Goal: Transaction & Acquisition: Obtain resource

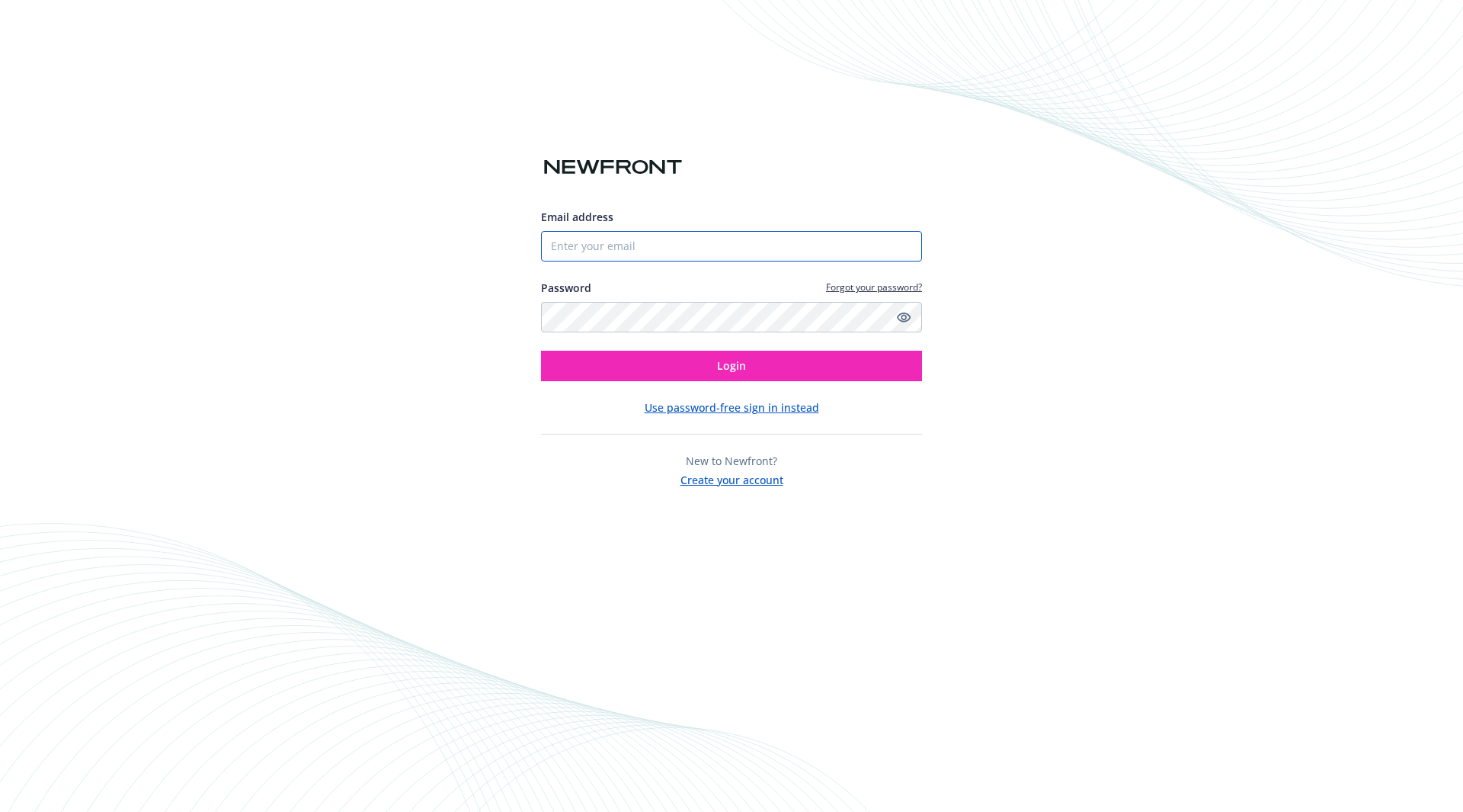
click at [647, 248] on input "Email address" at bounding box center [731, 246] width 381 height 30
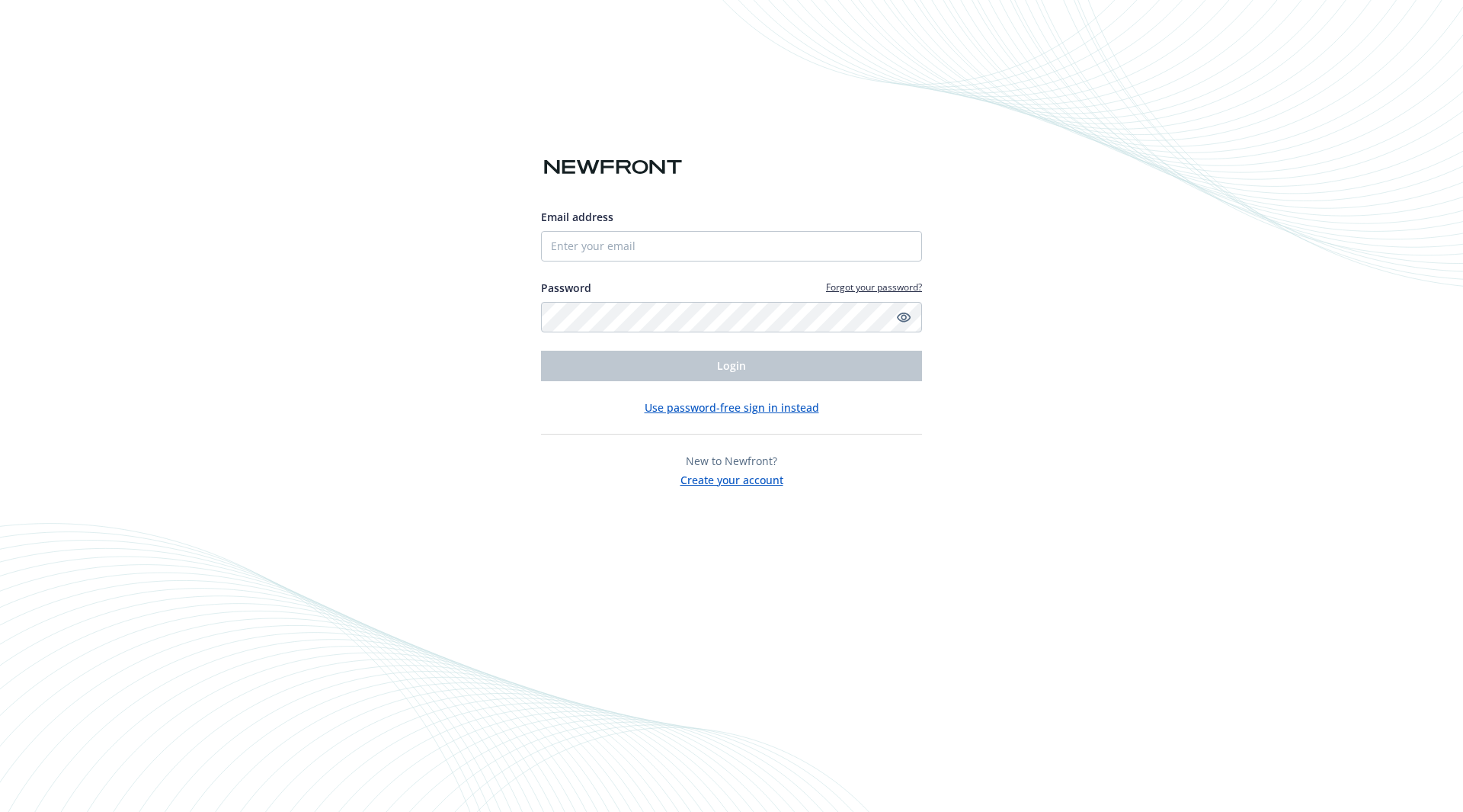
click at [655, 243] on input "Email address" at bounding box center [731, 246] width 381 height 30
type input "J"
type input "[PERSON_NAME][EMAIL_ADDRESS][DOMAIN_NAME]"
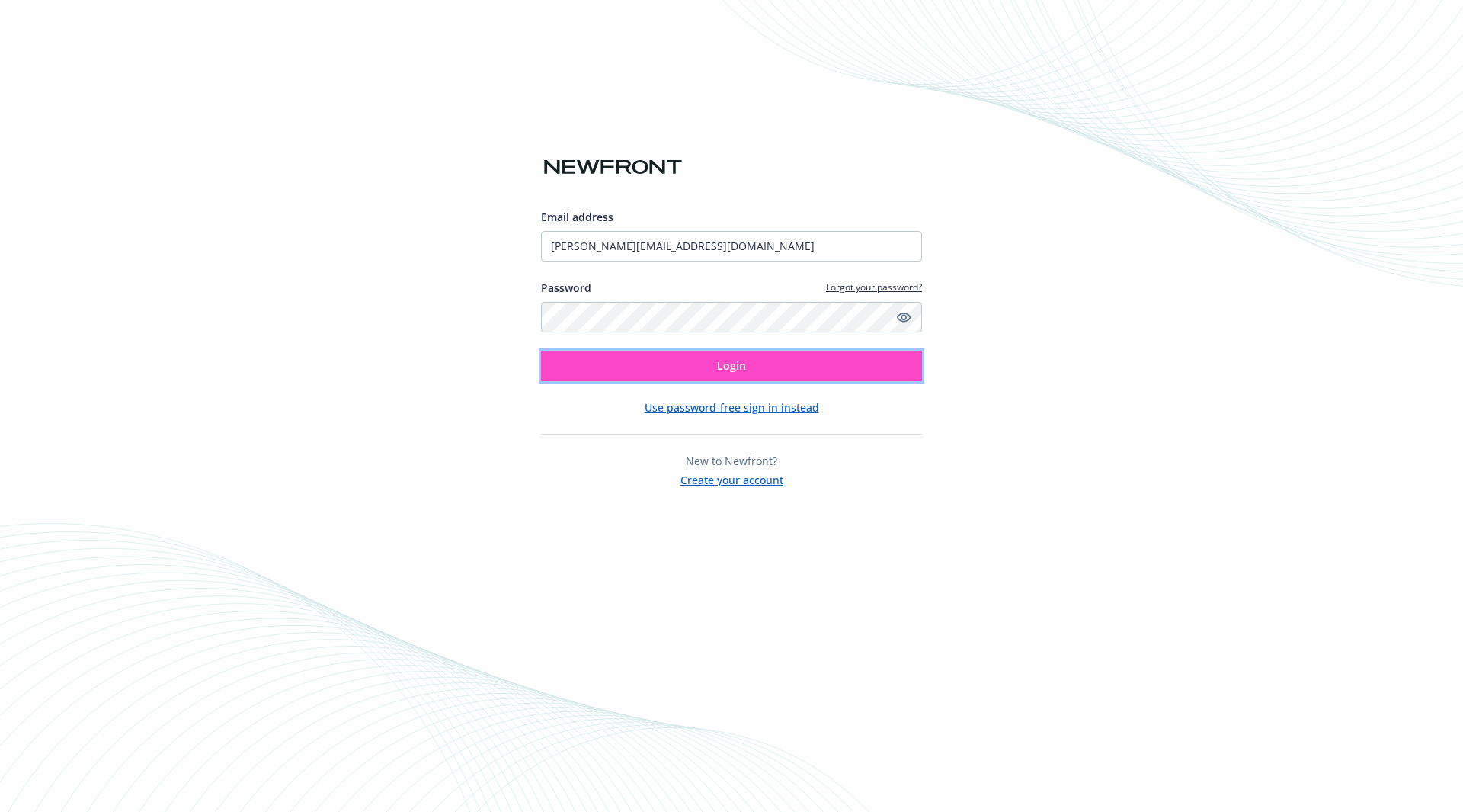
click at [725, 364] on span "Login" at bounding box center [731, 365] width 29 height 14
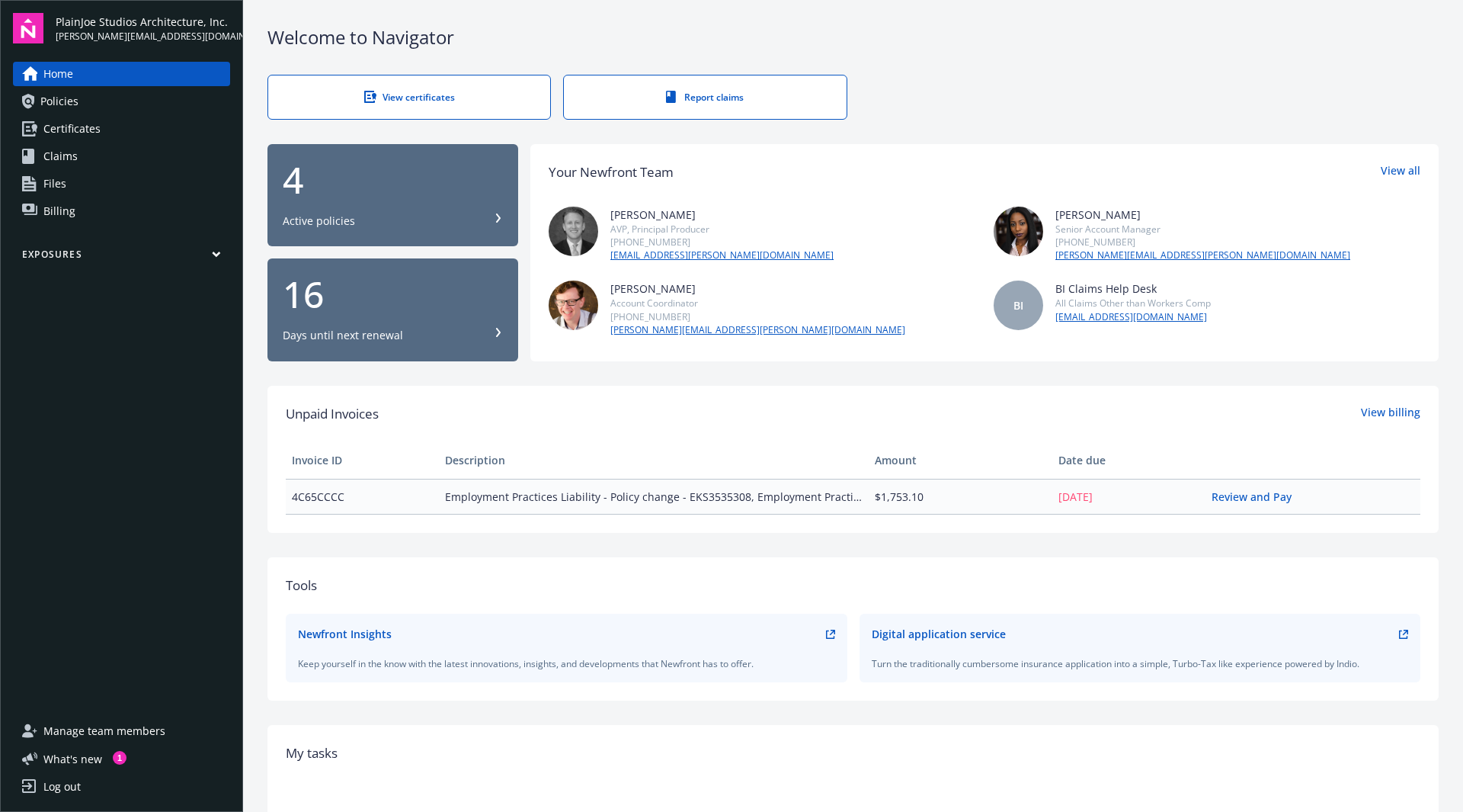
click at [335, 197] on div "4" at bounding box center [393, 180] width 220 height 37
click at [956, 89] on div "View certificates Report claims" at bounding box center [852, 97] width 1171 height 45
click at [1221, 21] on div "Welcome to Navigator View certificates Report claims 4 Active policies 16 Days …" at bounding box center [853, 527] width 1220 height 1054
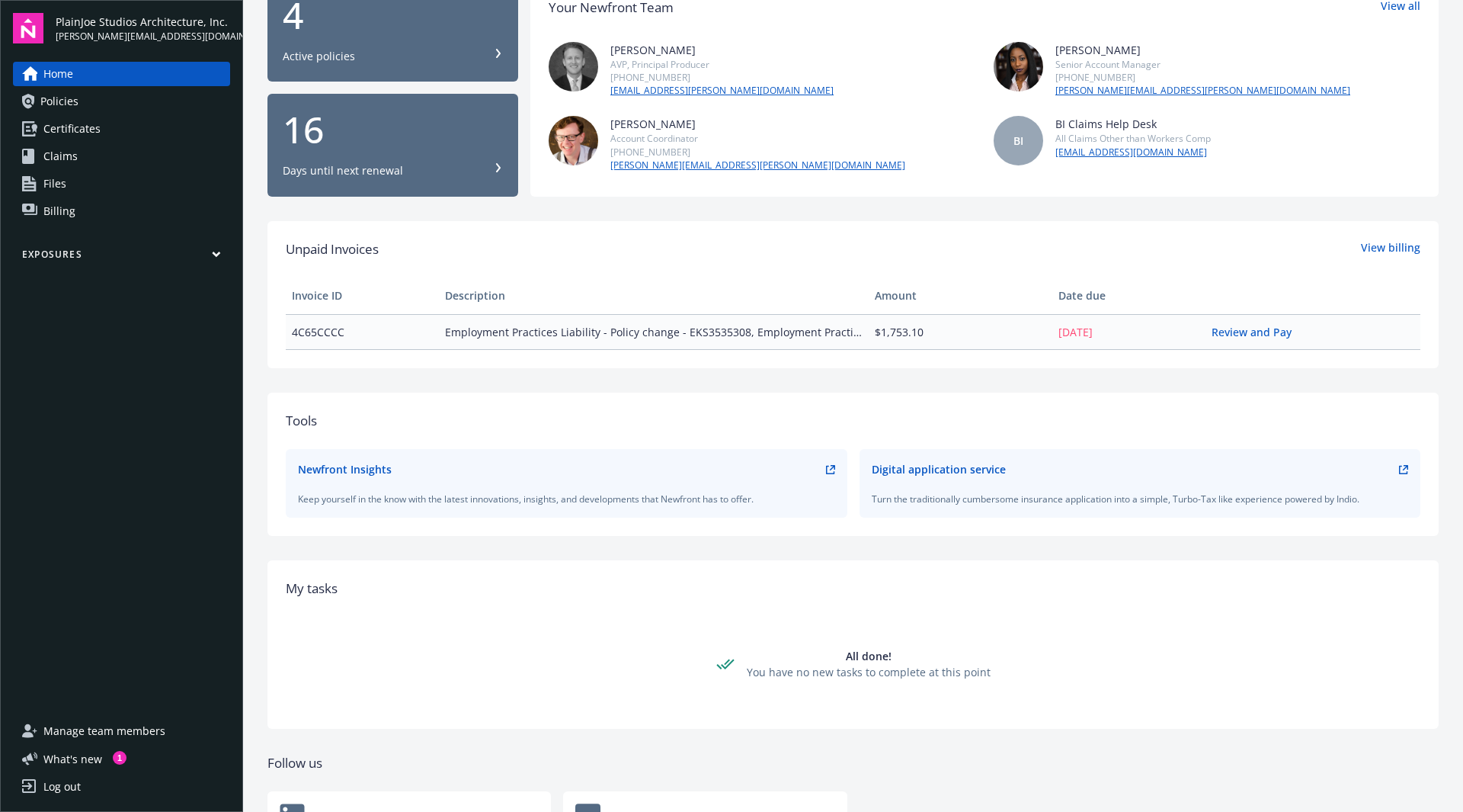
scroll to position [91, 0]
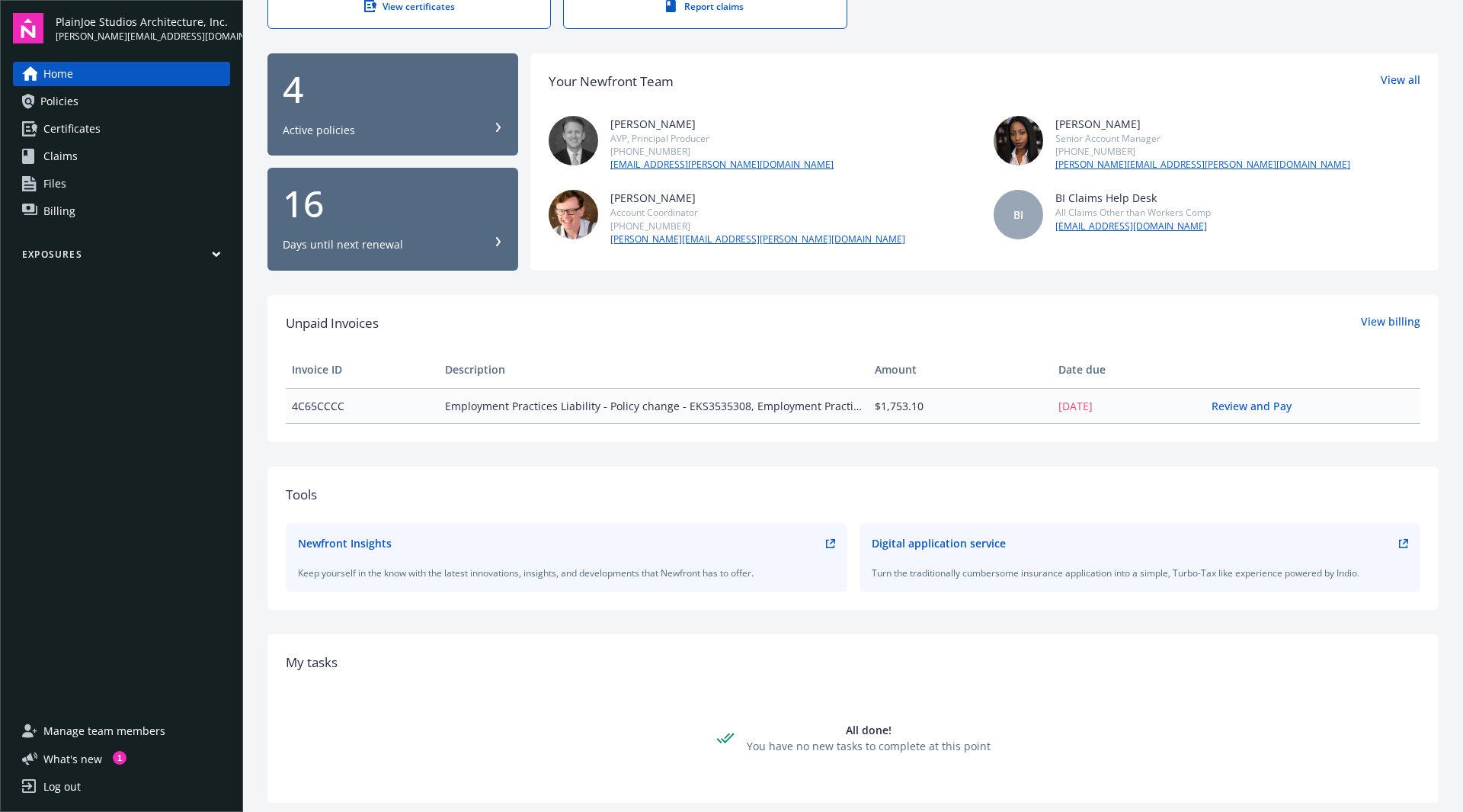
click at [428, 222] on div "16" at bounding box center [393, 203] width 220 height 37
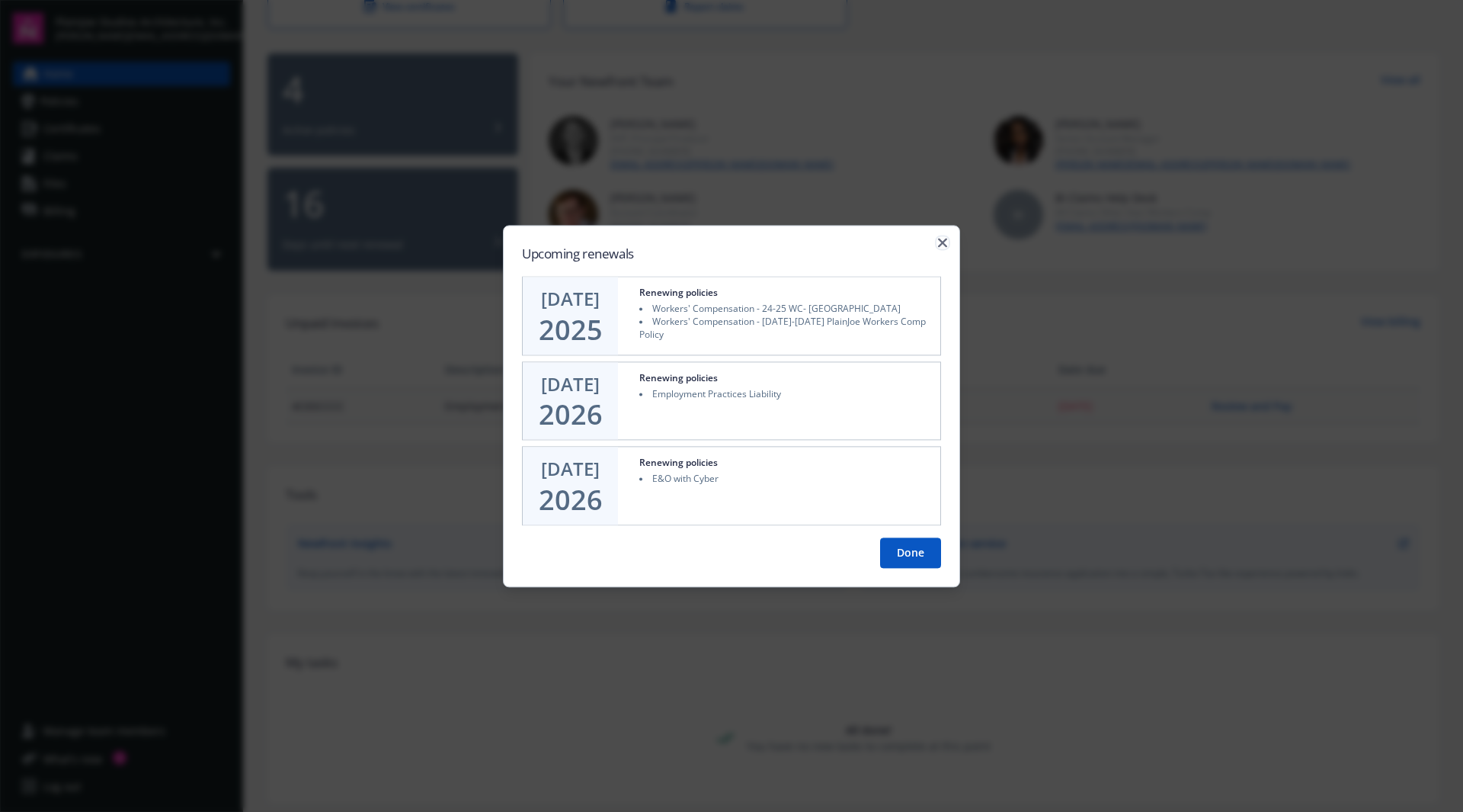
click at [940, 245] on icon "button" at bounding box center [942, 242] width 9 height 9
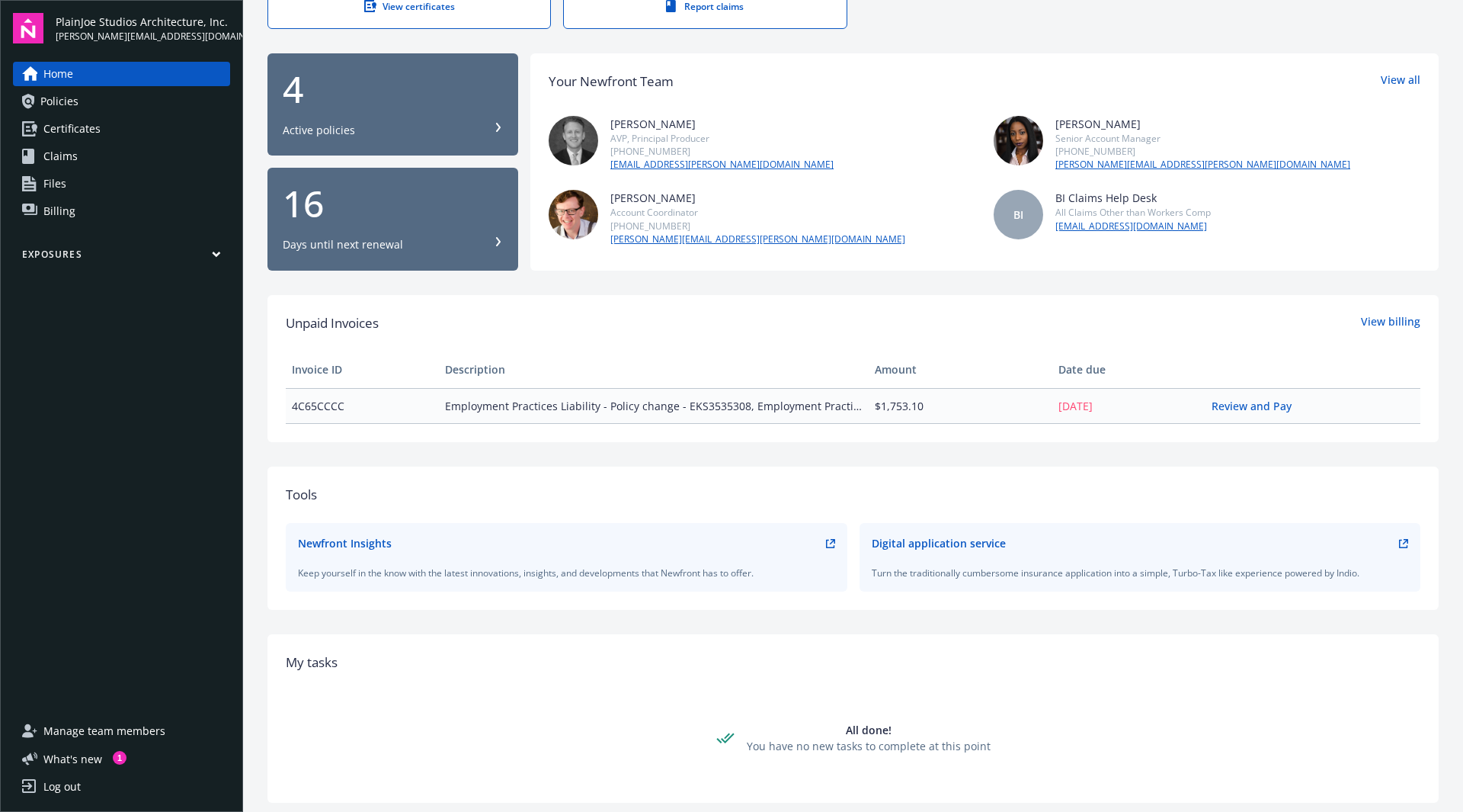
click at [404, 97] on div "4" at bounding box center [393, 89] width 220 height 37
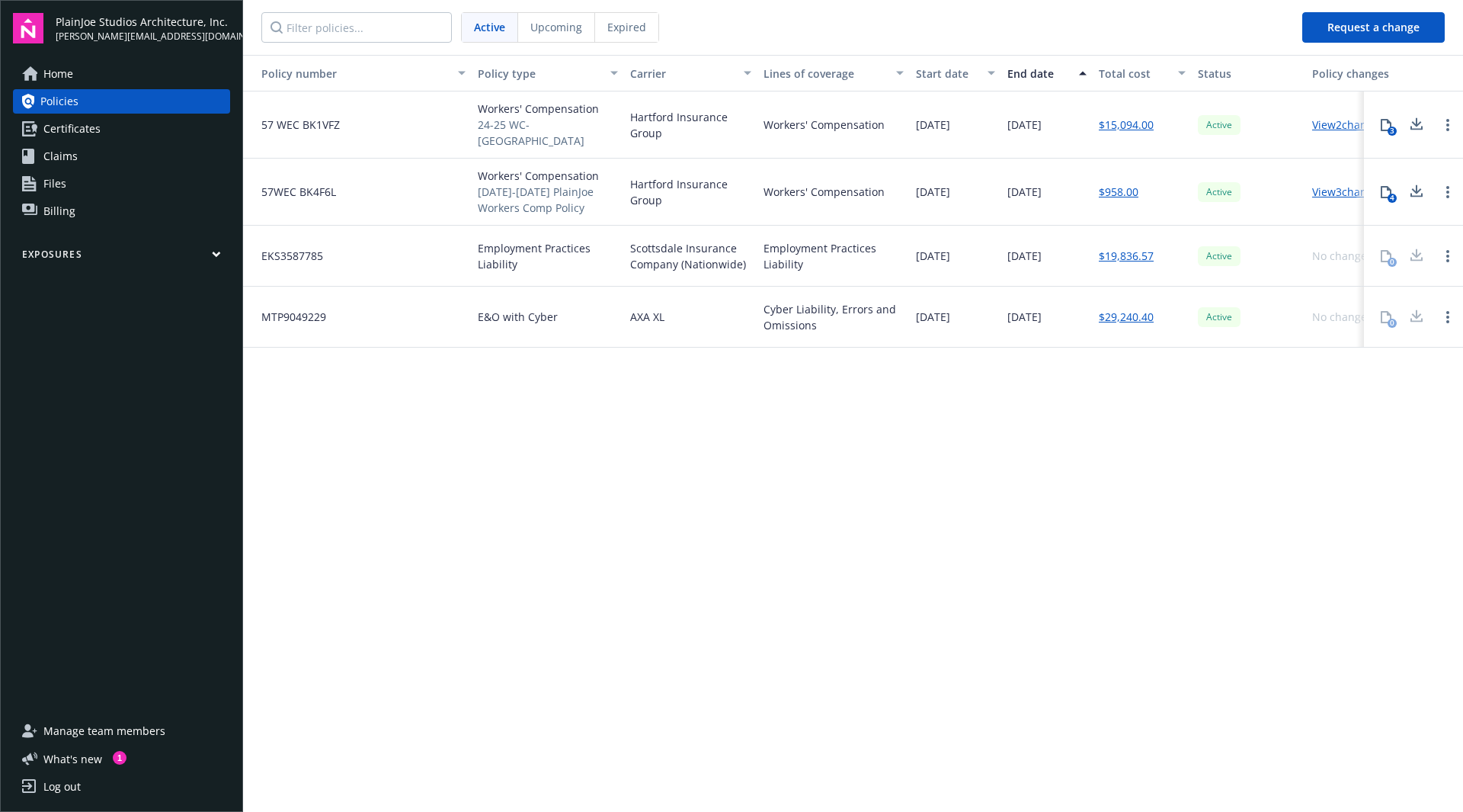
click at [75, 129] on span "Certificates" at bounding box center [71, 129] width 57 height 24
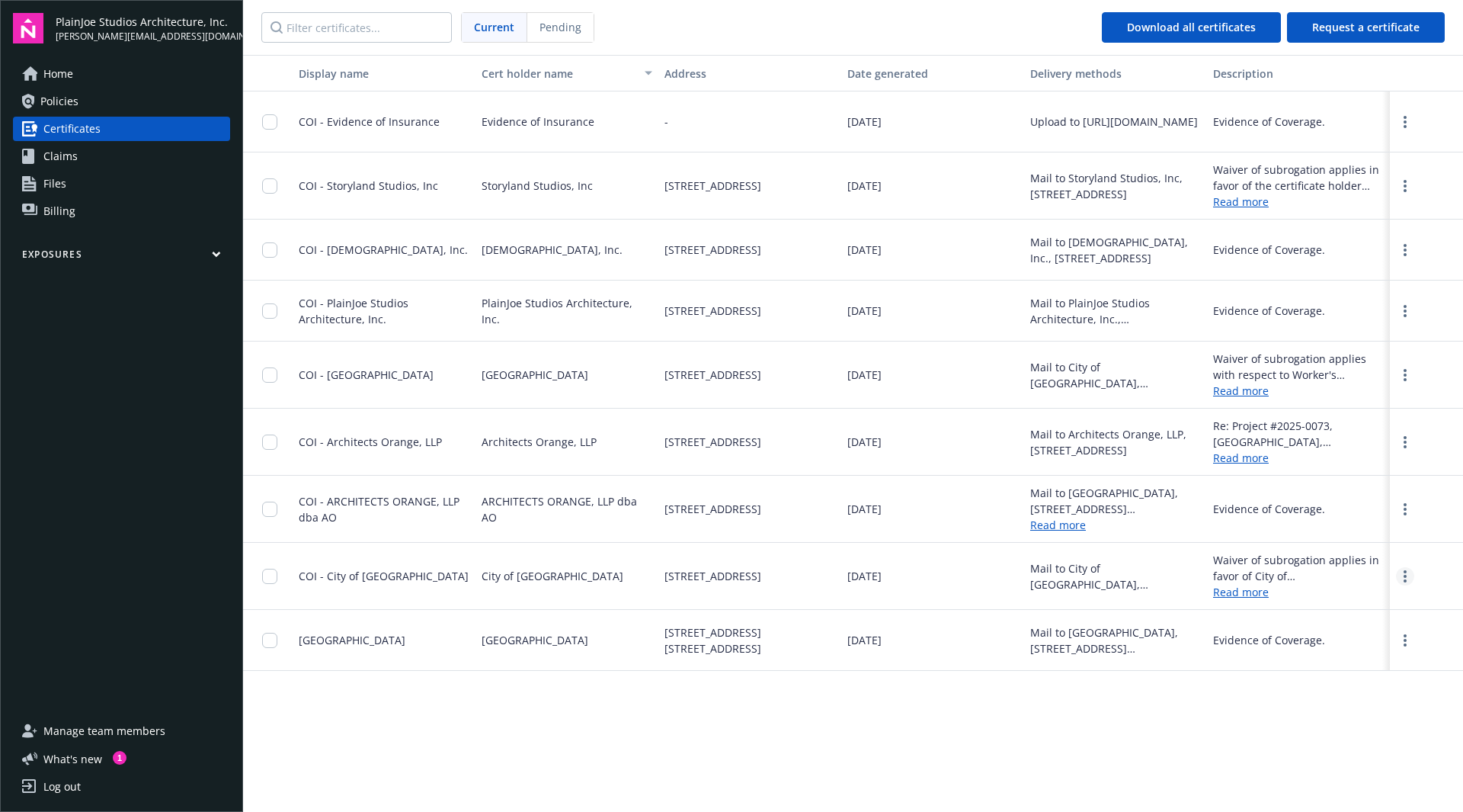
click at [1404, 576] on circle "more" at bounding box center [1405, 576] width 3 height 3
click at [1344, 605] on link "Download" at bounding box center [1364, 607] width 100 height 30
click at [272, 570] on input "checkbox" at bounding box center [269, 576] width 15 height 15
click at [826, 775] on icon at bounding box center [825, 777] width 9 height 9
click at [1344, 25] on span "Request a certificate" at bounding box center [1365, 27] width 107 height 14
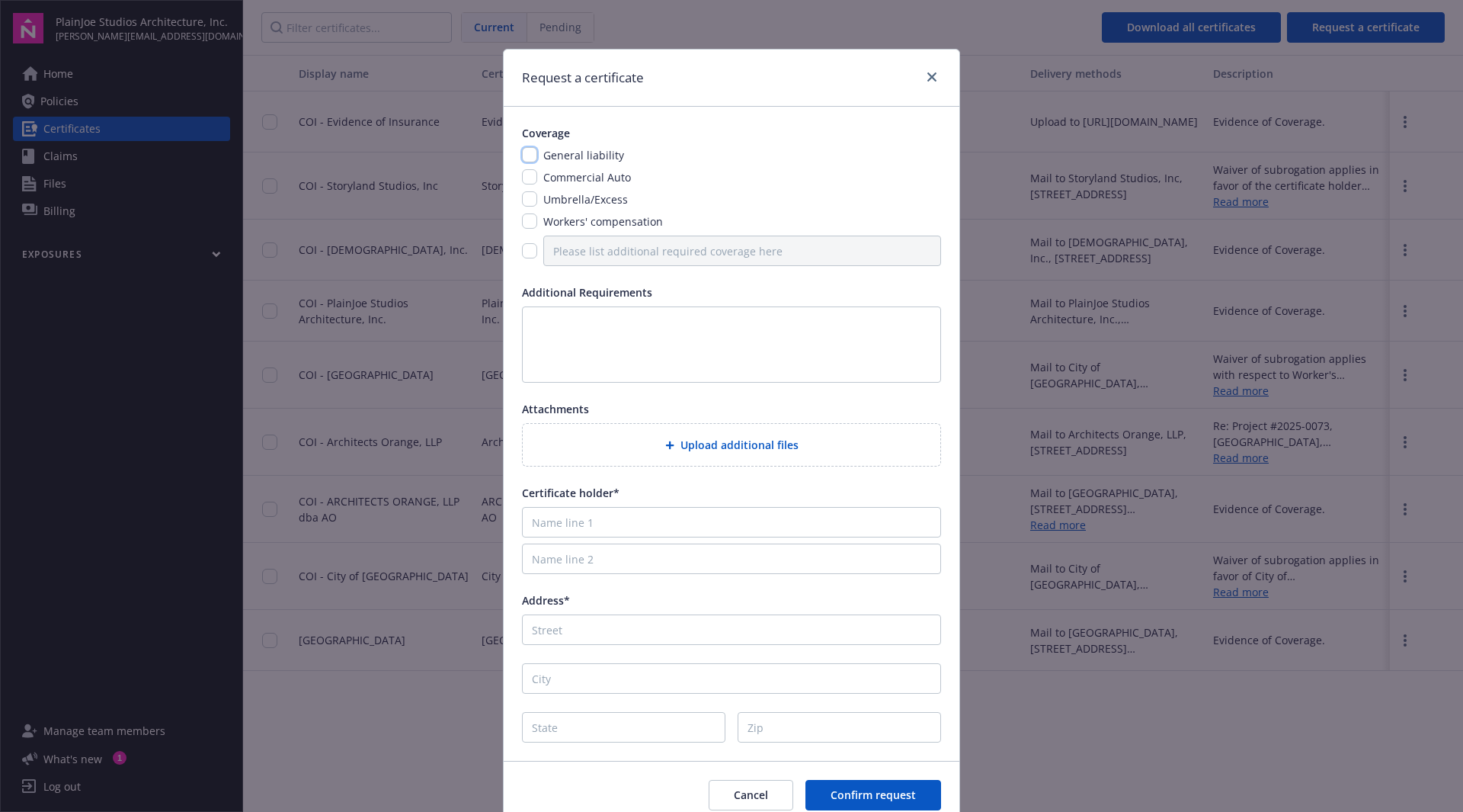
click at [524, 152] on input "checkbox" at bounding box center [529, 154] width 15 height 15
click at [525, 150] on input "checkbox" at bounding box center [529, 154] width 15 height 15
checkbox input "false"
drag, startPoint x: 698, startPoint y: 76, endPoint x: 872, endPoint y: 121, distance: 179.5
click at [872, 121] on div "Request a certificate Coverage General liability Commercial Auto Umbrella/Exces…" at bounding box center [731, 439] width 457 height 780
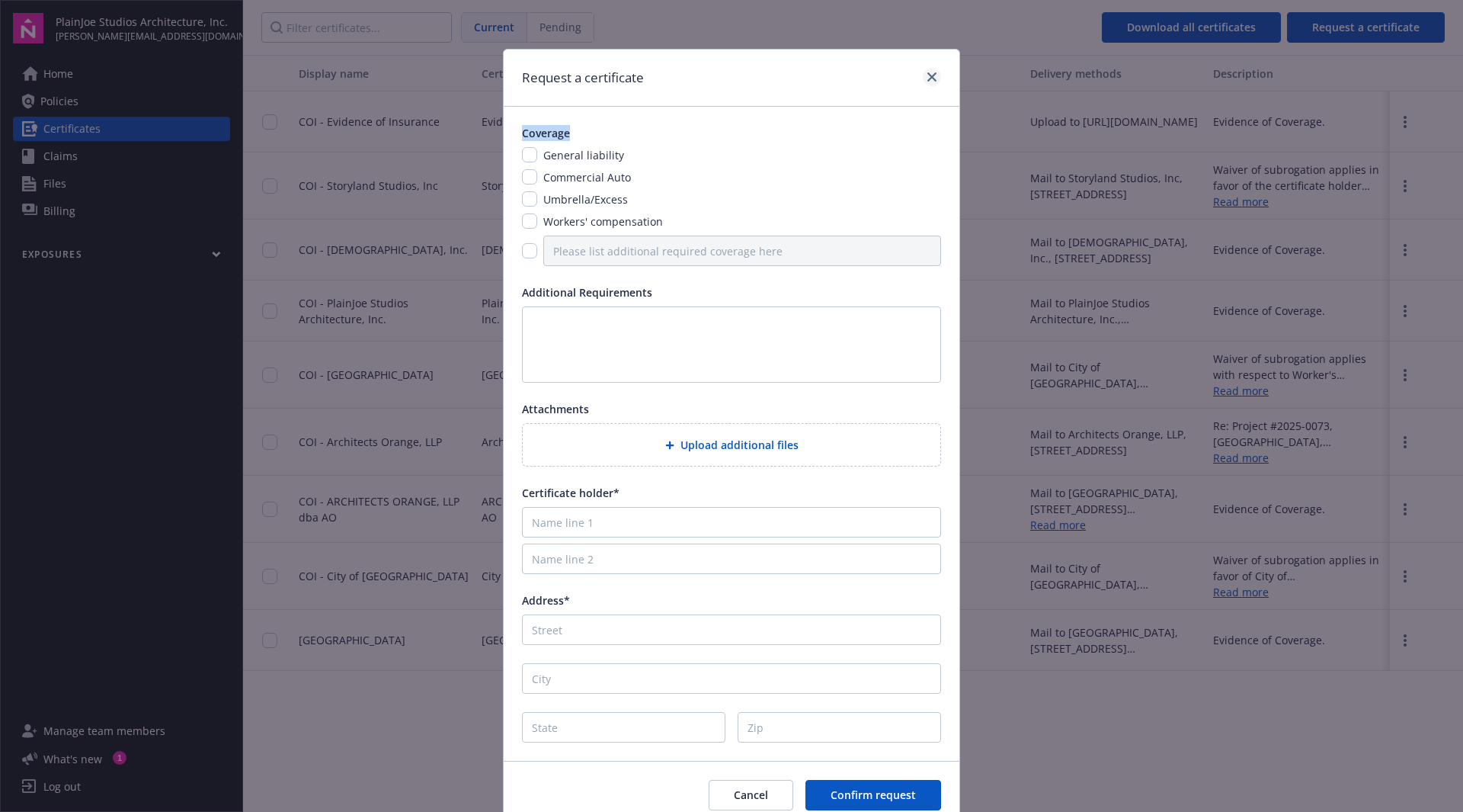
click at [927, 77] on icon "close" at bounding box center [931, 76] width 9 height 9
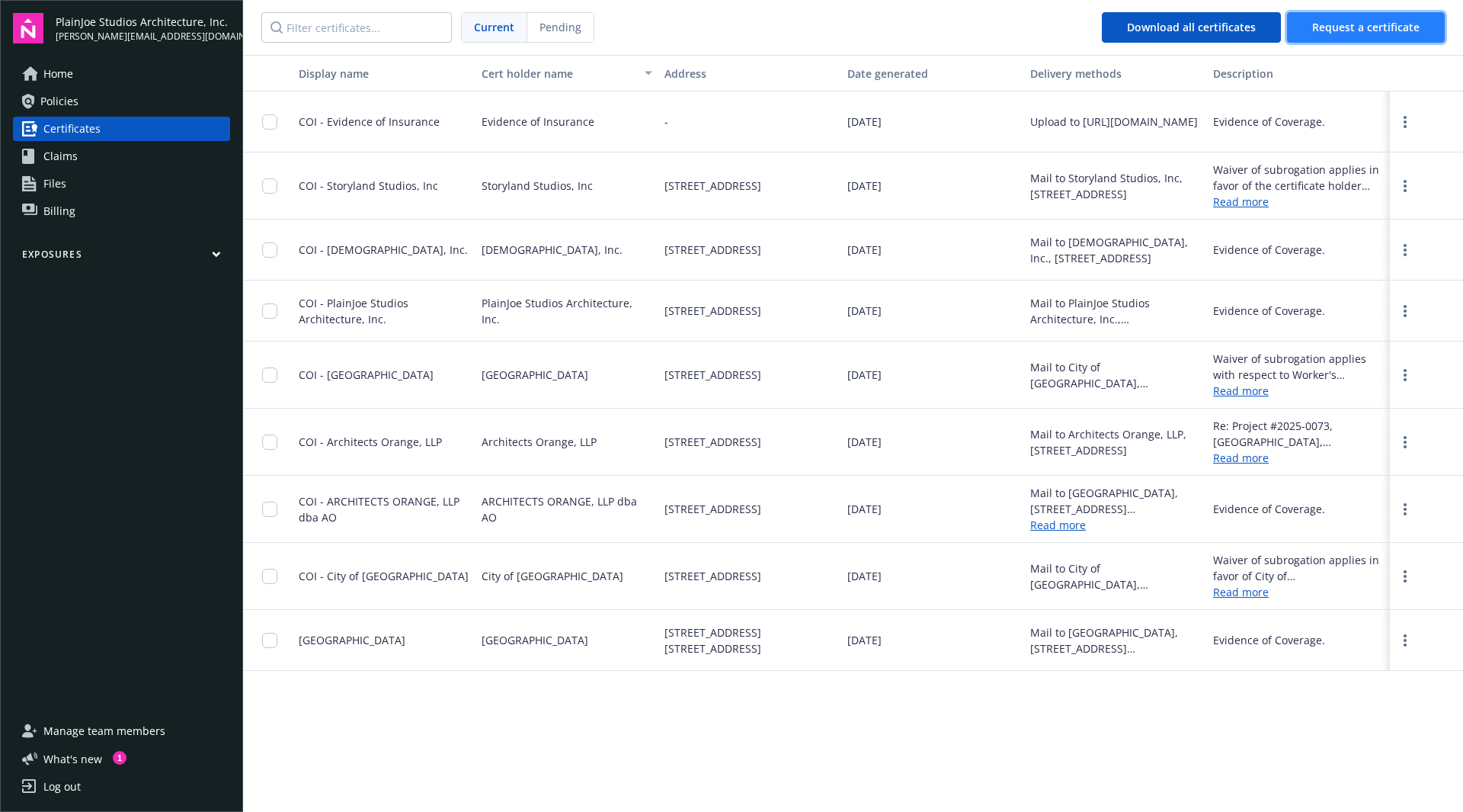
click at [1354, 30] on span "Request a certificate" at bounding box center [1365, 27] width 107 height 14
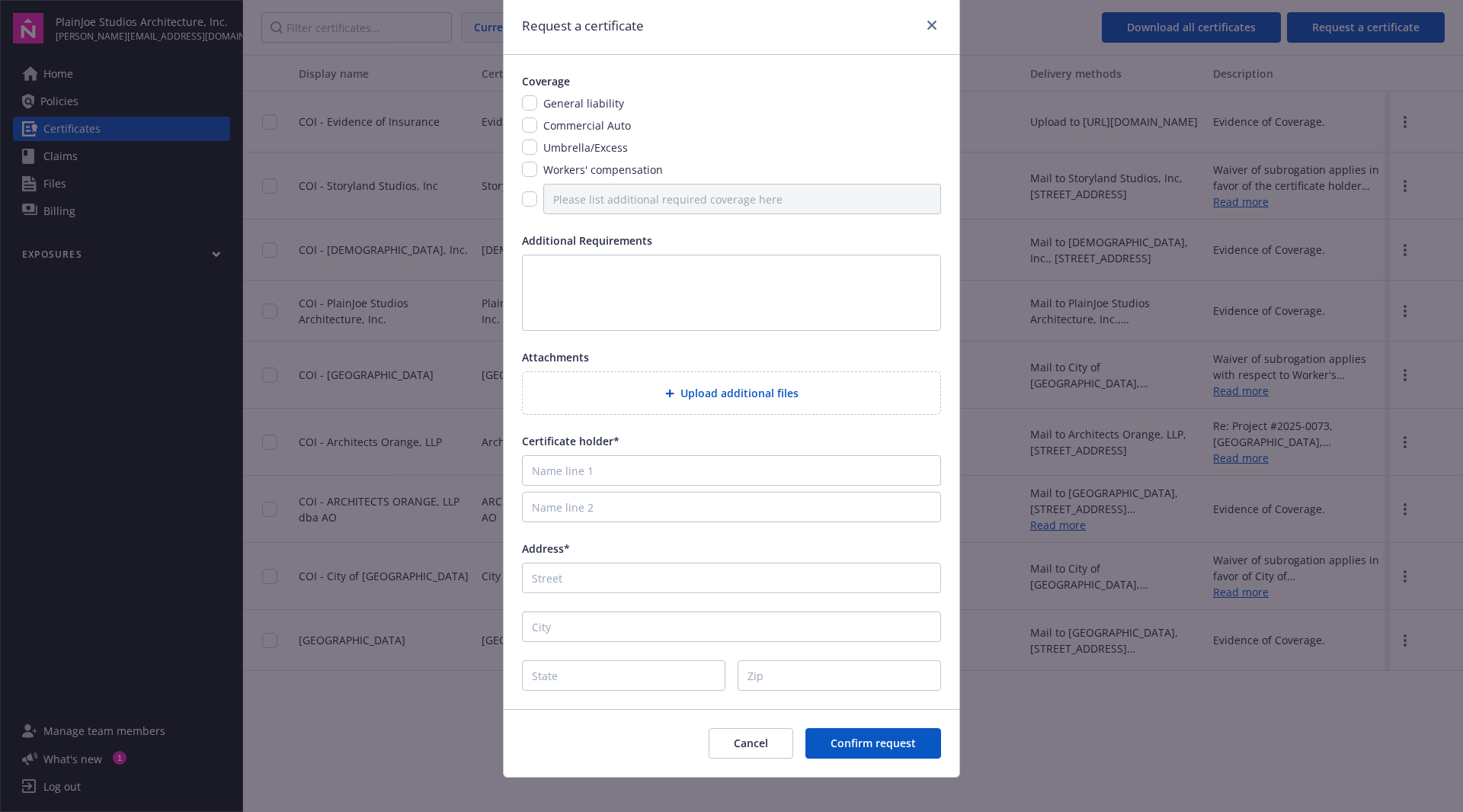
scroll to position [66, 0]
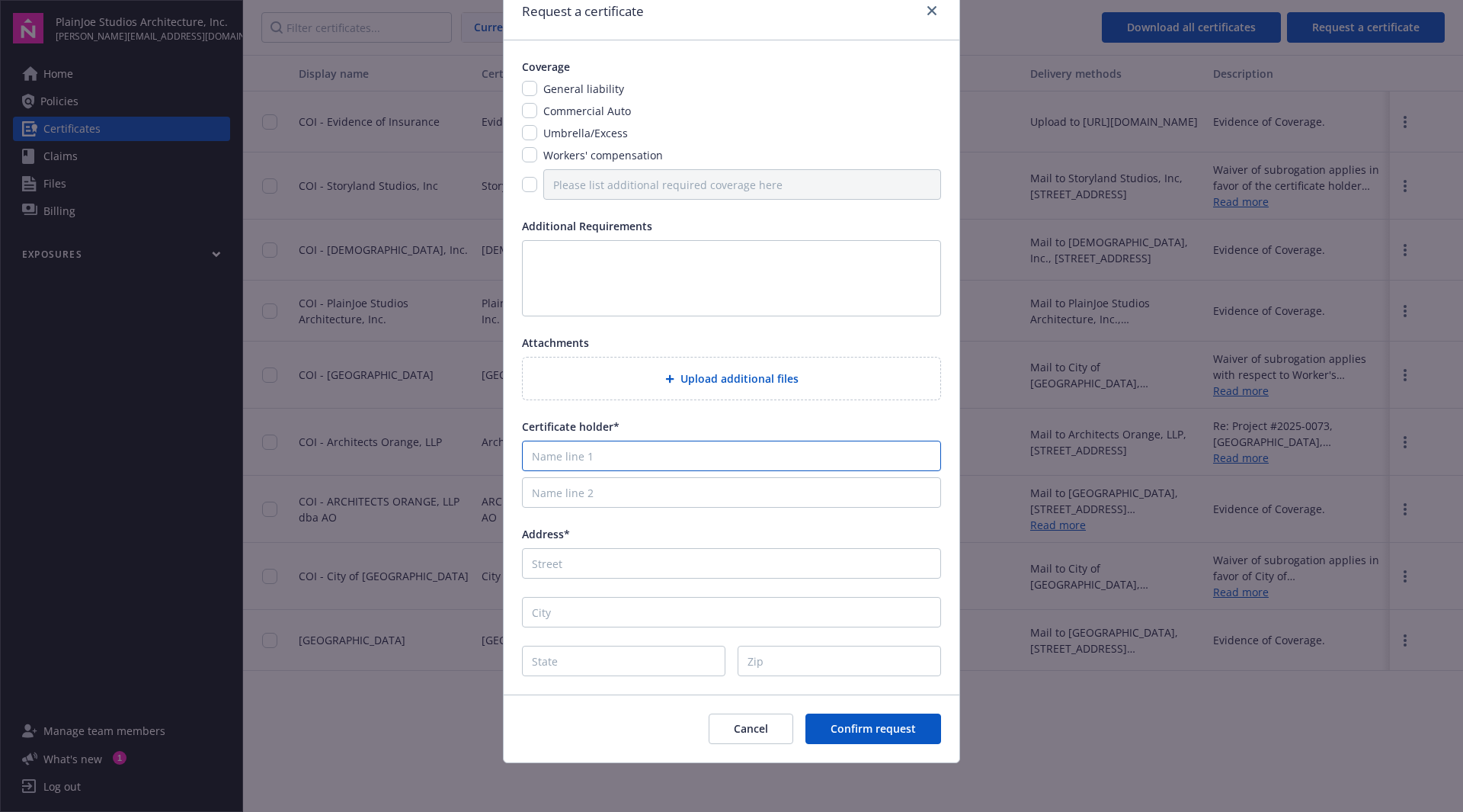
click at [660, 456] on input "Name line 1" at bounding box center [731, 455] width 419 height 30
click at [525, 151] on input "checkbox" at bounding box center [529, 154] width 15 height 15
checkbox input "true"
click at [522, 181] on input "checkbox" at bounding box center [529, 184] width 15 height 15
checkbox input "true"
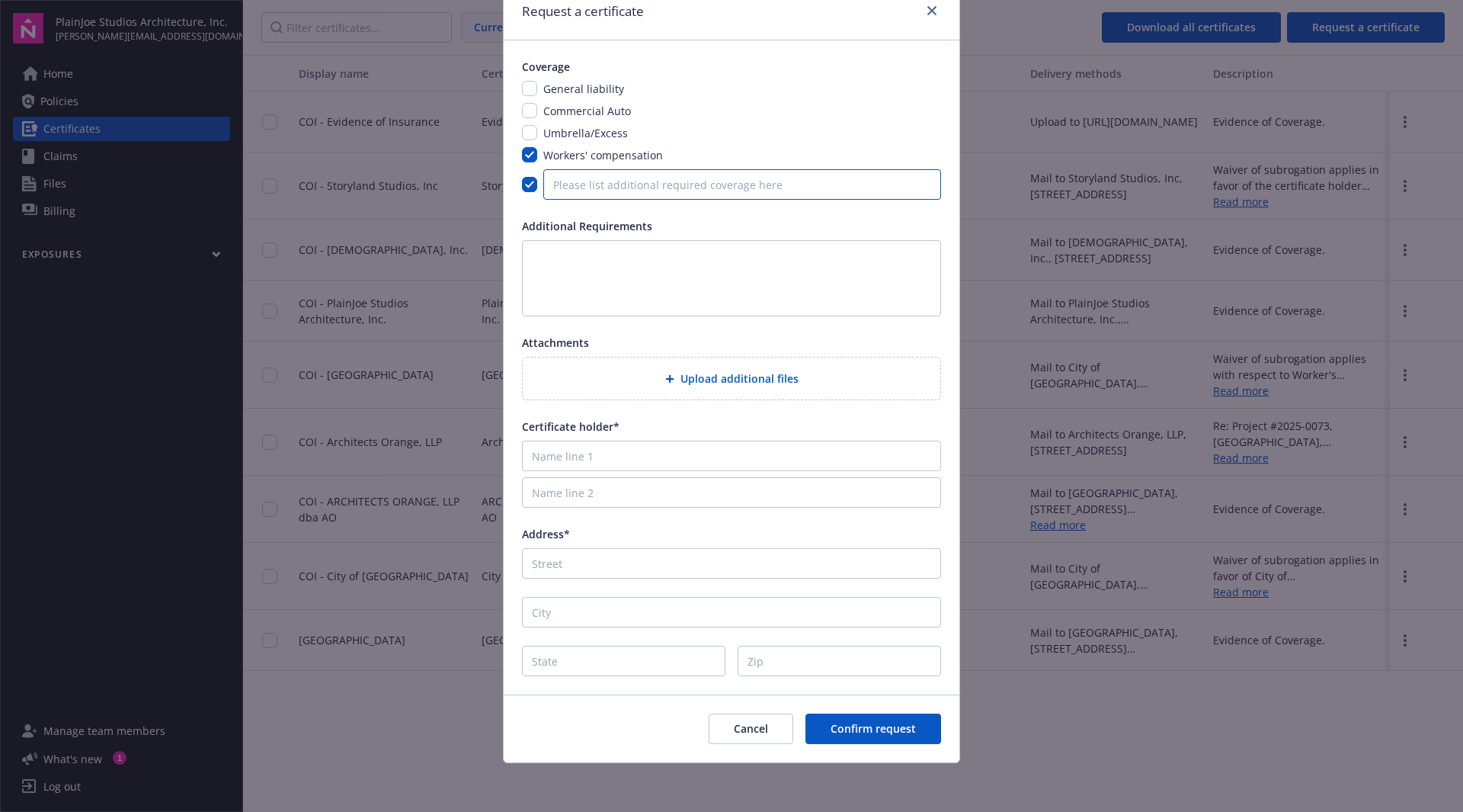
click at [570, 181] on input "Please list additional required coverage here" at bounding box center [742, 184] width 398 height 30
type input "Errors and Omissions"
click at [551, 261] on textarea at bounding box center [731, 278] width 419 height 76
click at [572, 458] on input "Name line 1" at bounding box center [731, 455] width 419 height 30
type input "City of [GEOGRAPHIC_DATA]"
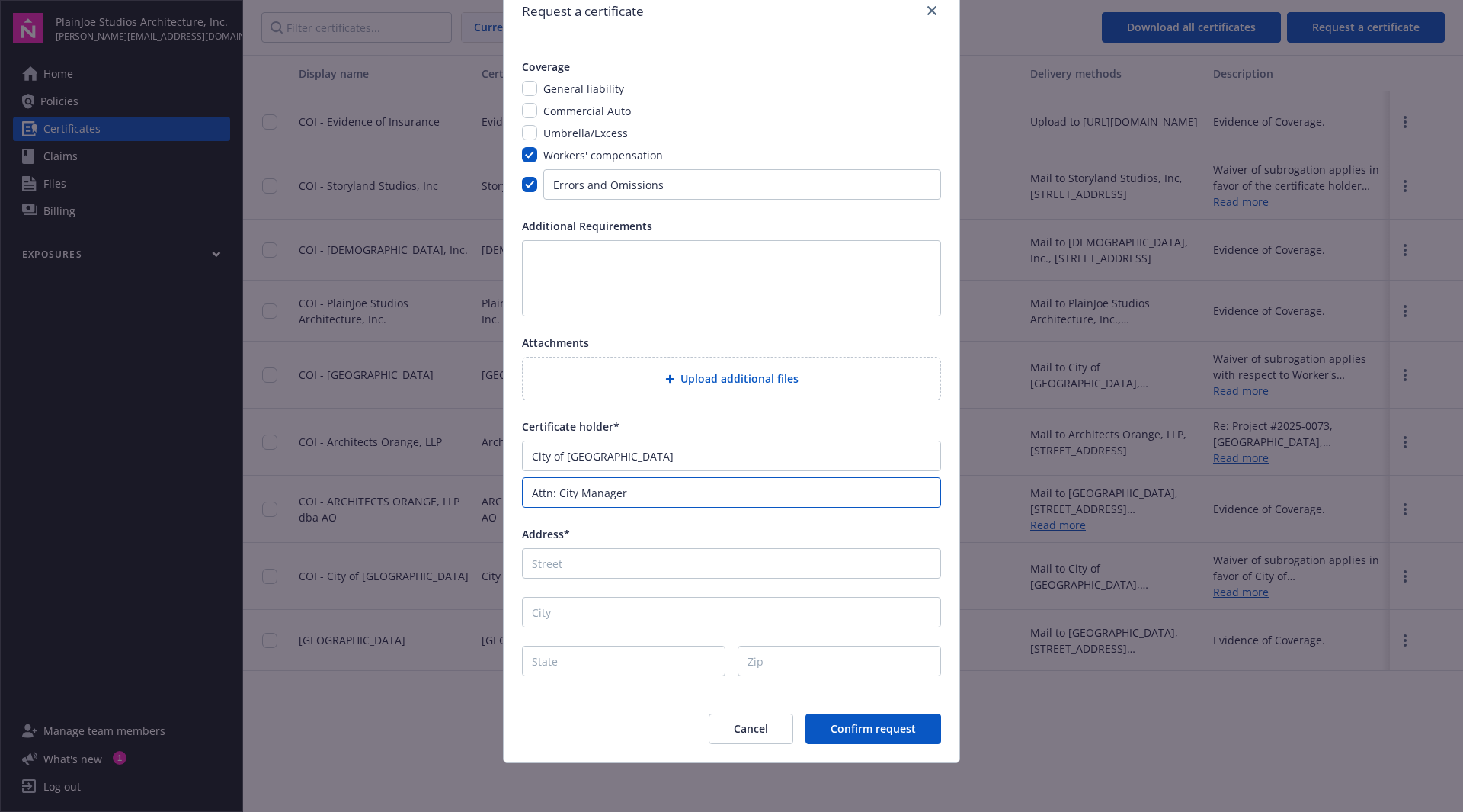
type input "Attn: City Manager"
type input "130 South Main Street"
type input "Lake Elsinore"
type input "CA"
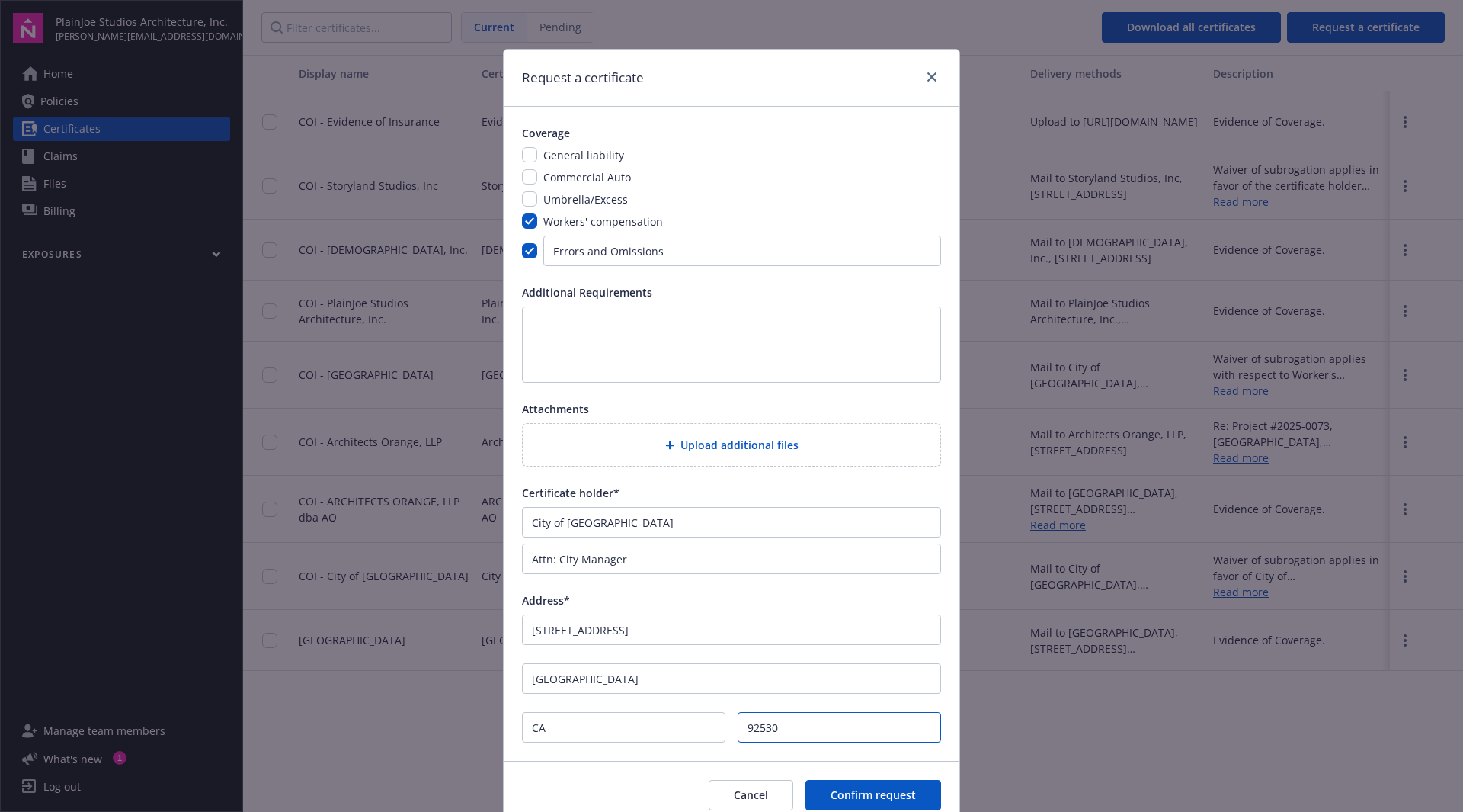
type input "92530"
click at [583, 335] on textarea at bounding box center [731, 344] width 419 height 76
click at [536, 325] on textarea at bounding box center [731, 344] width 419 height 76
type textarea "Per their contract:"
click at [536, 340] on textarea "Per their contract:" at bounding box center [731, 344] width 419 height 76
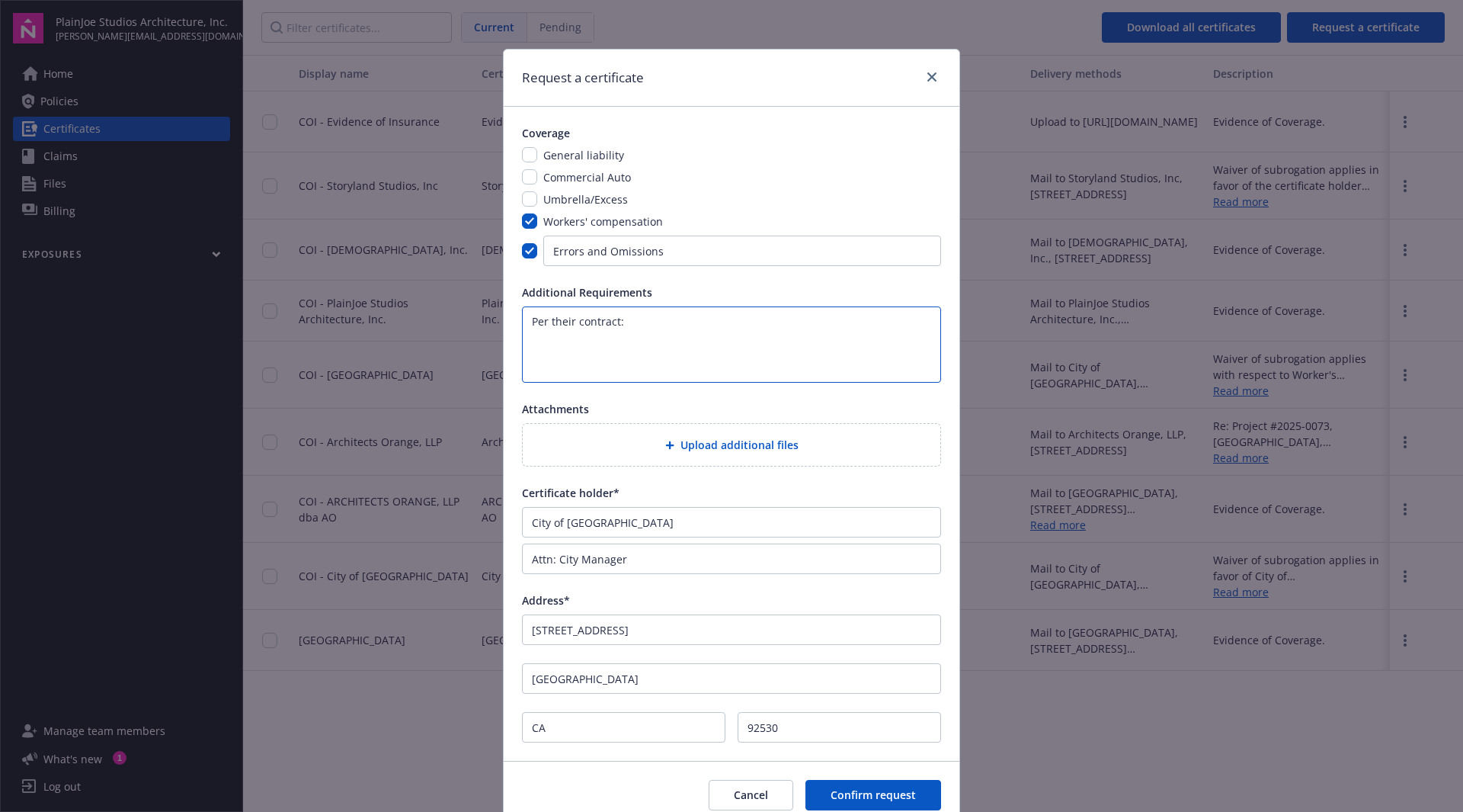
click at [640, 321] on textarea "Per their contract:" at bounding box center [731, 344] width 419 height 76
click at [649, 351] on textarea "Per their contract:" at bounding box center [731, 344] width 419 height 76
click at [793, 596] on div "Address*" at bounding box center [731, 600] width 419 height 16
click at [531, 345] on textarea "Per their contract:" at bounding box center [731, 344] width 419 height 76
click at [570, 365] on textarea "Per their contract:" at bounding box center [731, 344] width 419 height 76
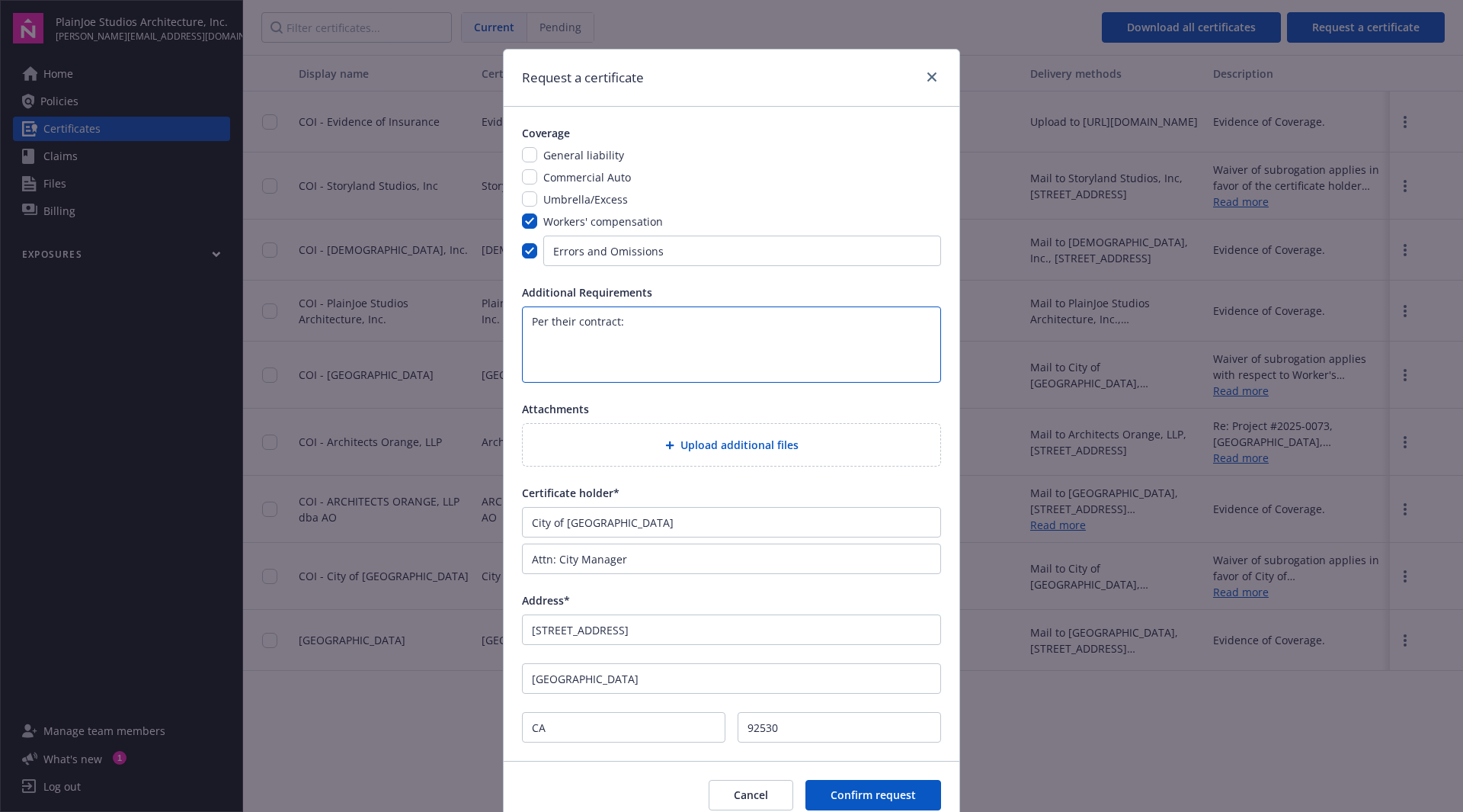
drag, startPoint x: 623, startPoint y: 322, endPoint x: 505, endPoint y: 317, distance: 117.5
click at [506, 317] on div "Coverage General liability Commercial Auto Umbrella/Excess Workers' compensatio…" at bounding box center [732, 434] width 456 height 654
click at [681, 331] on textarea at bounding box center [731, 344] width 419 height 76
type textarea "See contract attached for insurance requirements... We carry the auto insurance…"
click at [702, 449] on span "Upload additional files" at bounding box center [740, 445] width 118 height 16
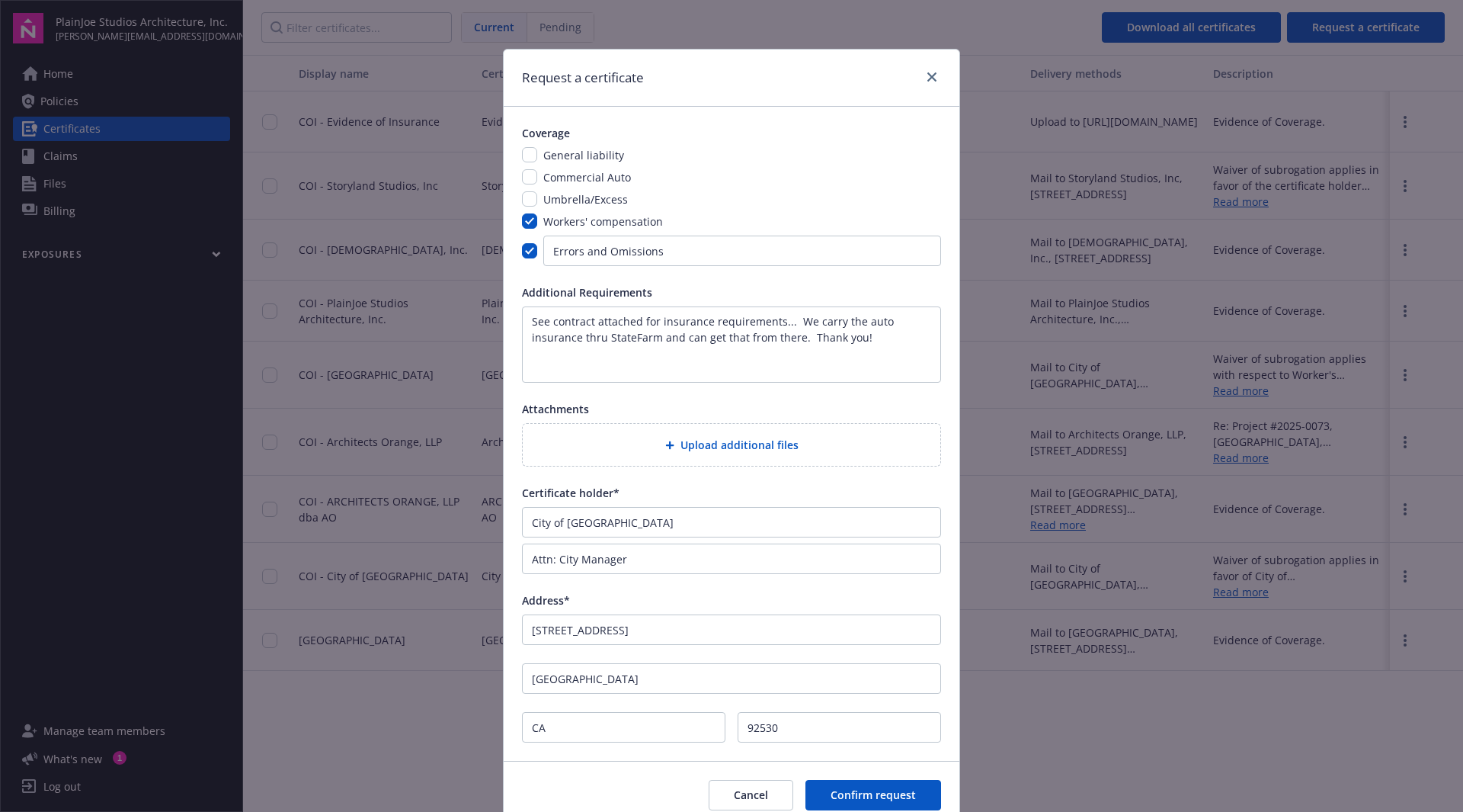
click at [734, 451] on span "Upload additional files" at bounding box center [740, 445] width 118 height 16
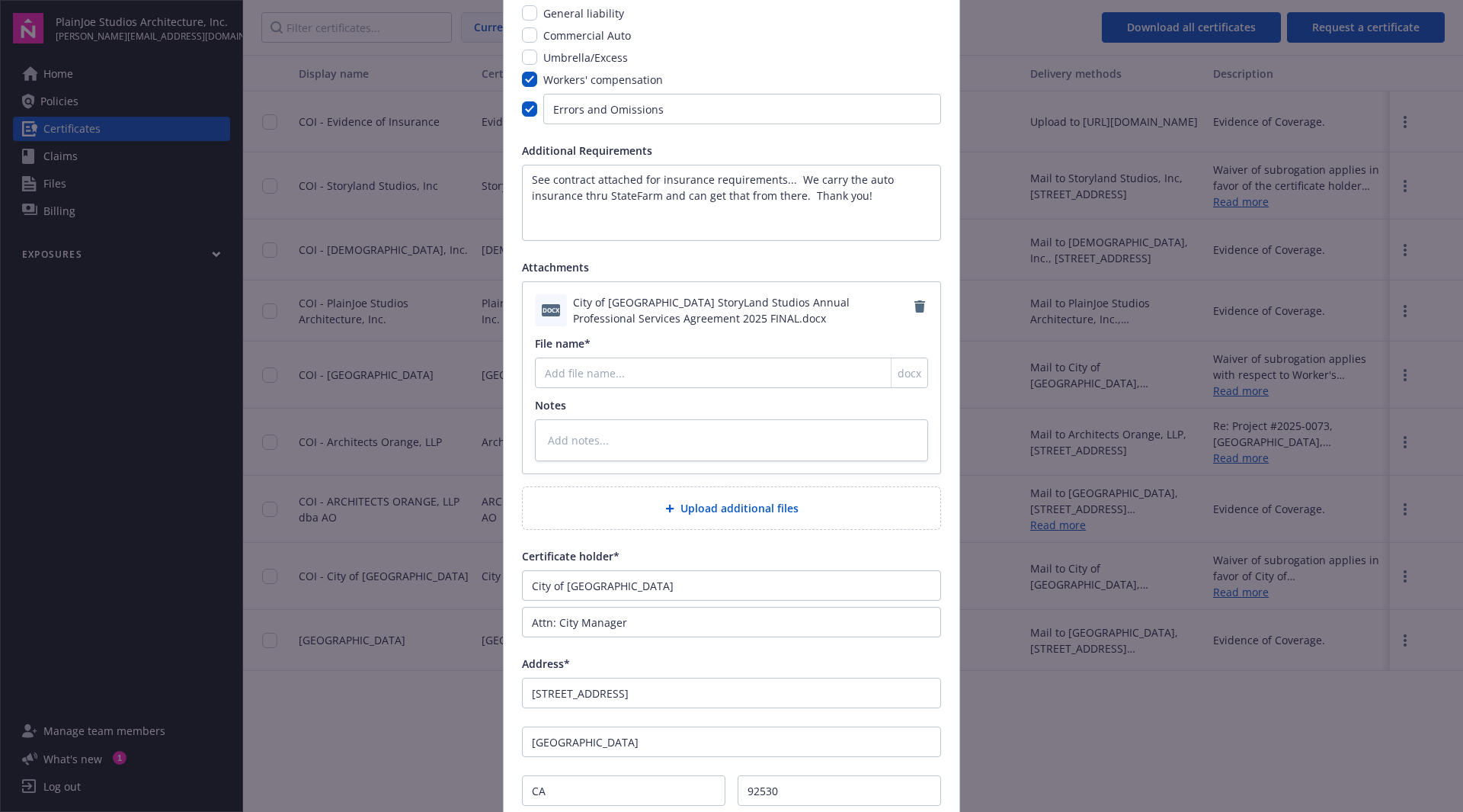
scroll to position [152, 0]
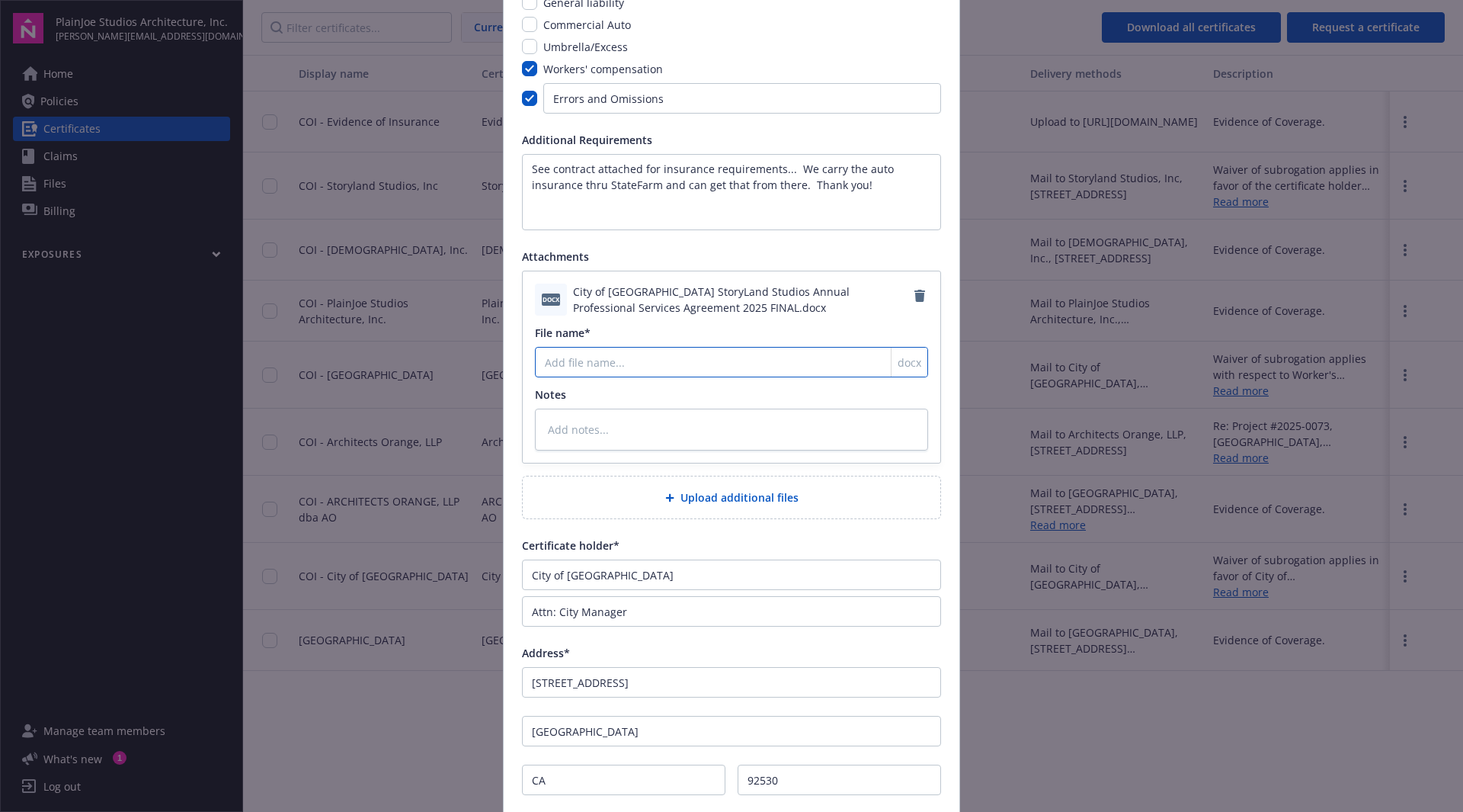
click at [658, 362] on input "File name*" at bounding box center [731, 362] width 393 height 30
type textarea "x"
type input "C"
type textarea "x"
type input "Ci"
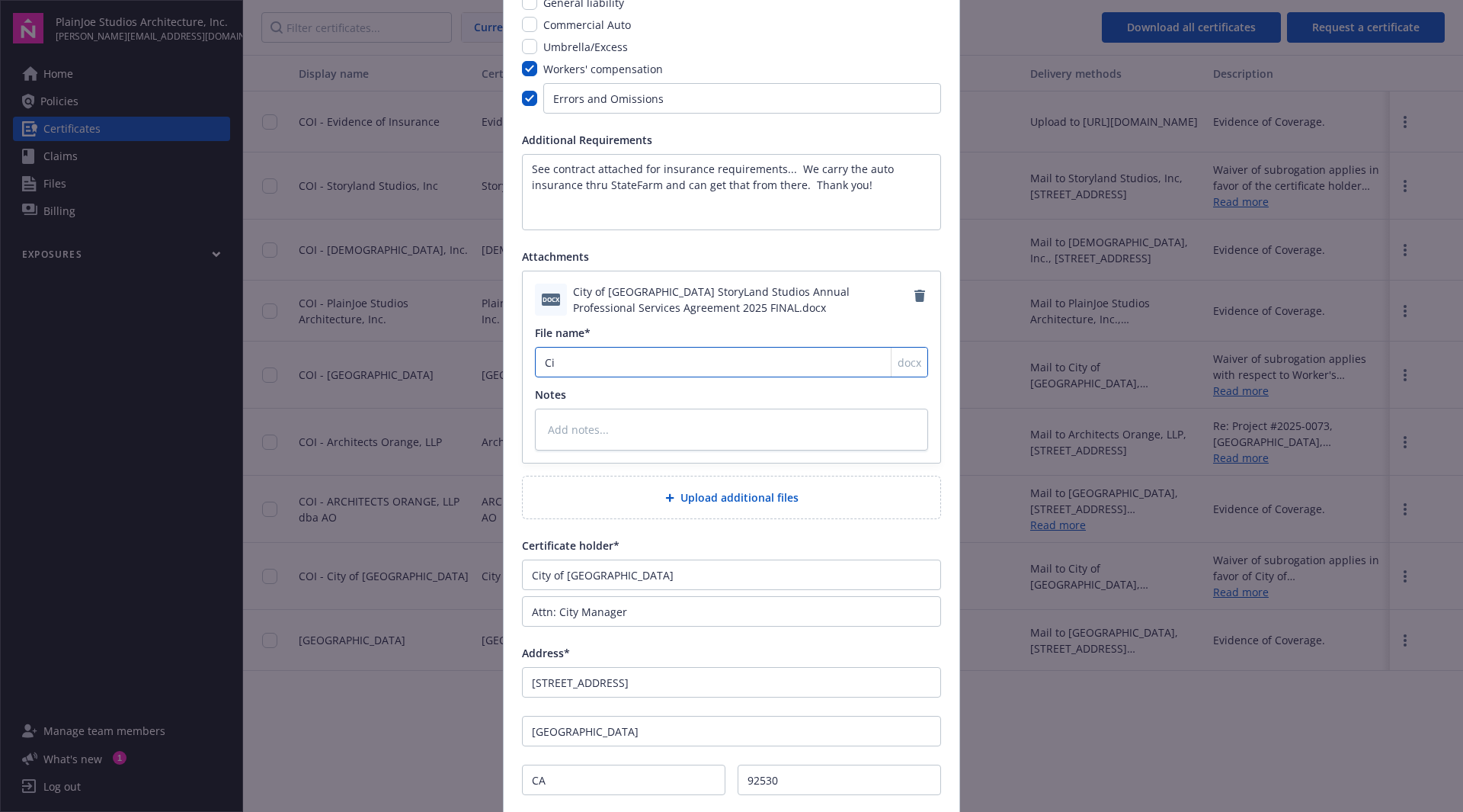
type textarea "x"
type input "Cit"
type textarea "x"
type input "City"
type textarea "x"
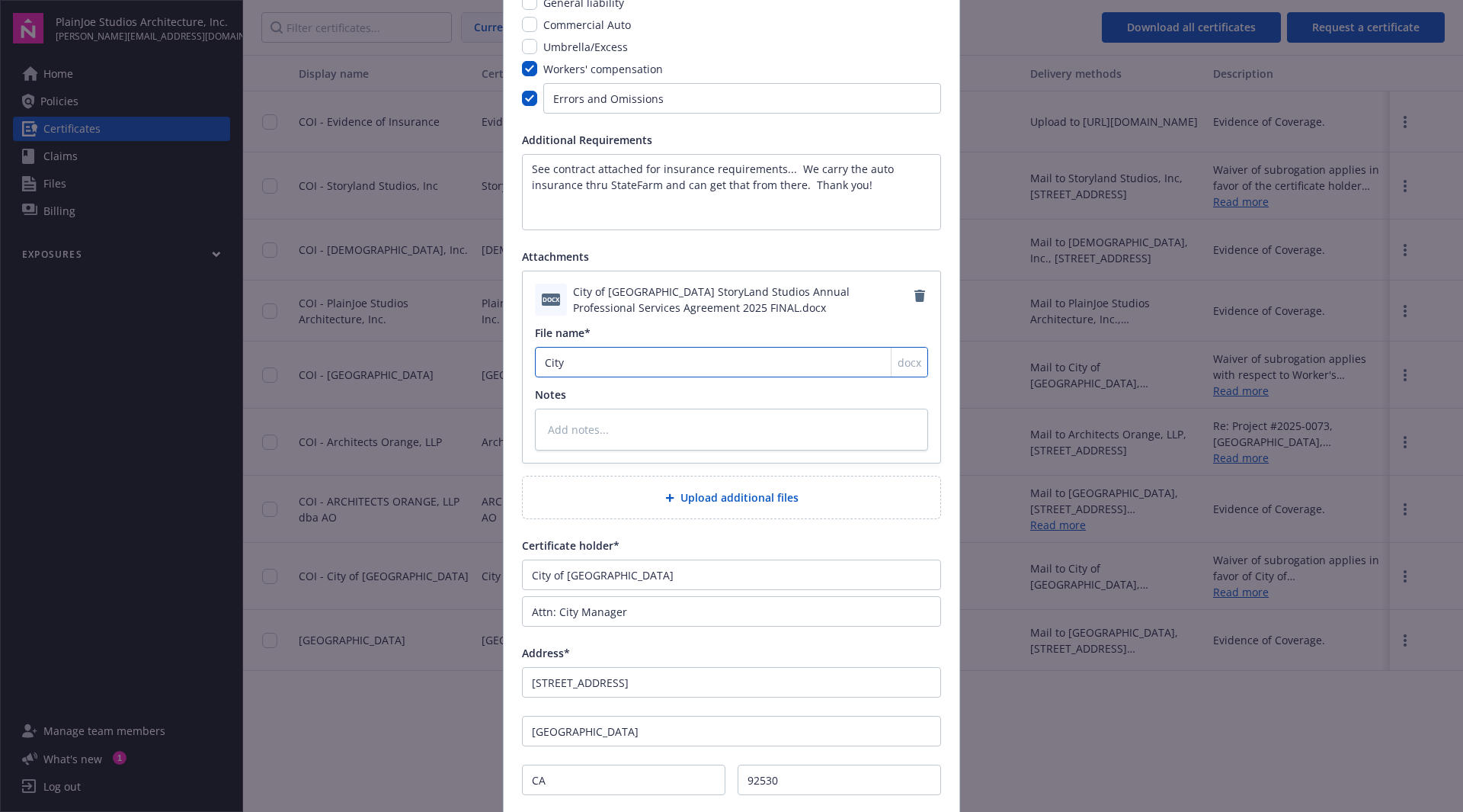
type input "City"
type textarea "x"
type input "City o"
type textarea "x"
type input "City of"
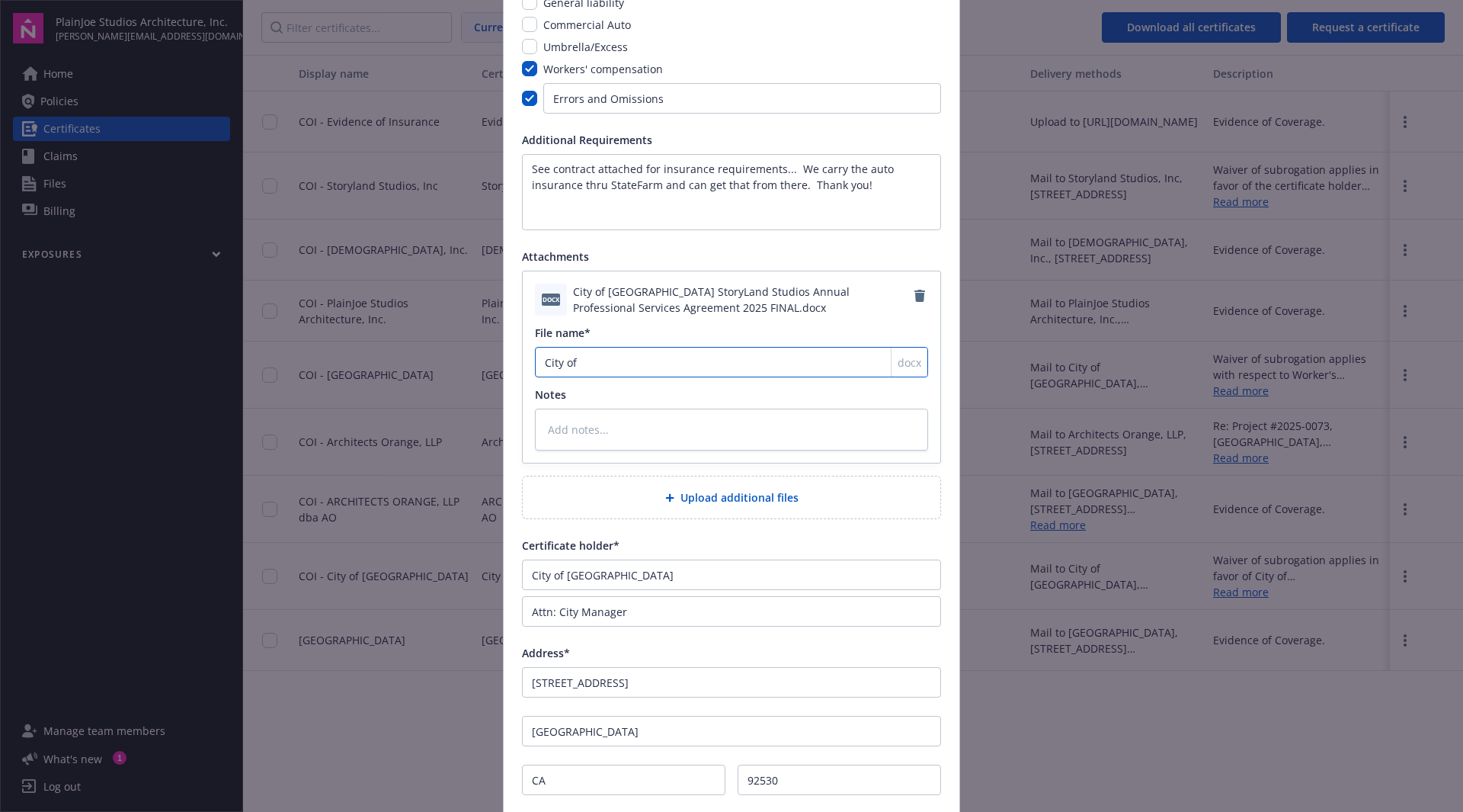
type textarea "x"
type input "City of"
type textarea "x"
type input "City of L"
type textarea "x"
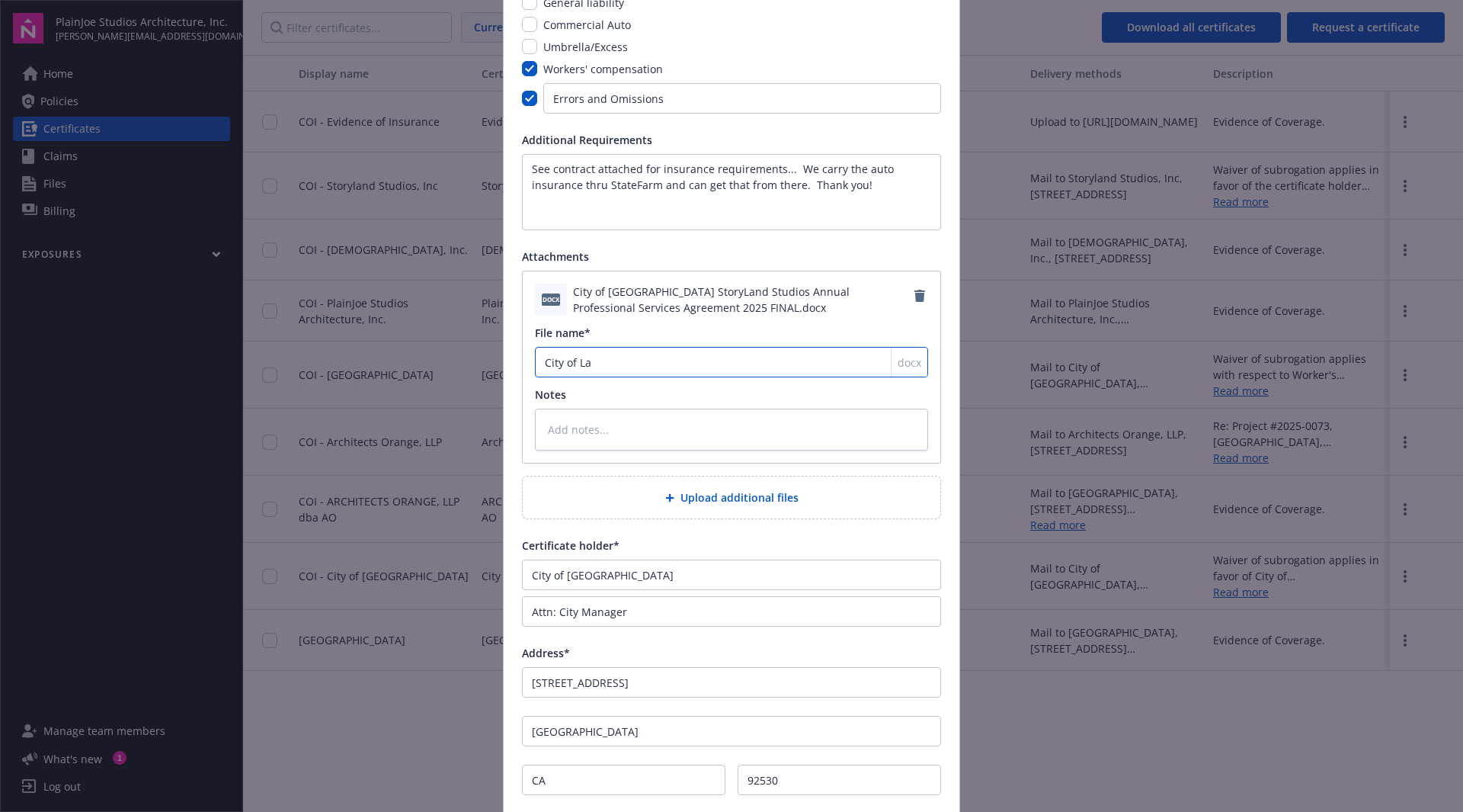
type input "City of Lak"
type textarea "x"
type input "City of Lake"
type textarea "x"
type input "City of Lake E"
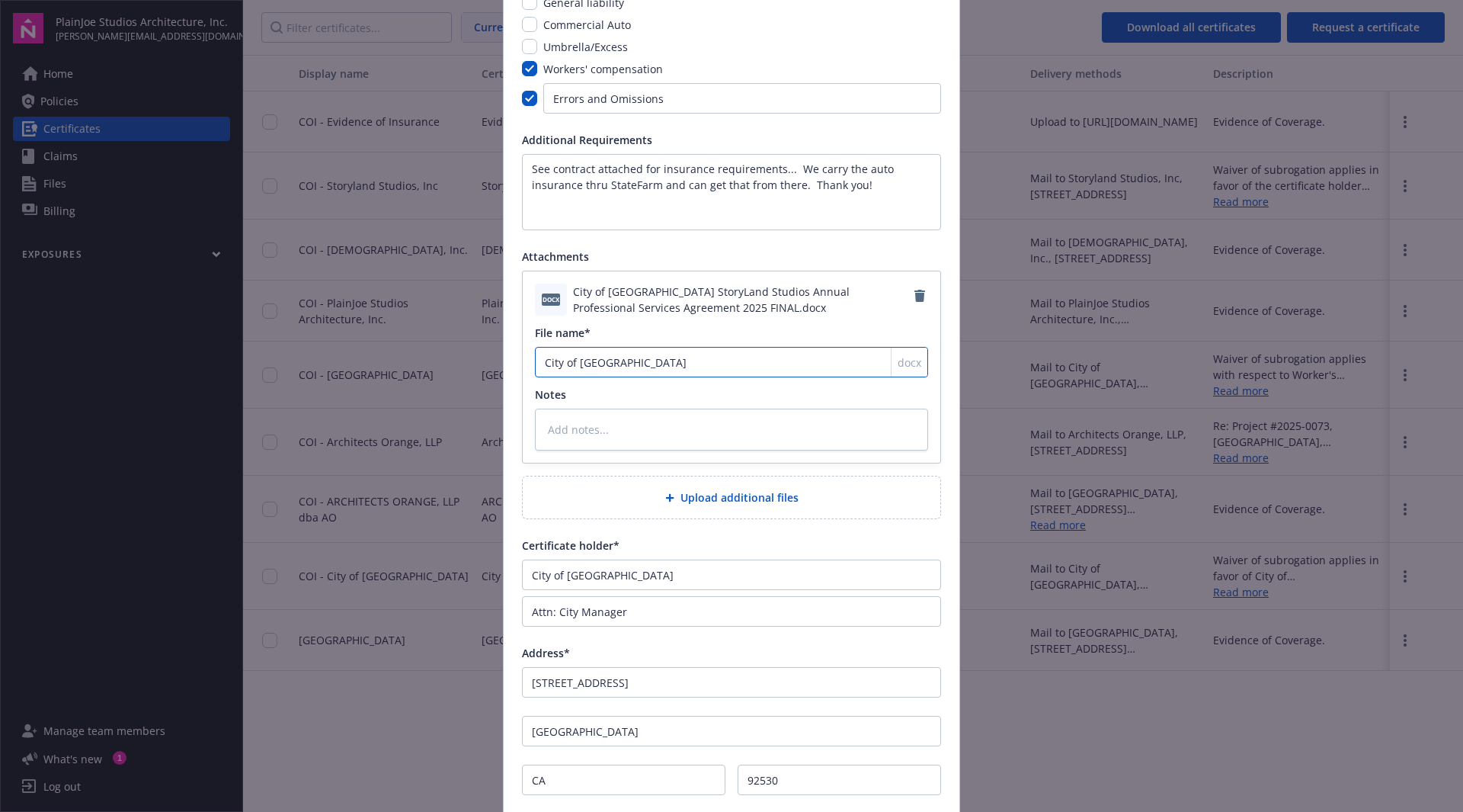
type textarea "x"
type input "City of Lake El"
type textarea "x"
type input "City of Lake Els"
type textarea "x"
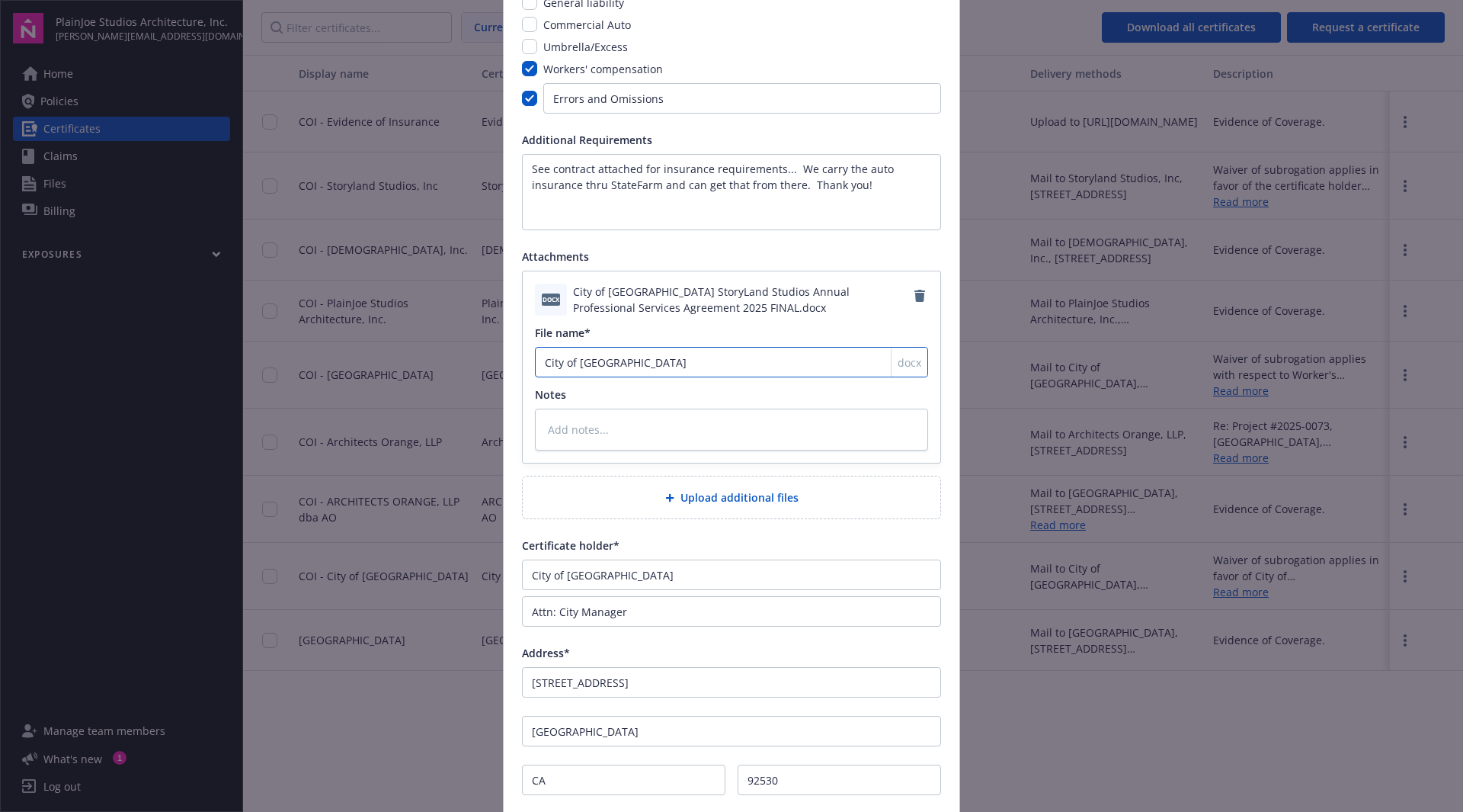
type input "City of Lake Elsi"
type textarea "x"
type input "City of Lake Elsin"
type textarea "x"
type input "City of Lake Elsino"
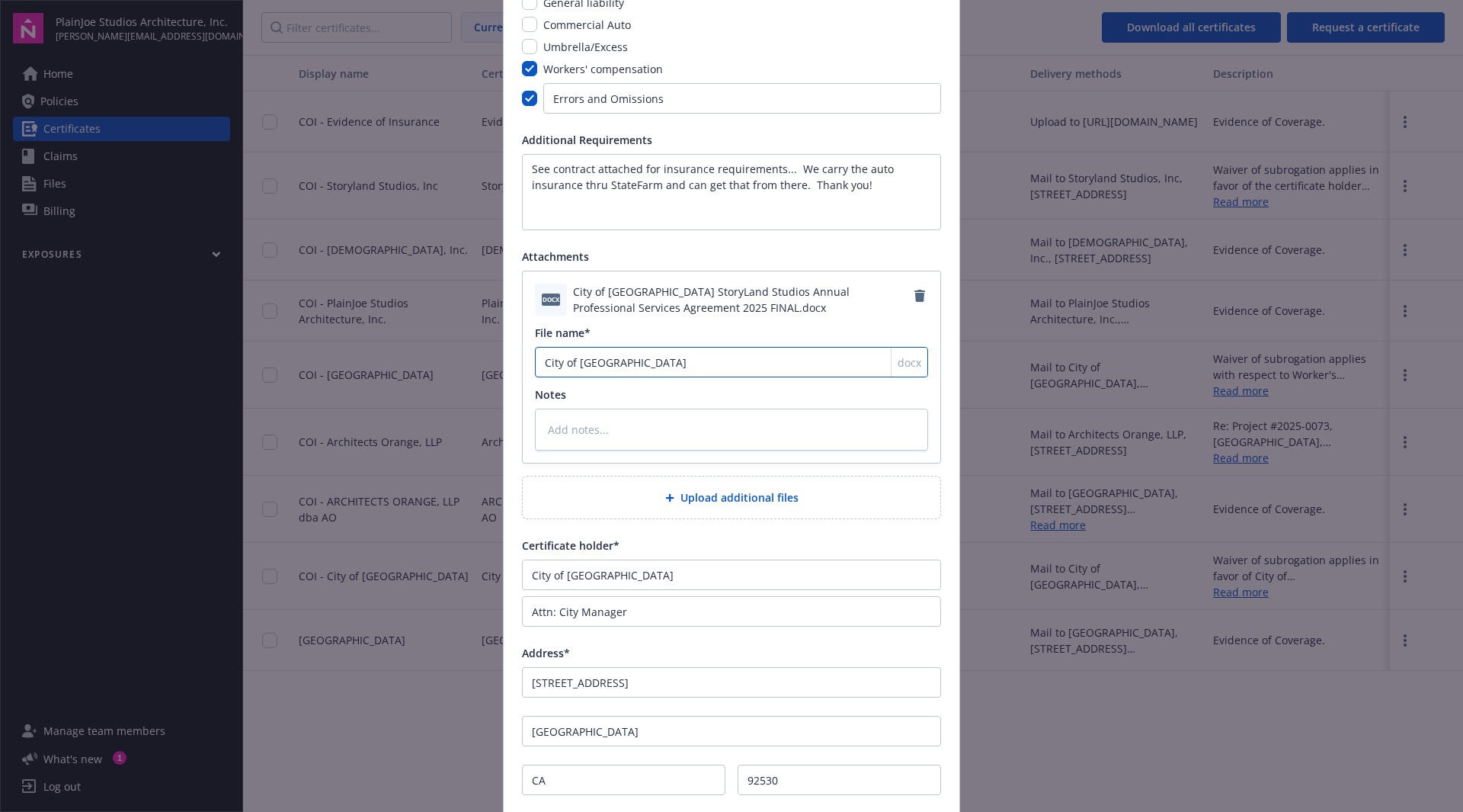
type textarea "x"
type input "City of Lake Elsinor"
type textarea "x"
type input "City of [GEOGRAPHIC_DATA]"
type textarea "x"
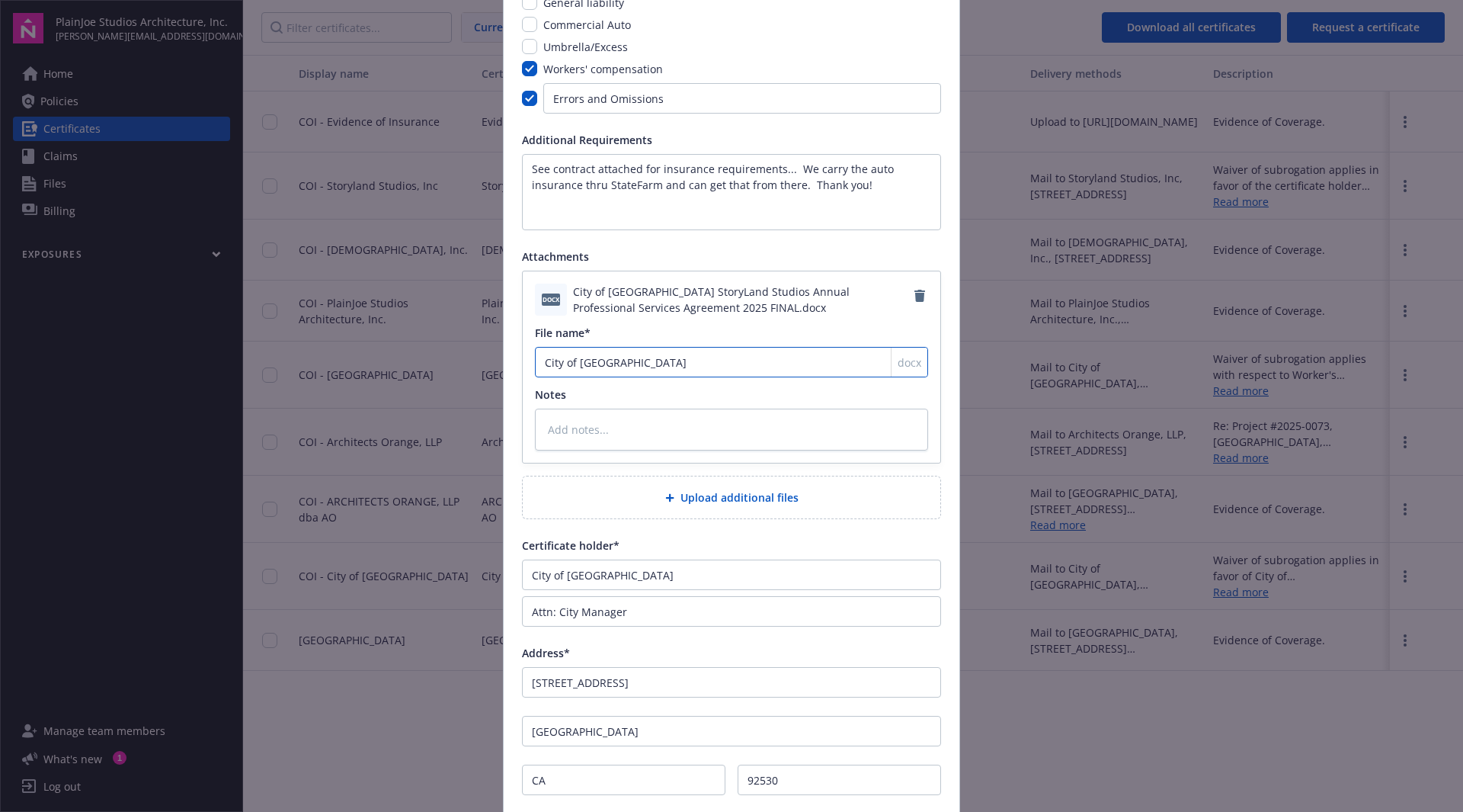
type input "City of [GEOGRAPHIC_DATA]"
type textarea "x"
type input "City of Lake Elsinore I"
type textarea "x"
type input "City of Lake Elsinore In"
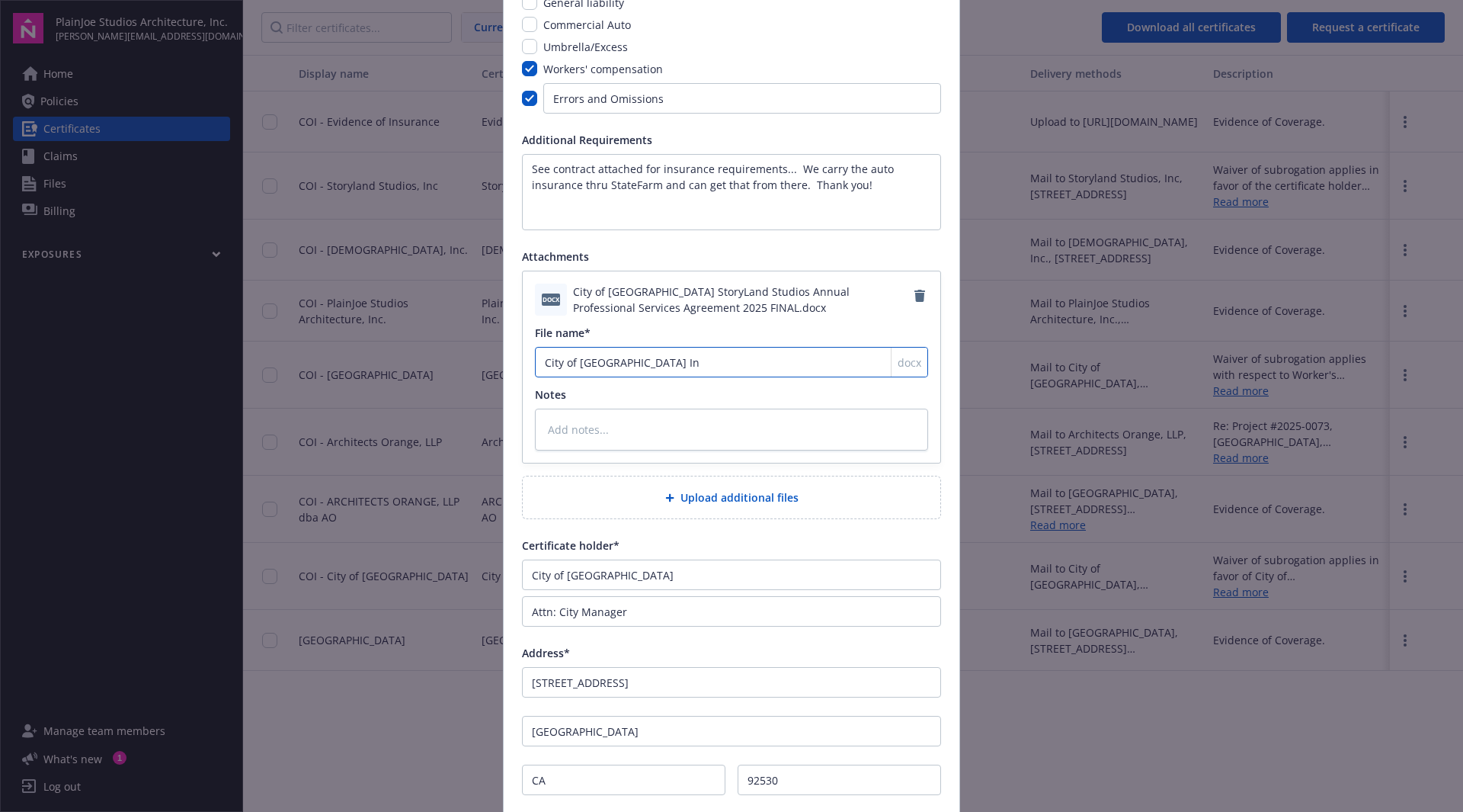
type textarea "x"
type input "City of Lake Elsinore Ins"
type textarea "x"
type input "City of Lake Elsinore Ins"
type textarea "x"
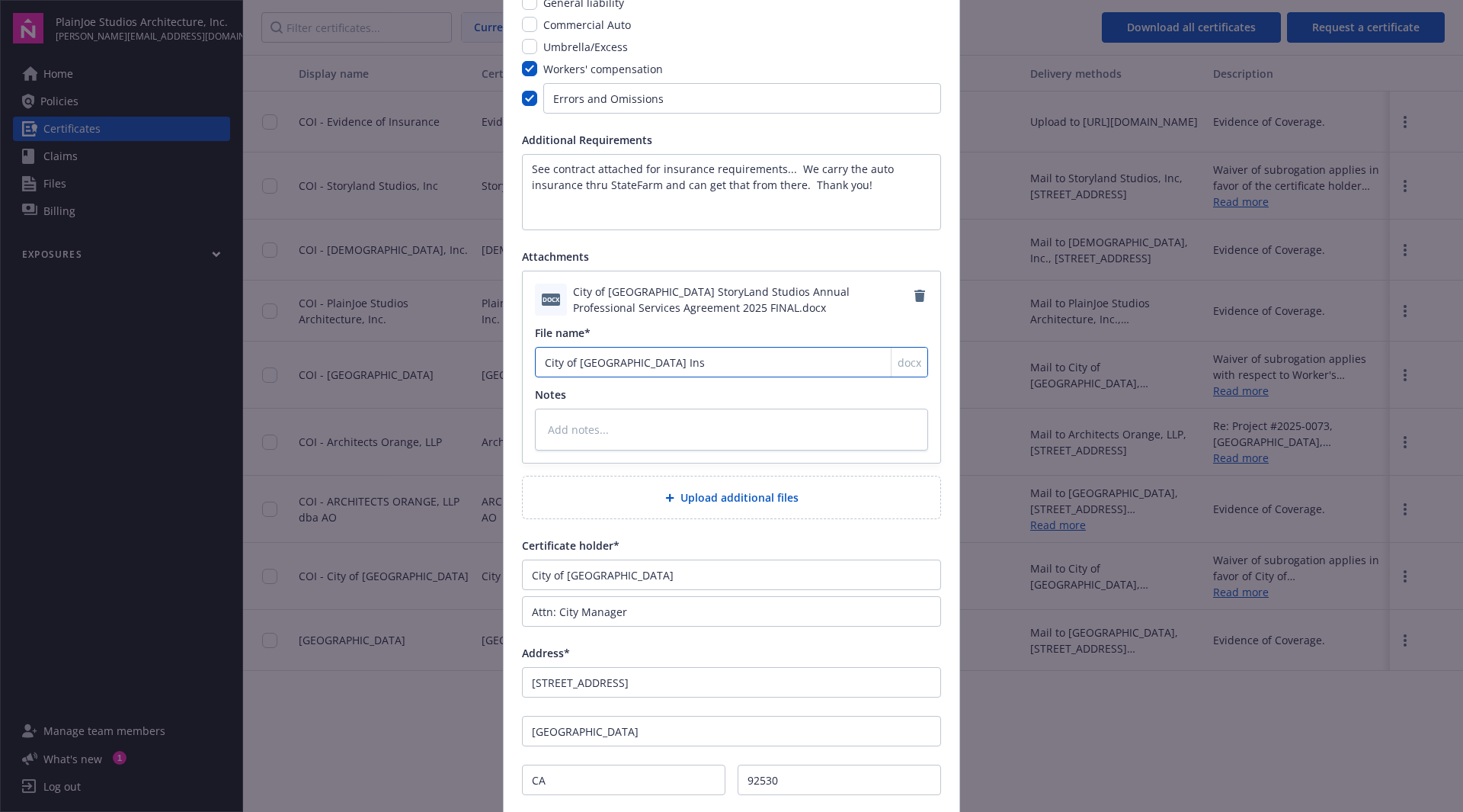
type input "City of Lake Elsinore Ins"
type textarea "x"
type input "City of Lake Elsinore In"
type textarea "x"
type input "City of Lake Elsinore I"
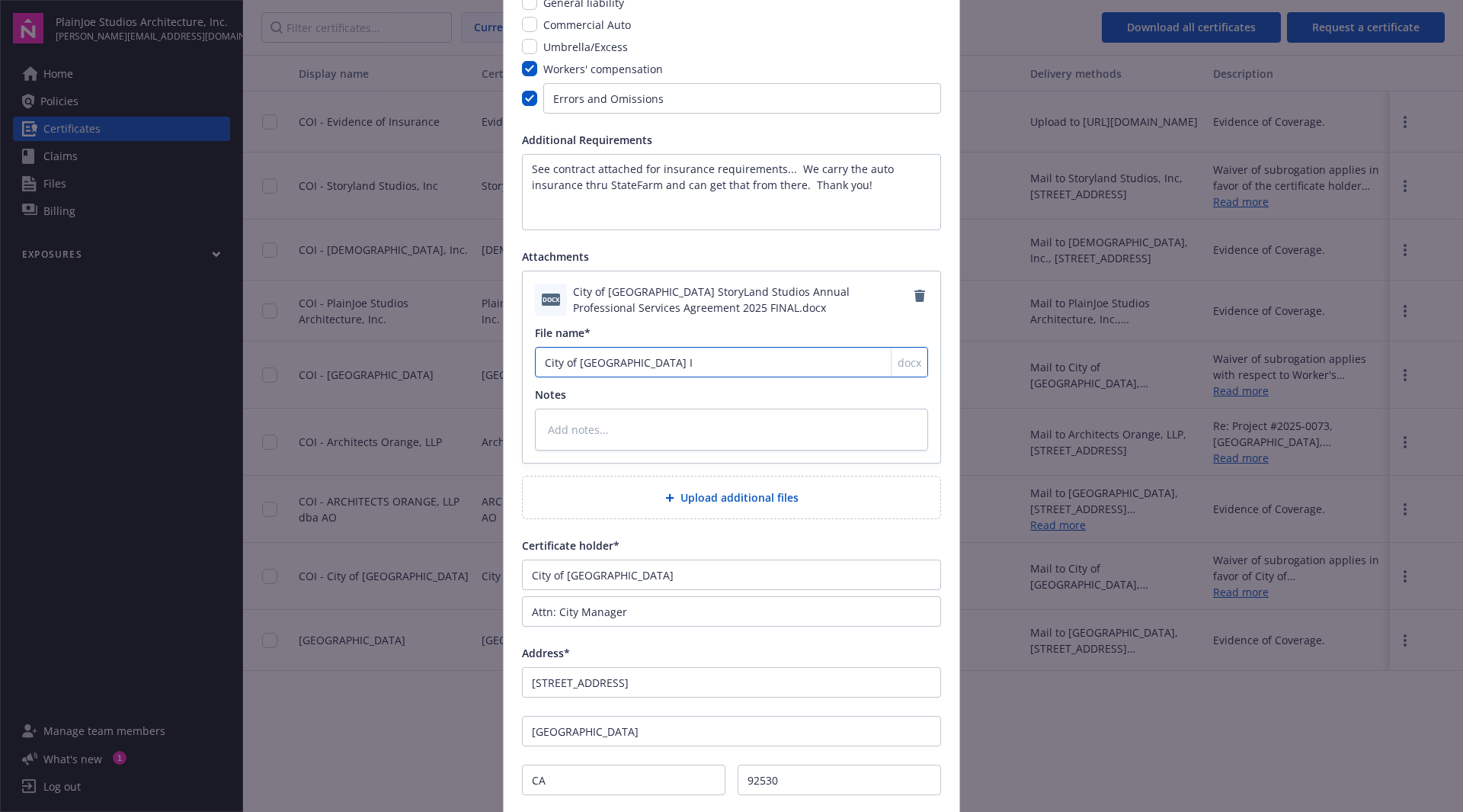
type textarea "x"
type input "City of [GEOGRAPHIC_DATA]"
type textarea "x"
type input "City of Lake Elsinore C"
type textarea "x"
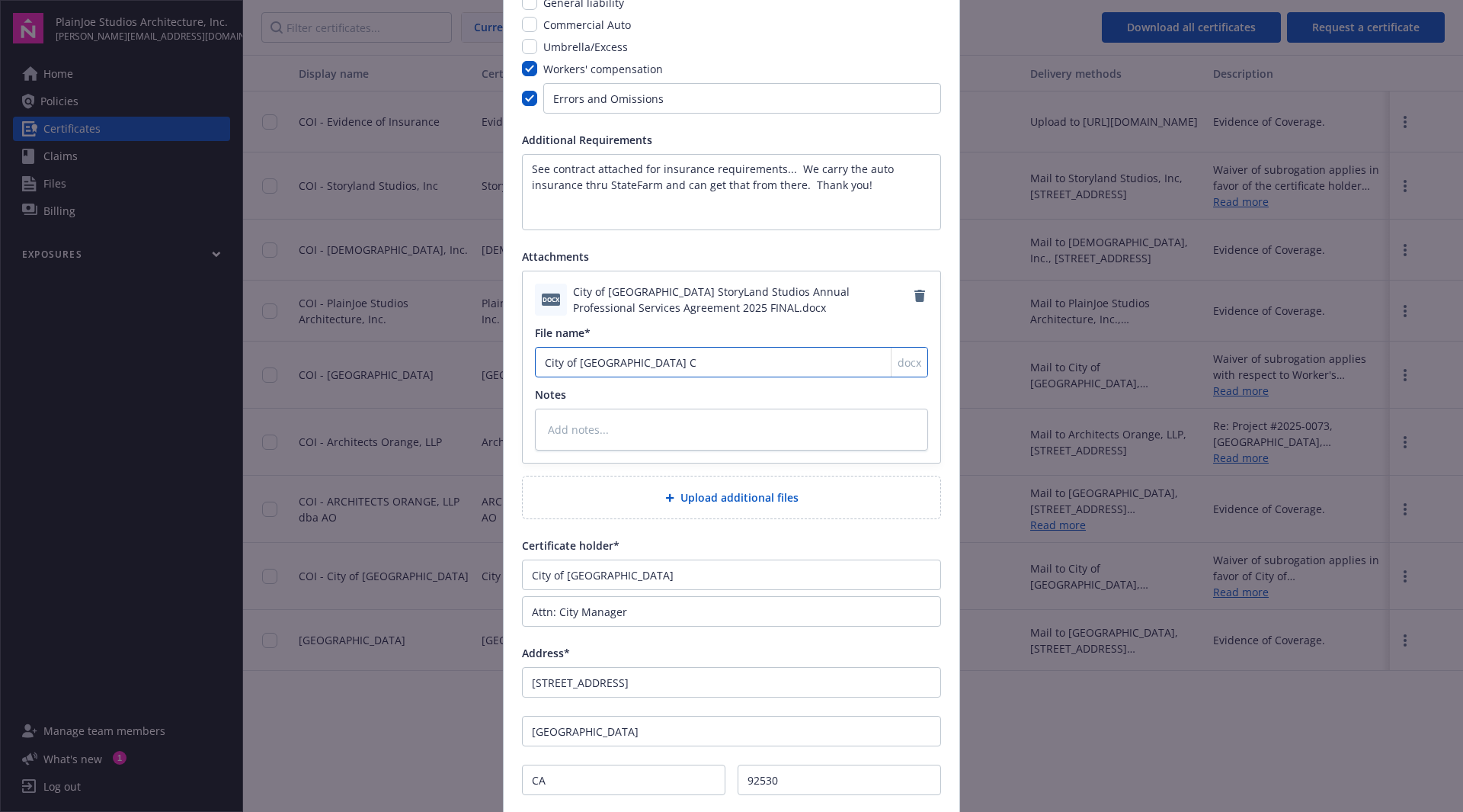
type input "City of Lake Elsinore Co"
type textarea "x"
type input "City of Lake Elsinore Con"
type textarea "x"
type input "City of Lake Elsinore Cont"
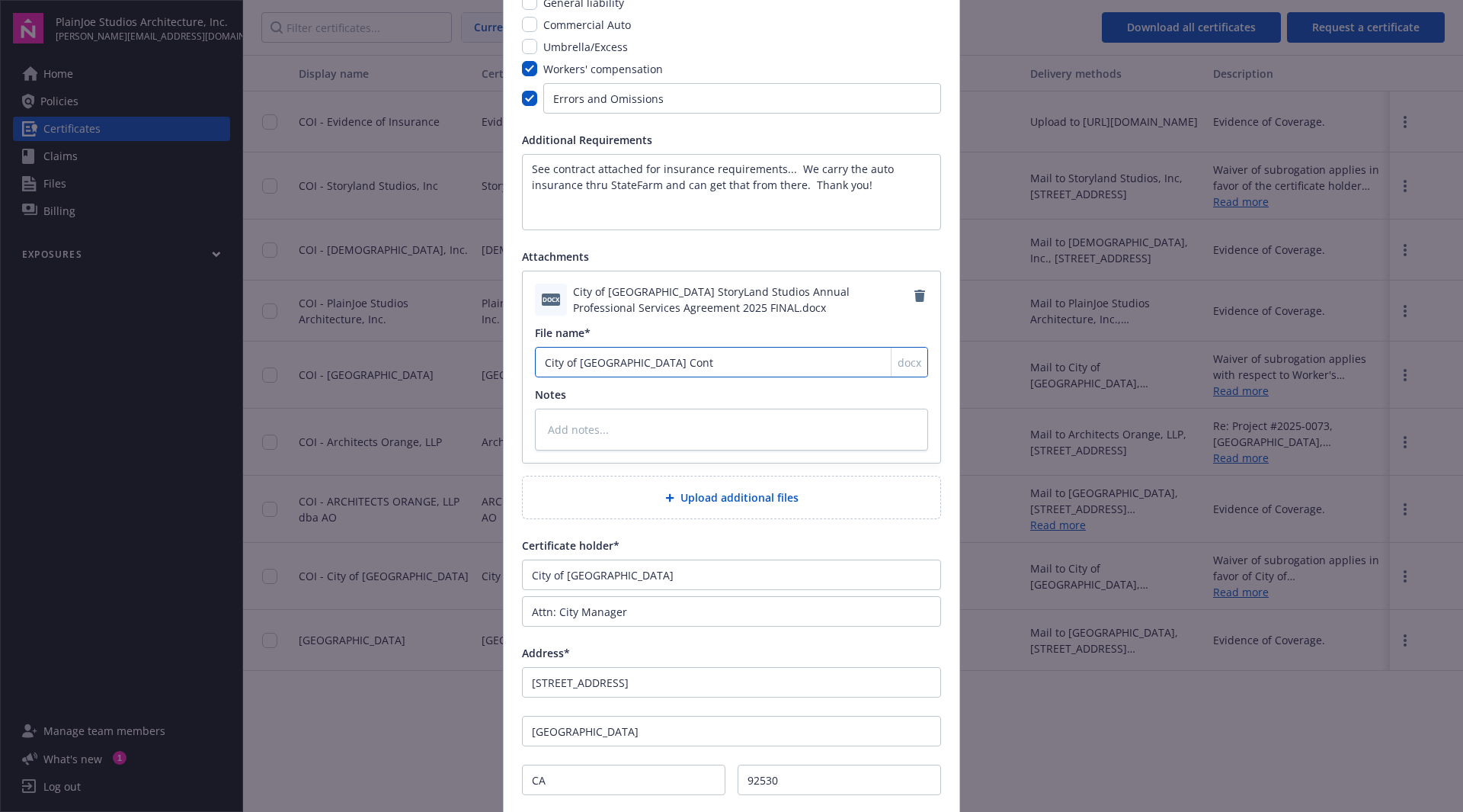
type textarea "x"
type input "City of Lake Elsinore Contr"
type textarea "x"
type input "City of Lake Elsinore Contra"
type textarea "x"
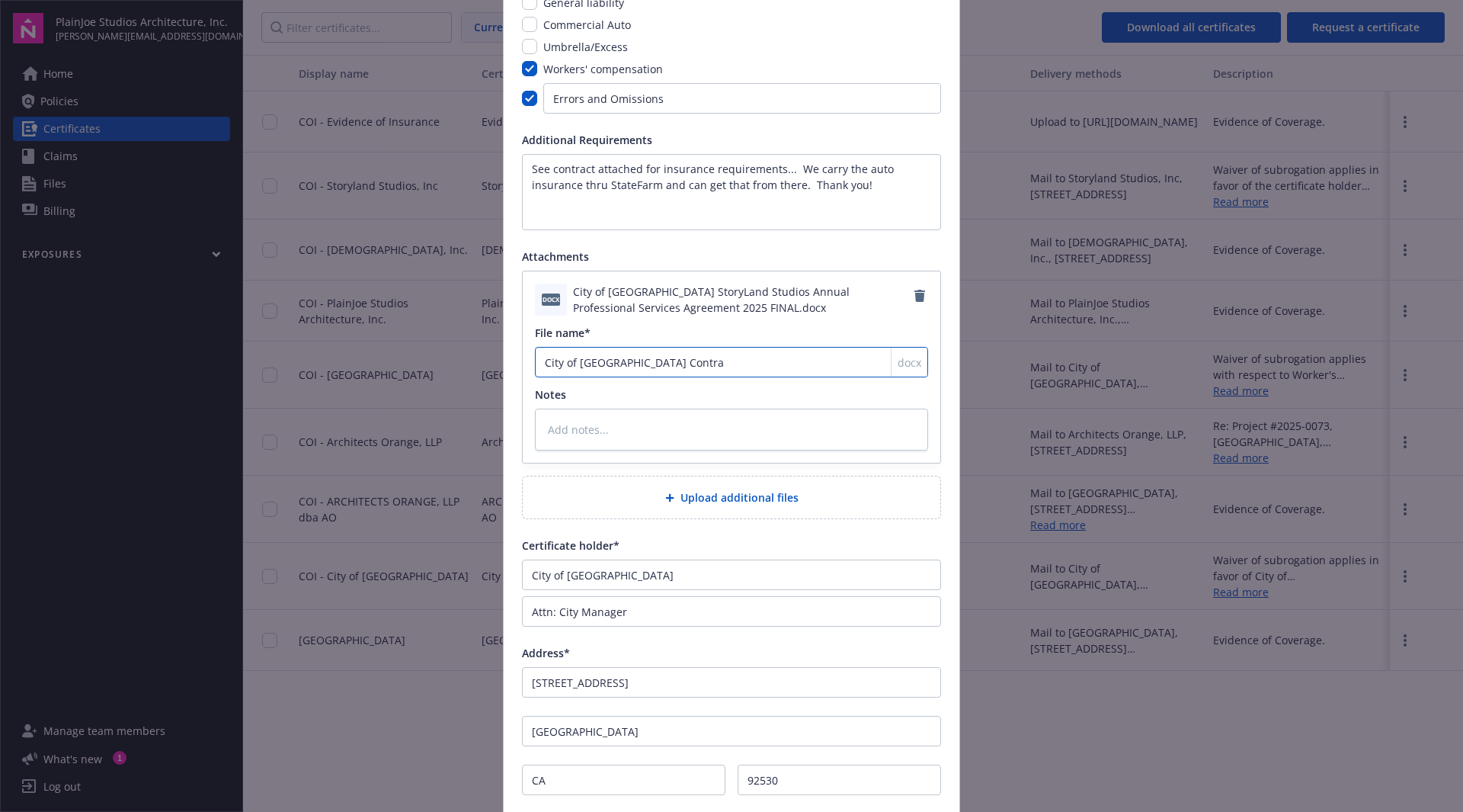
type input "City of Lake Elsinore Contrac"
type textarea "x"
type input "City of Lake Elsinore Contract"
click at [675, 439] on textarea at bounding box center [731, 429] width 393 height 42
type textarea "x"
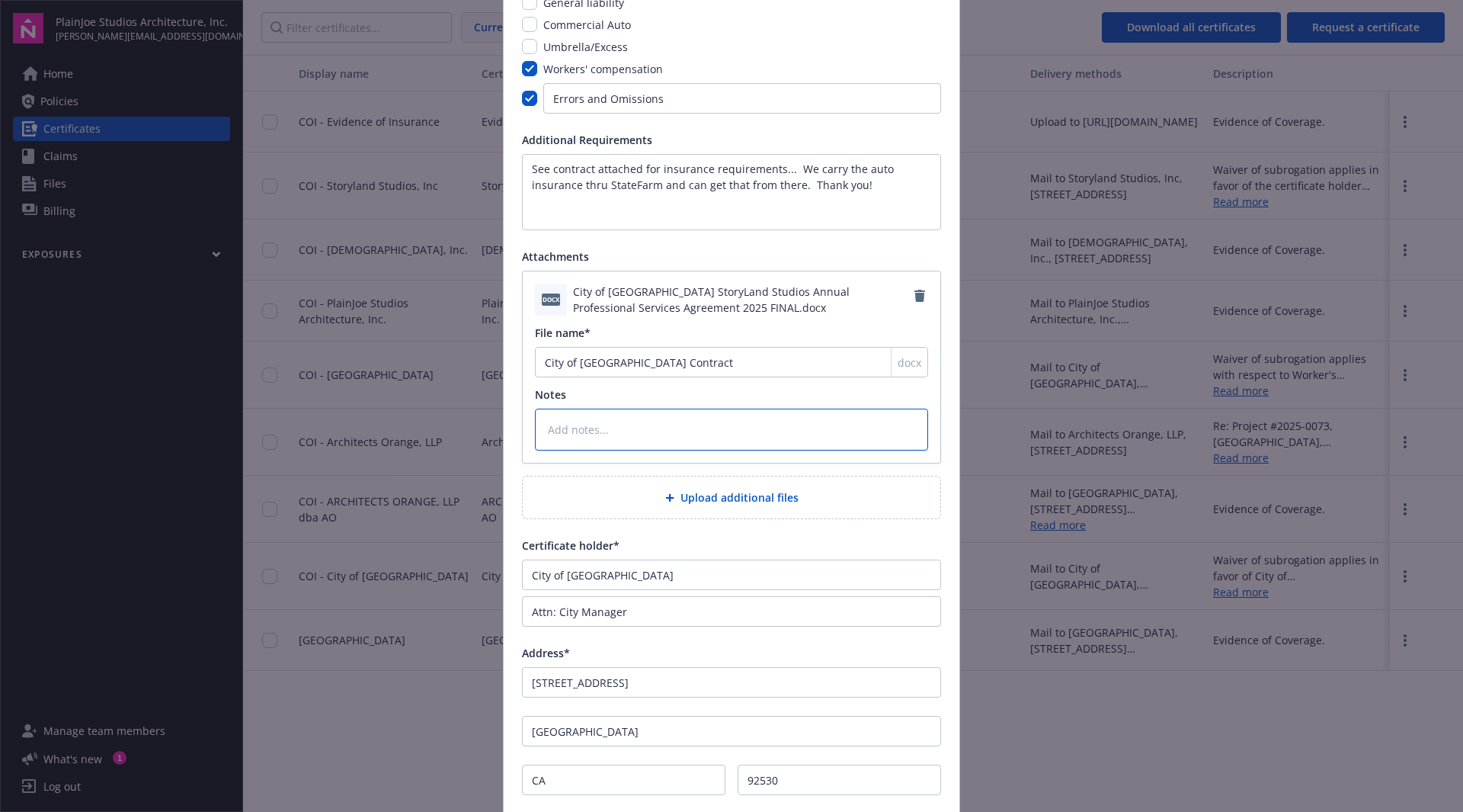
type textarea "A"
type textarea "x"
type textarea "At"
type textarea "x"
type textarea "Att"
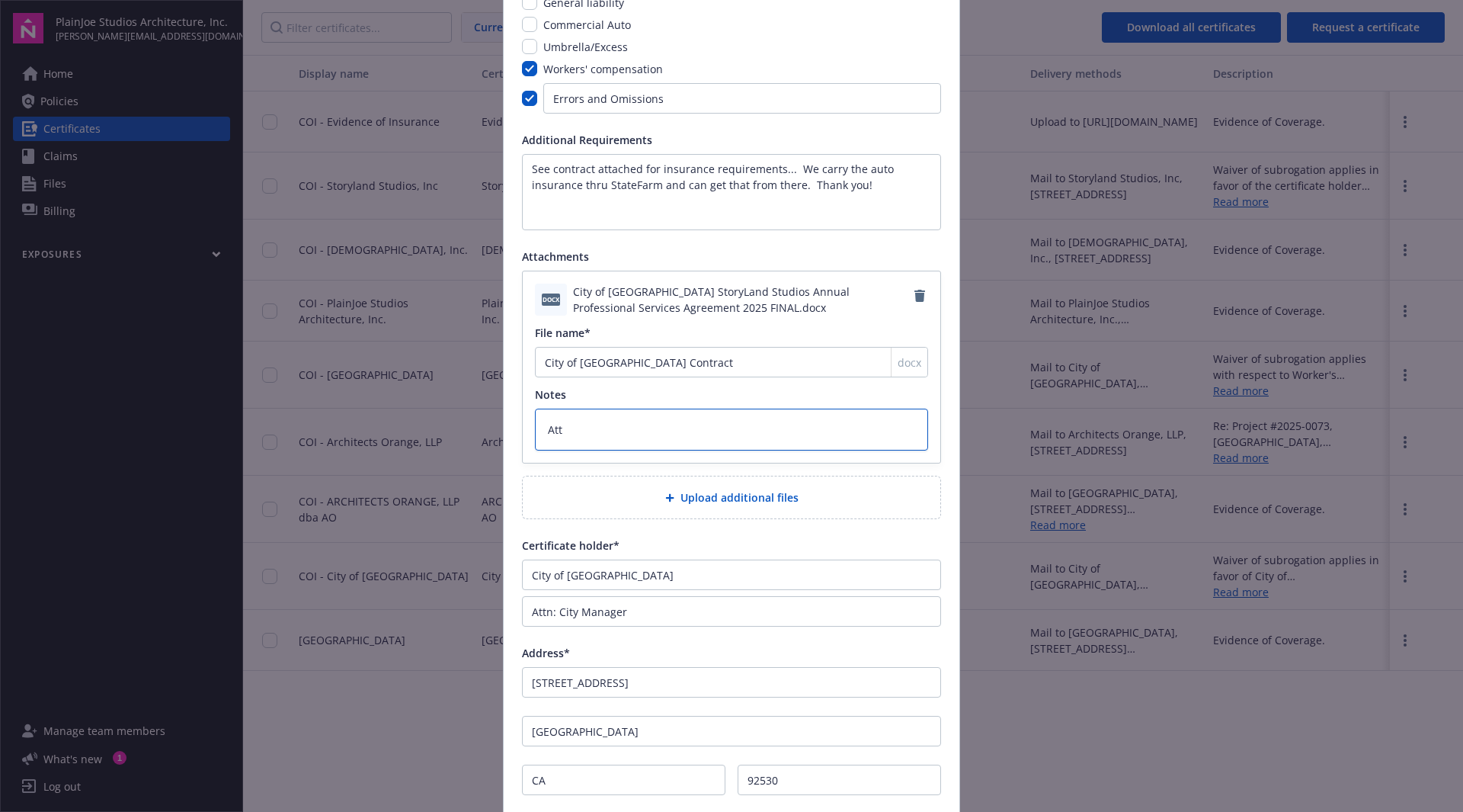
type textarea "x"
type textarea "Atta"
type textarea "x"
type textarea "Attah"
type textarea "x"
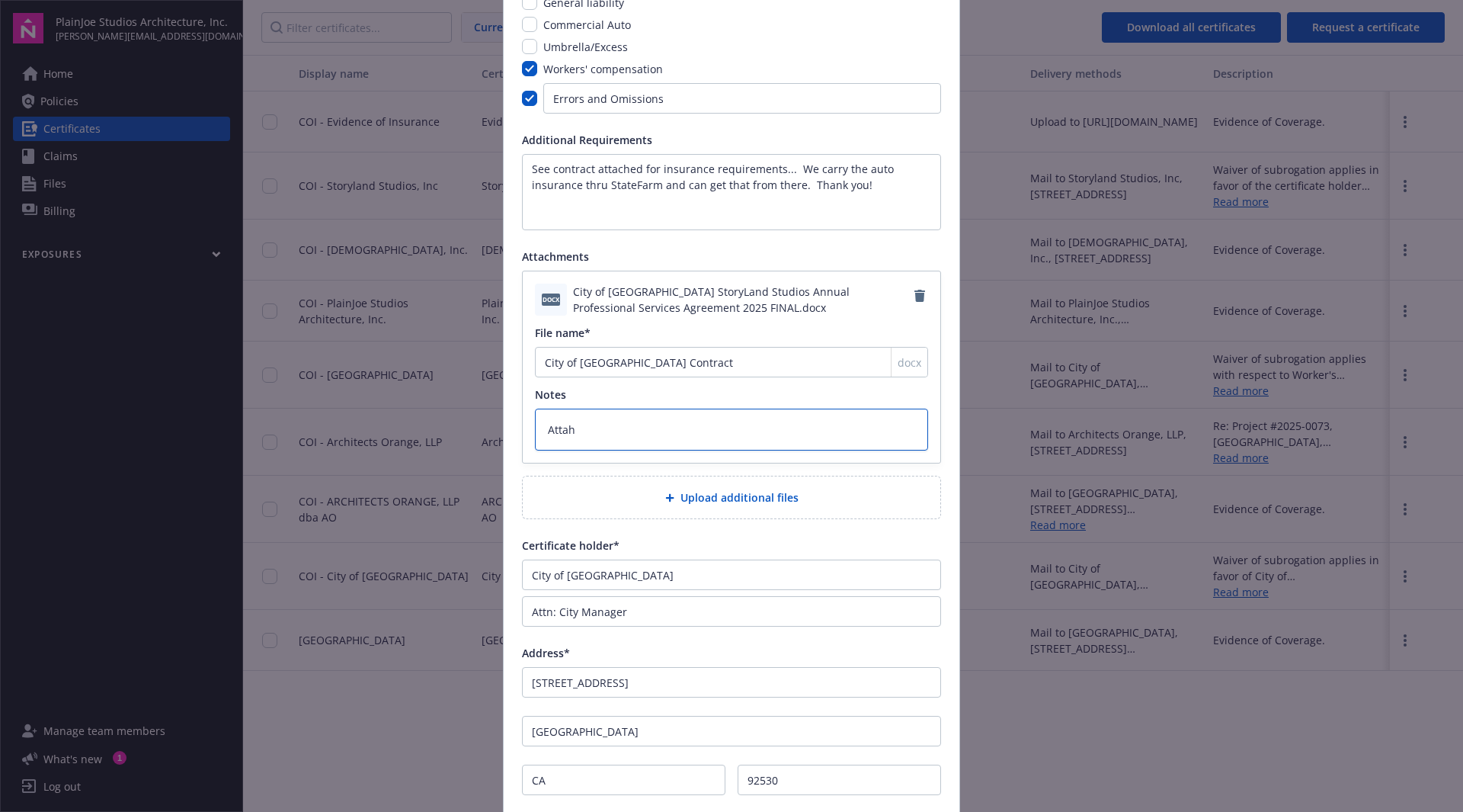
type textarea "Attahc"
type textarea "x"
type textarea "Attahce"
type textarea "x"
type textarea "Attahc"
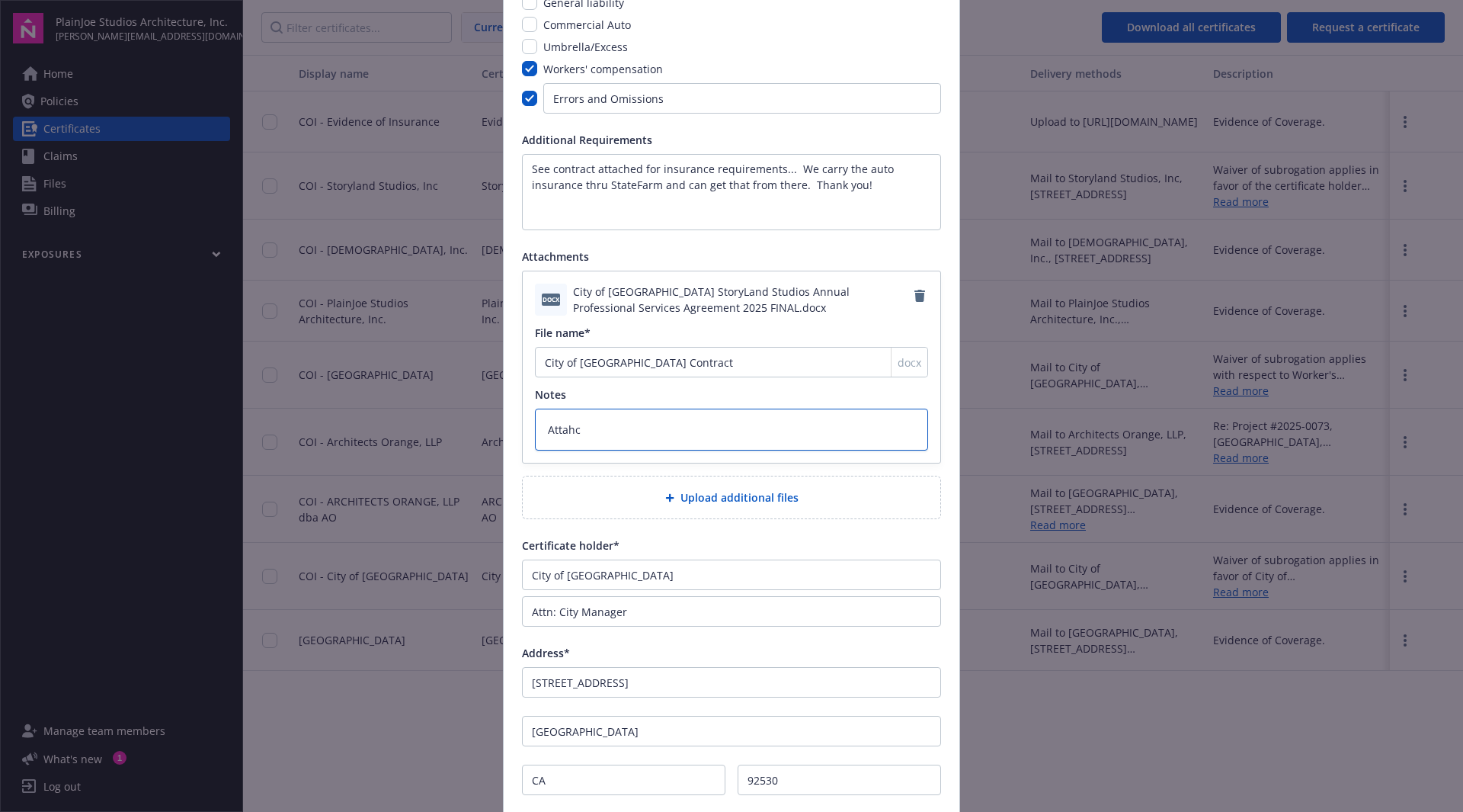
type textarea "x"
type textarea "Attah"
type textarea "x"
type textarea "Atta"
type textarea "x"
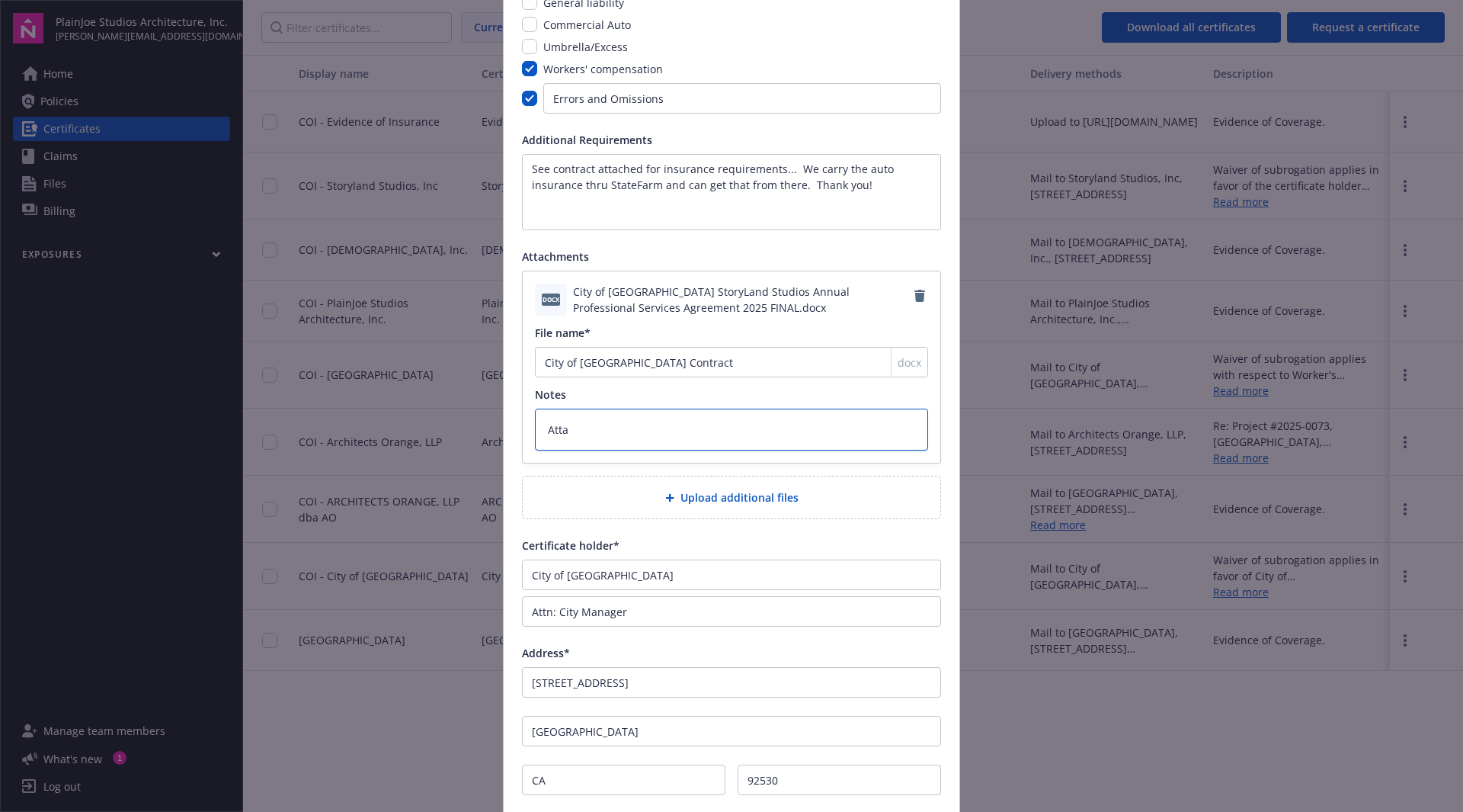
type textarea "Attac"
type textarea "x"
type textarea "Attach"
type textarea "x"
type textarea "Attache"
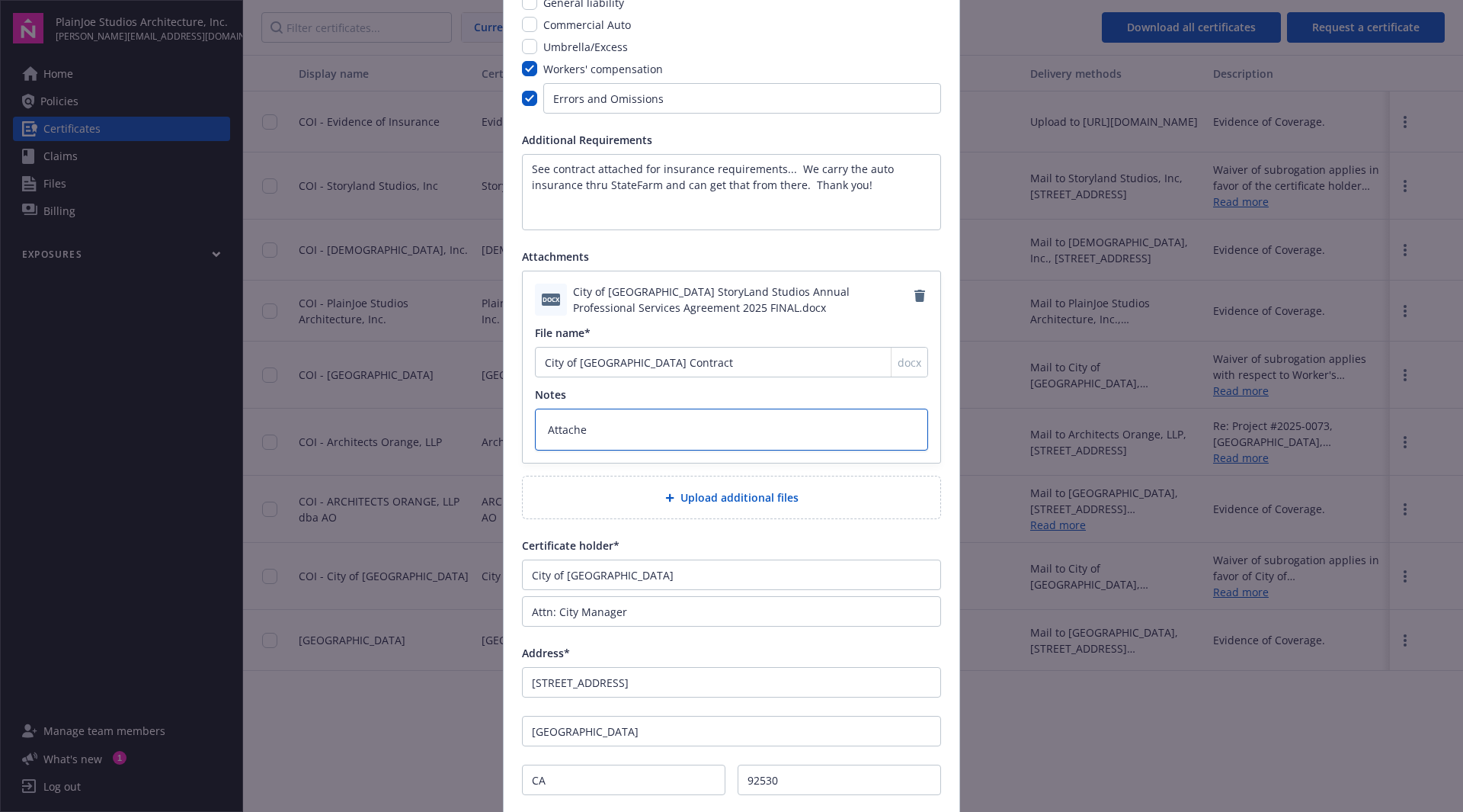
type textarea "x"
type textarea "Attached"
type textarea "x"
type textarea "Attached"
type textarea "x"
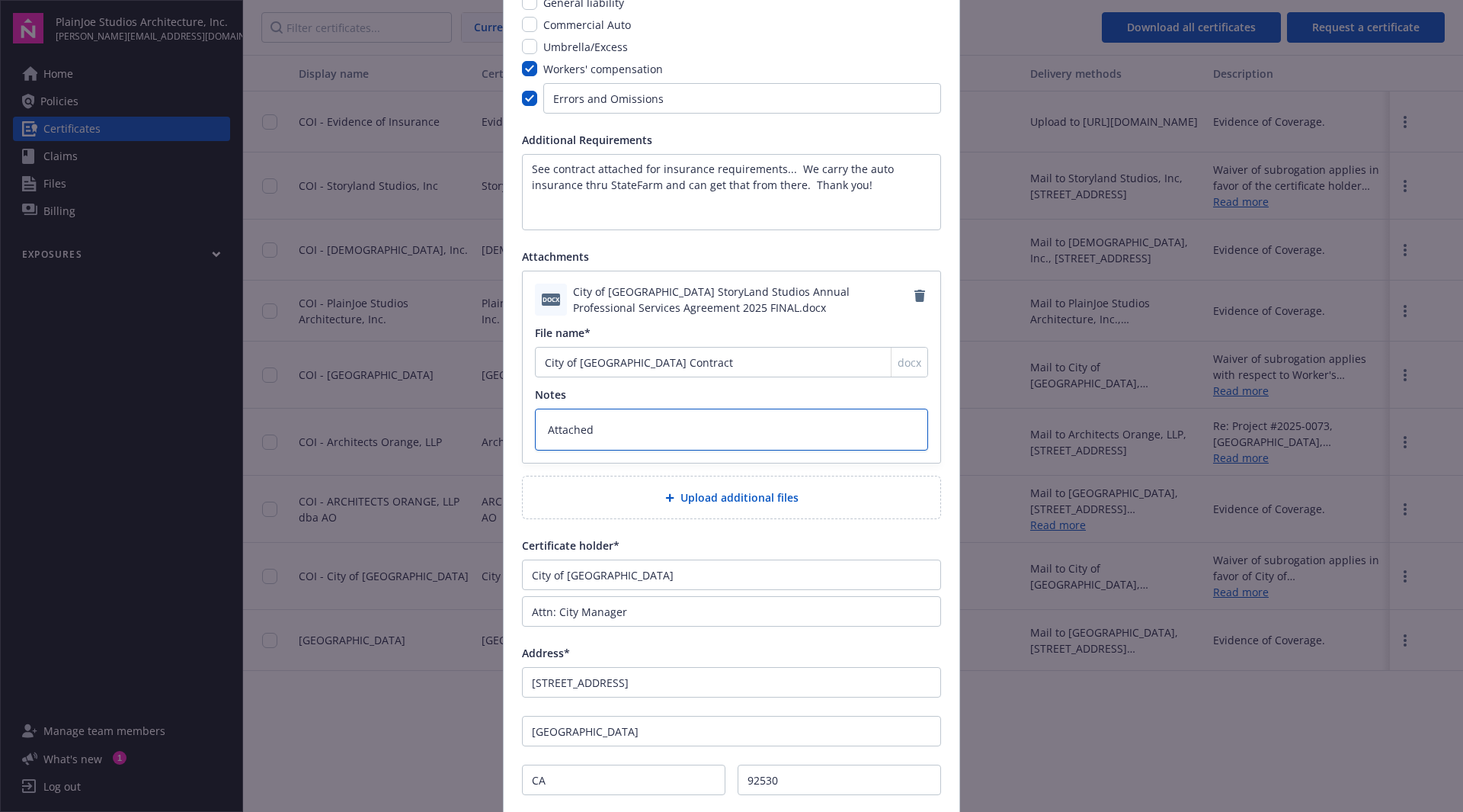
type textarea "Attached i"
type textarea "x"
type textarea "Attached is"
type textarea "x"
type textarea "Attached is"
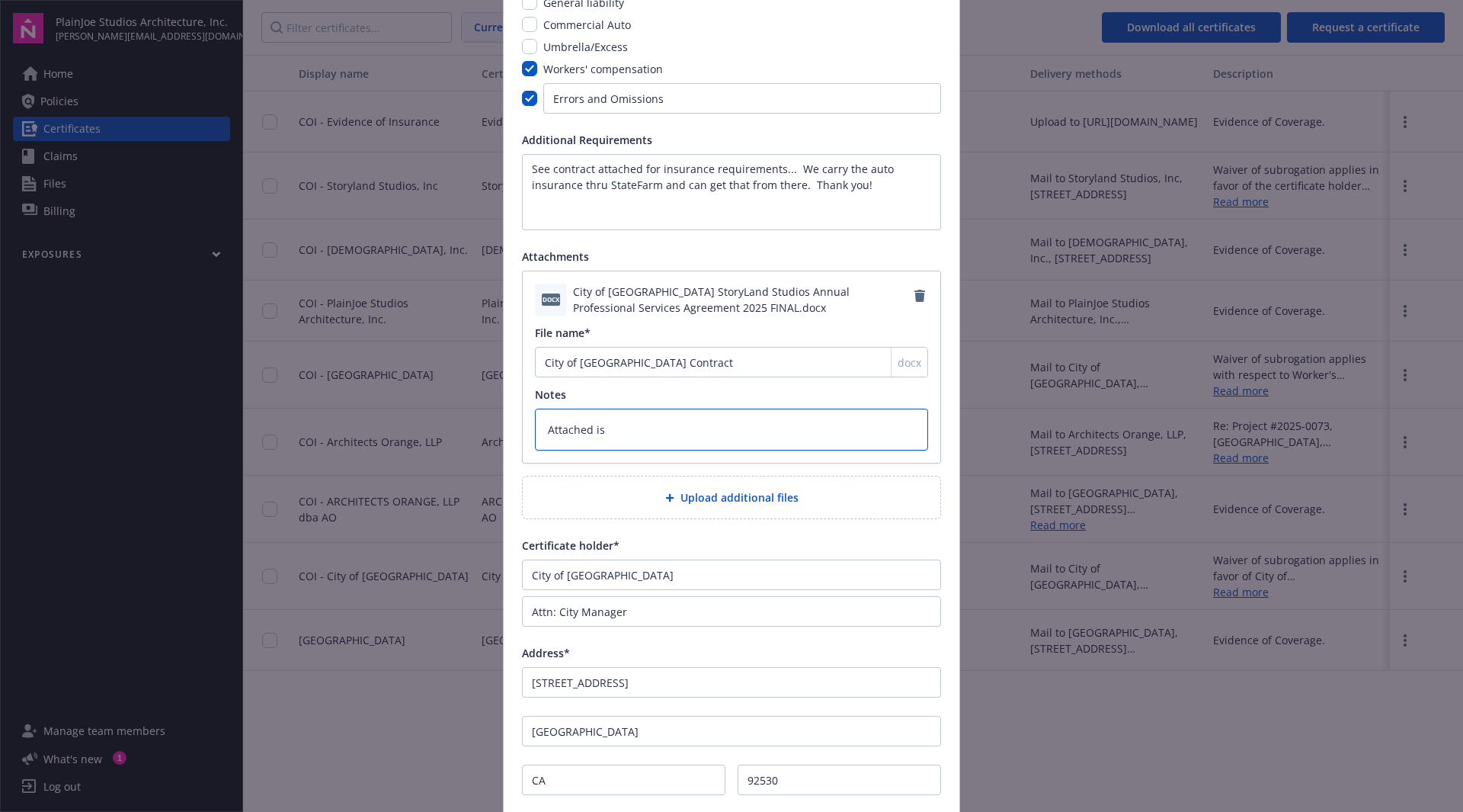
type textarea "x"
type textarea "Attached is t"
type textarea "x"
type textarea "Attached is th"
type textarea "x"
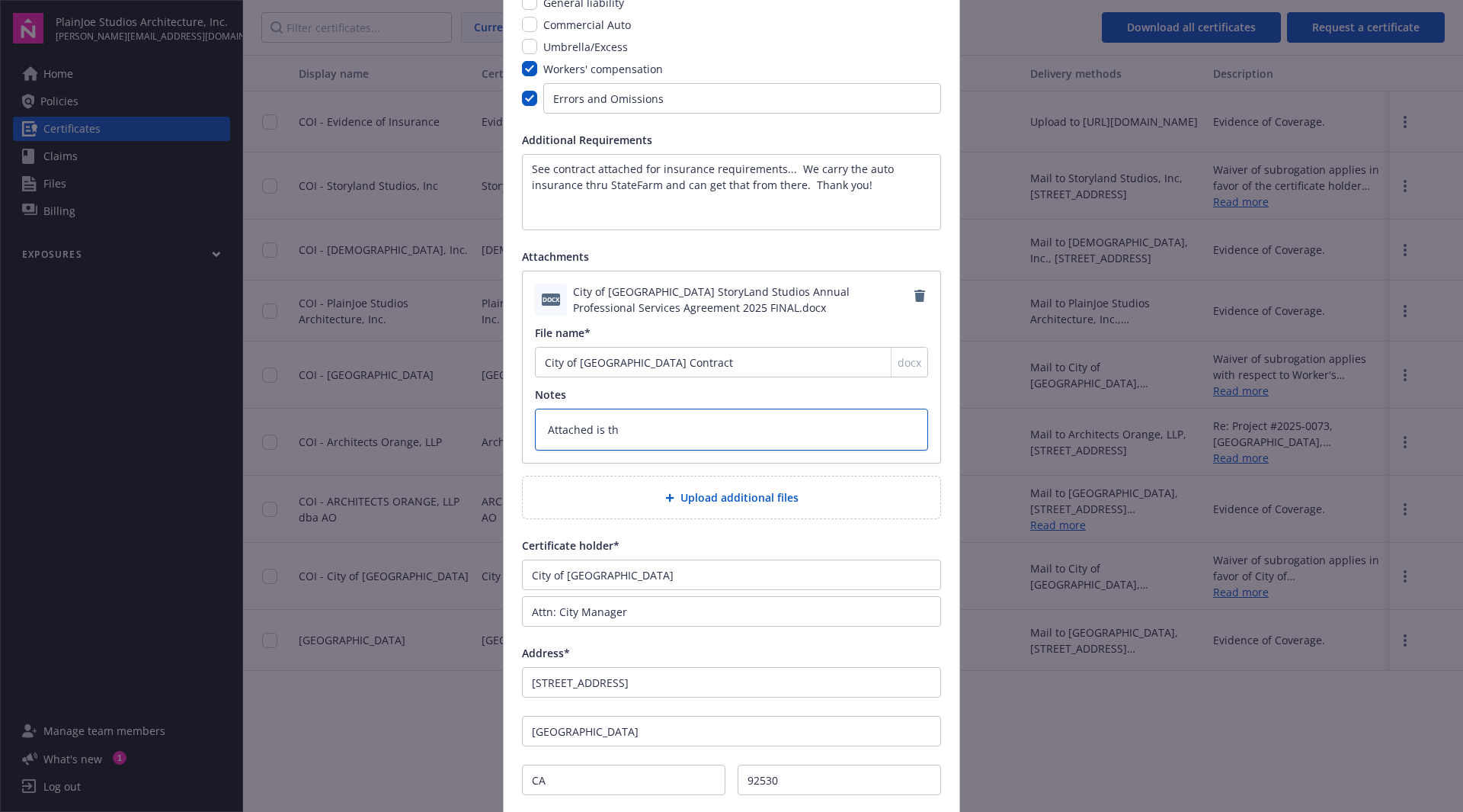
type textarea "Attached is the"
type textarea "x"
type textarea "Attached is the"
type textarea "x"
type textarea "Attached is the c"
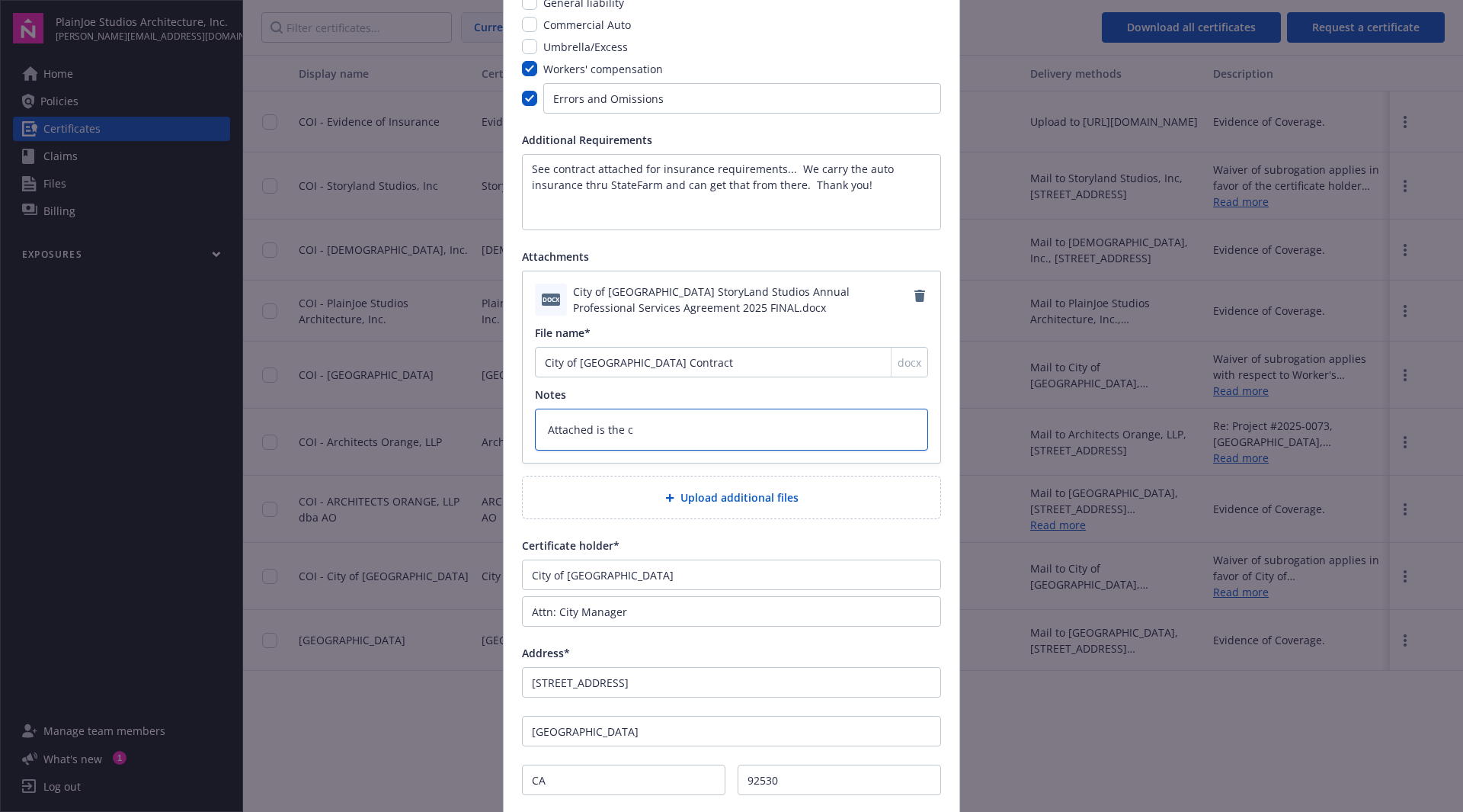
type textarea "x"
type textarea "Attached is the co"
type textarea "x"
type textarea "Attached is the con"
type textarea "x"
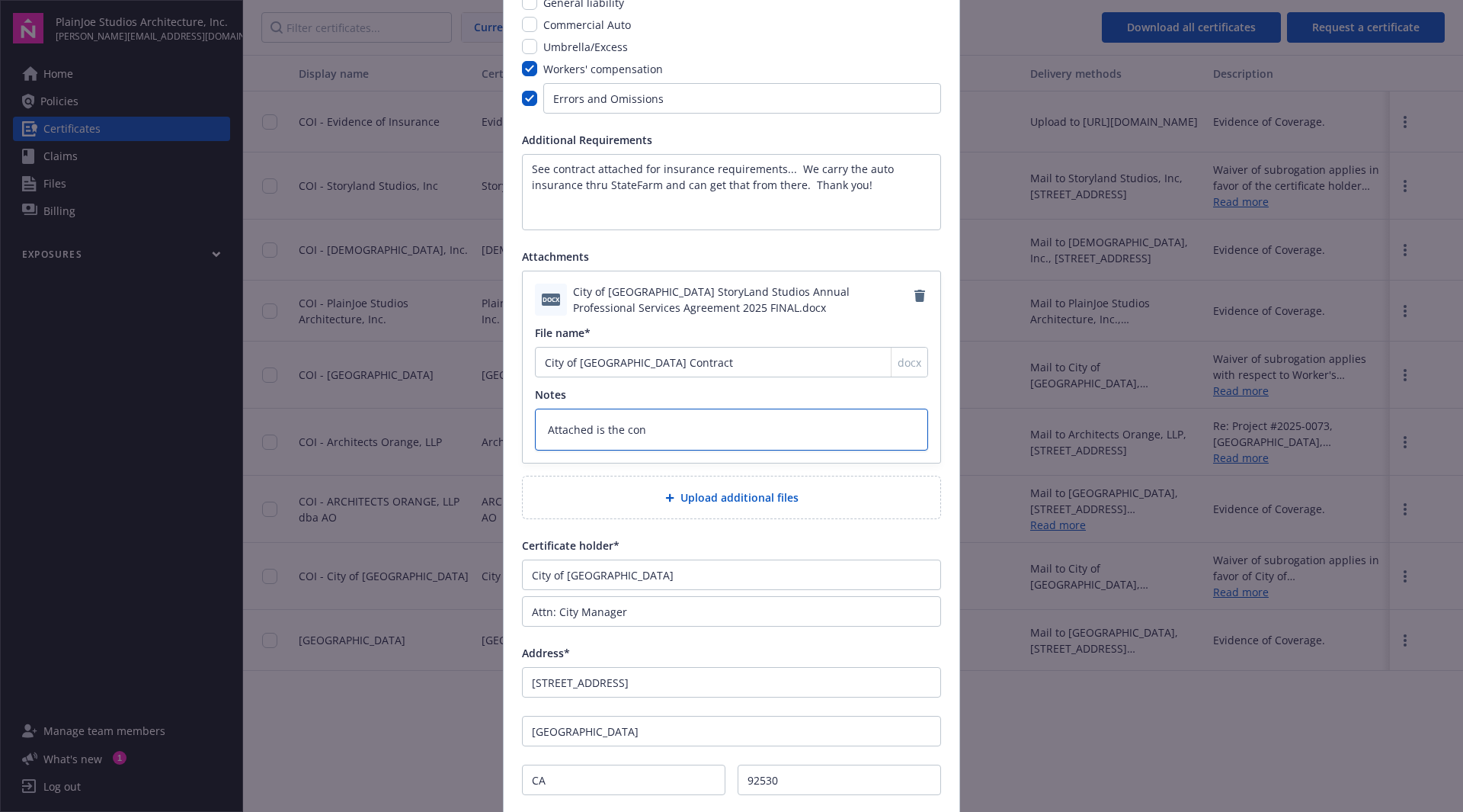
type textarea "Attached is the cont"
type textarea "x"
type textarea "Attached is the contr"
type textarea "x"
type textarea "Attached is the contra"
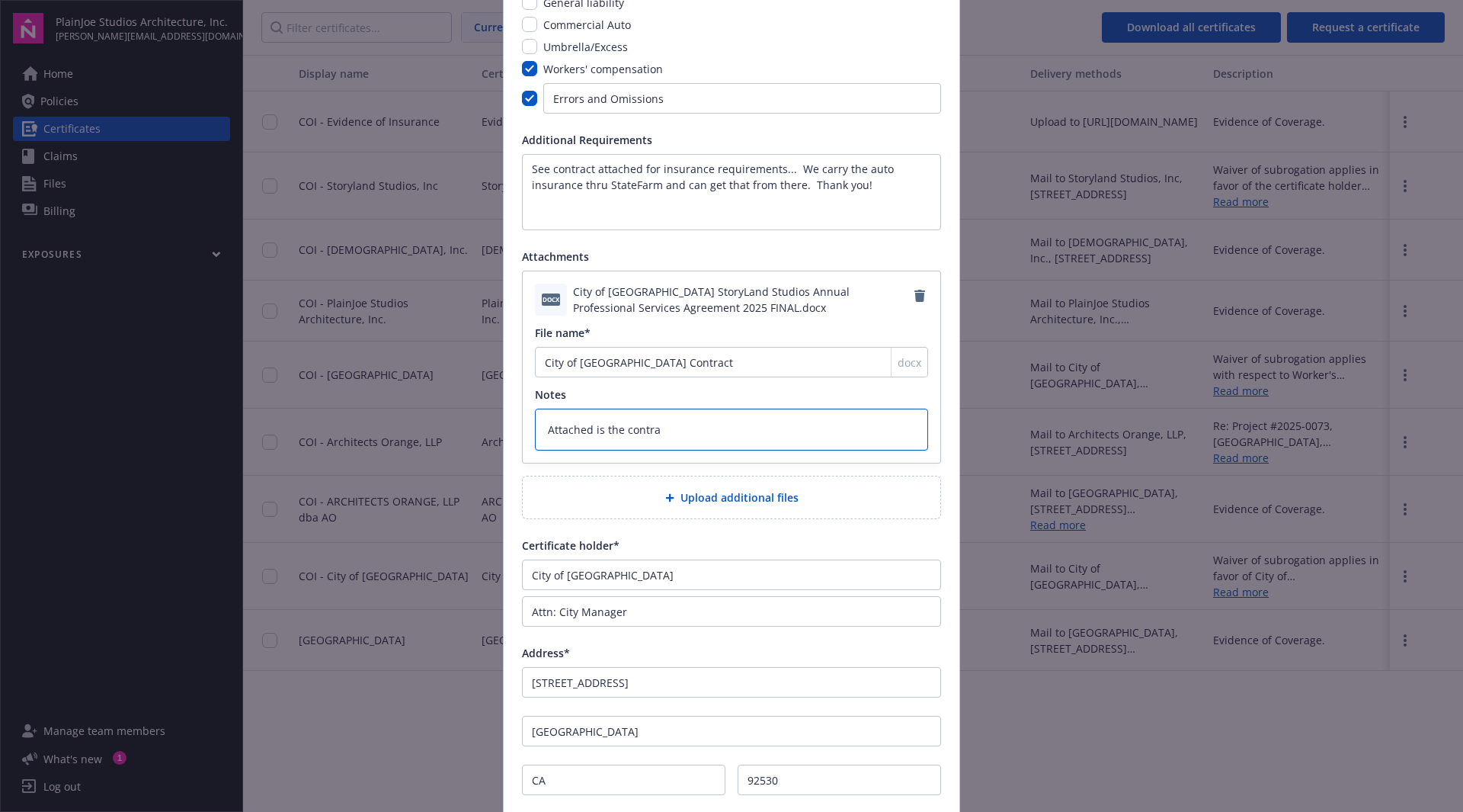
type textarea "x"
type textarea "Attached is the contrac"
type textarea "x"
type textarea "Attached is the contract"
type textarea "x"
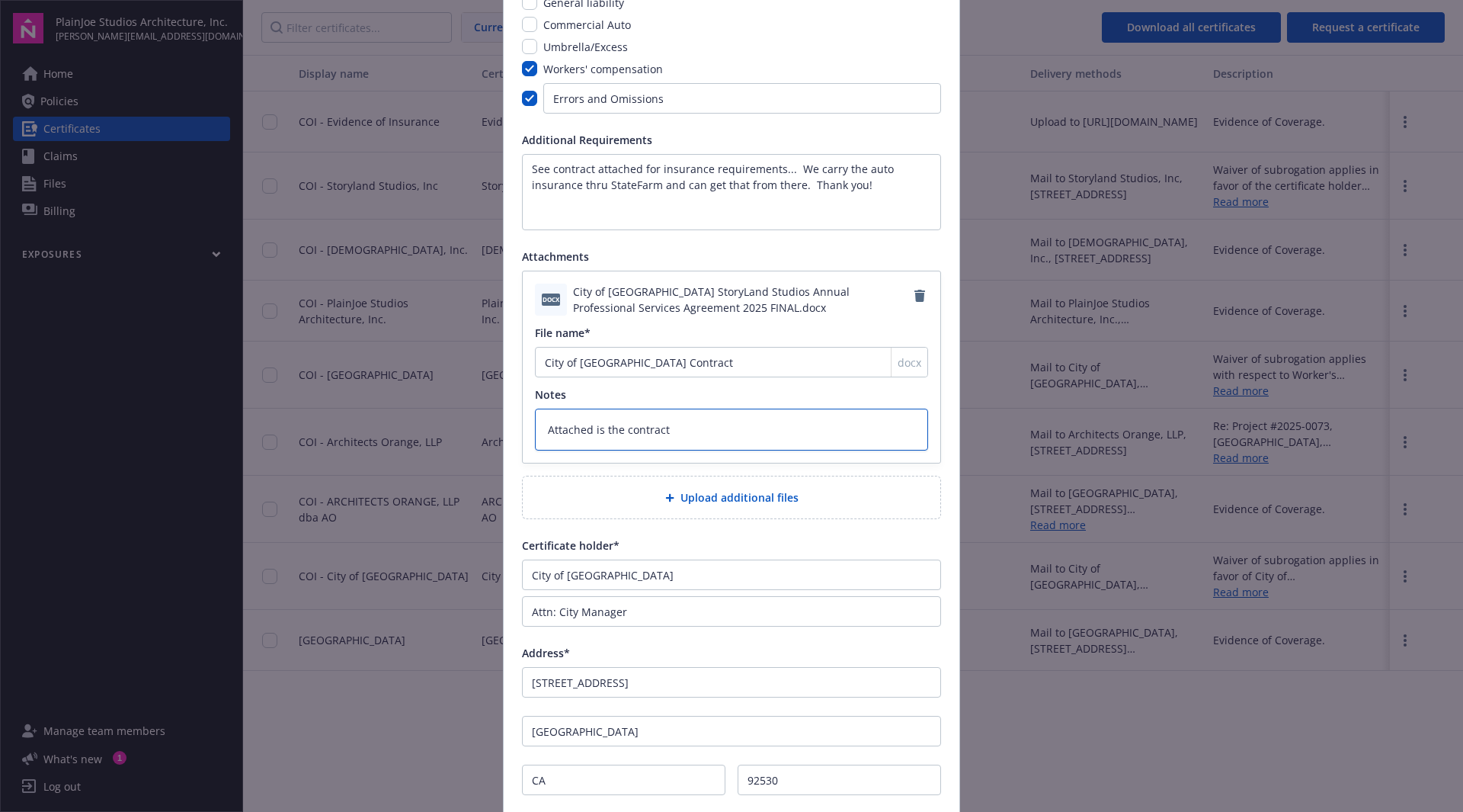
type textarea "Attached is the contract"
type textarea "x"
type textarea "Attached is the contract t"
type textarea "x"
type textarea "Attached is the contract to"
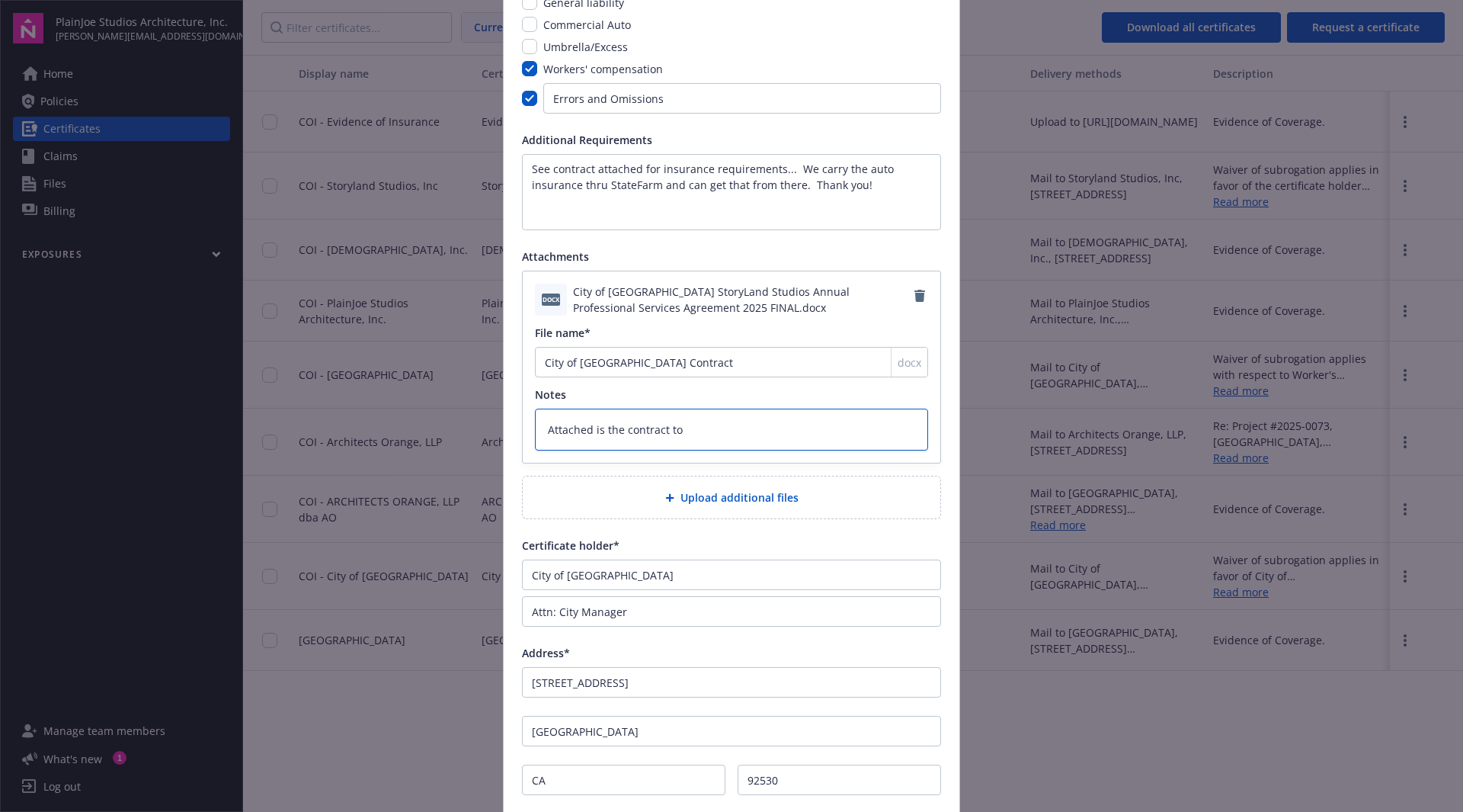
type textarea "x"
type textarea "Attached is the contract to"
type textarea "x"
type textarea "Attached is the contract to r"
type textarea "x"
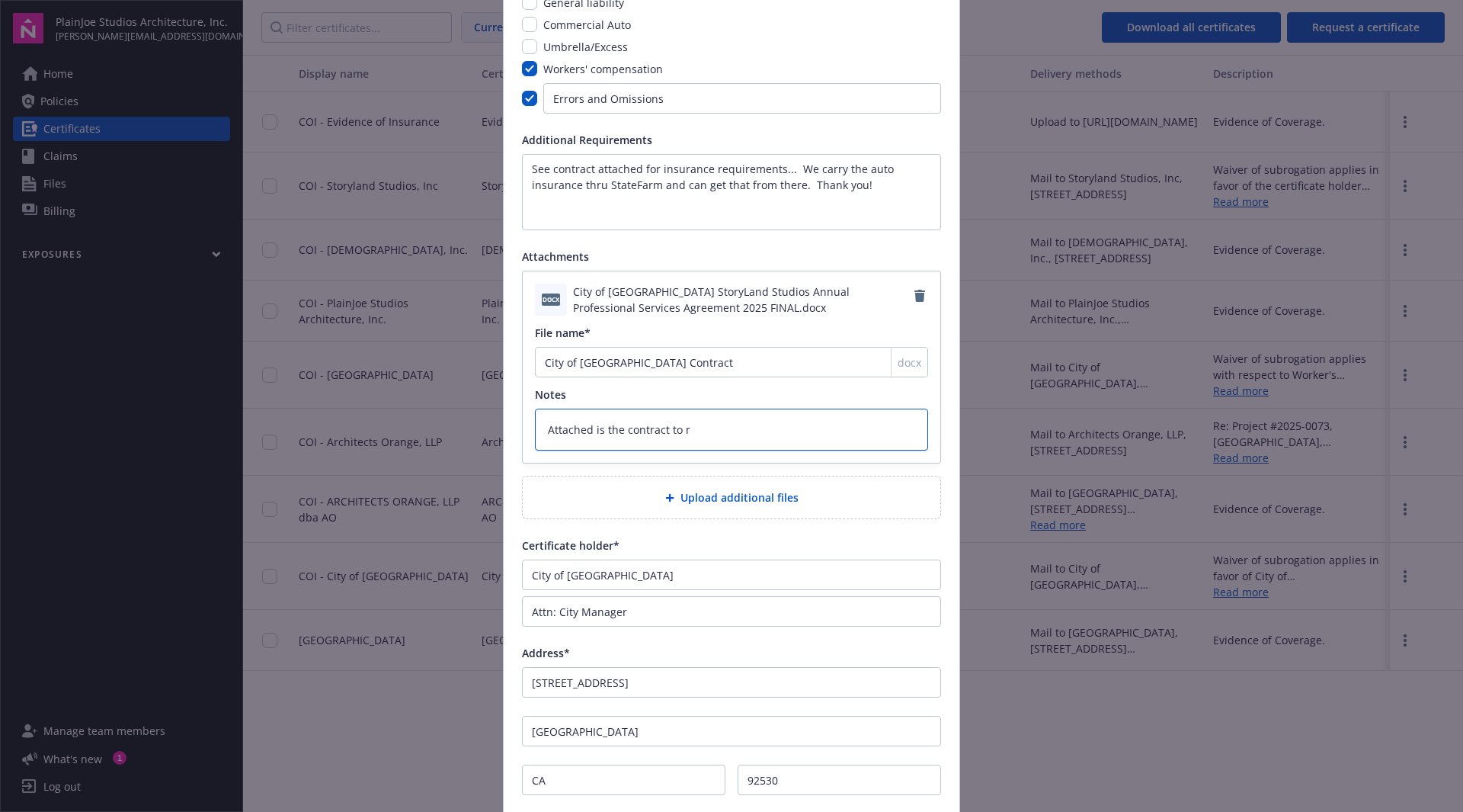
type textarea "Attached is the contract to re"
type textarea "x"
type textarea "Attached is the contract to rev"
type textarea "x"
type textarea "Attached is the contract to revi"
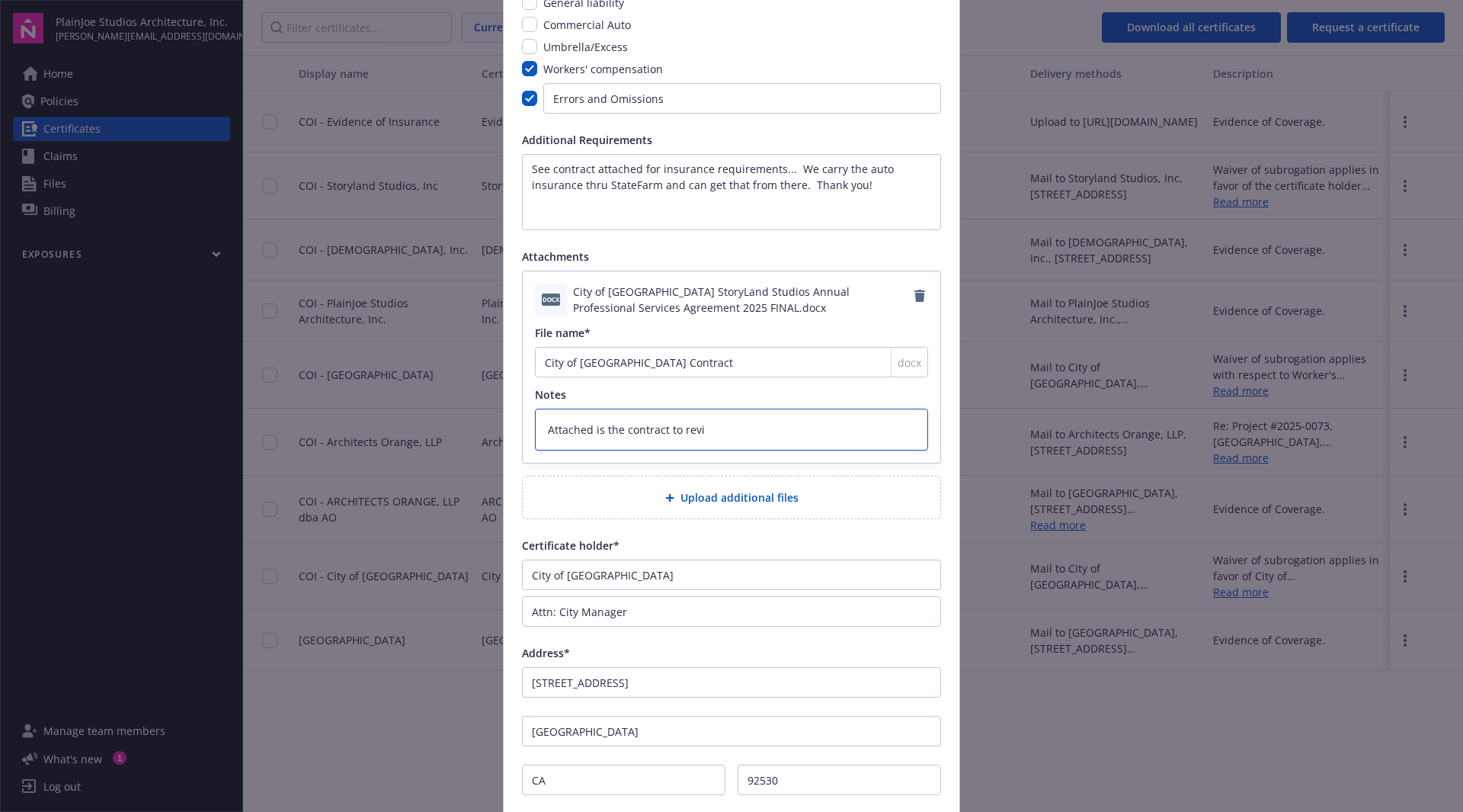
type textarea "x"
type textarea "Attached is the contract to revie"
type textarea "x"
type textarea "Attached is the contract to review"
type textarea "x"
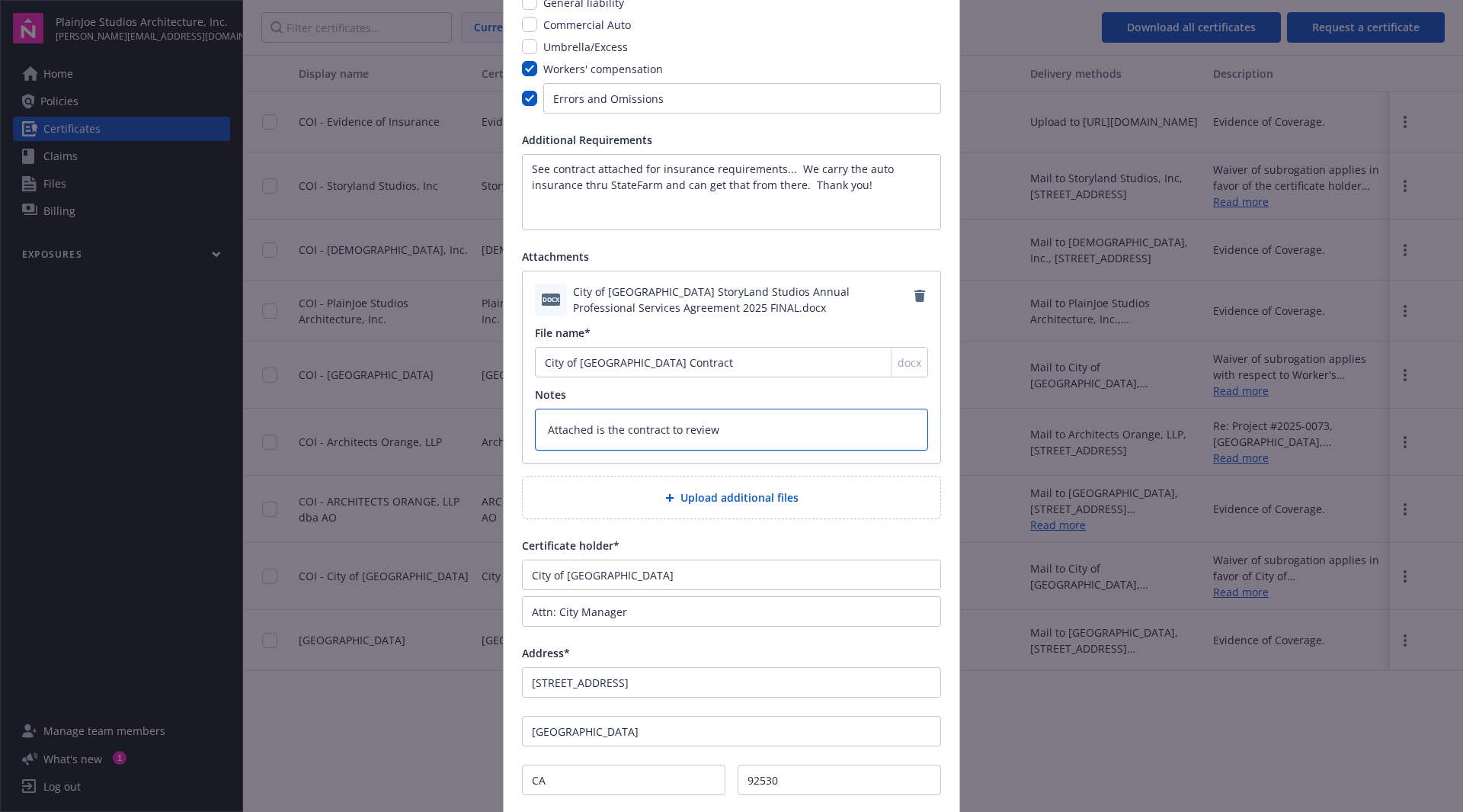
type textarea "Attached is the contract to review"
type textarea "x"
type textarea "Attached is the contract to review t"
type textarea "x"
type textarea "Attached is the contract to review th"
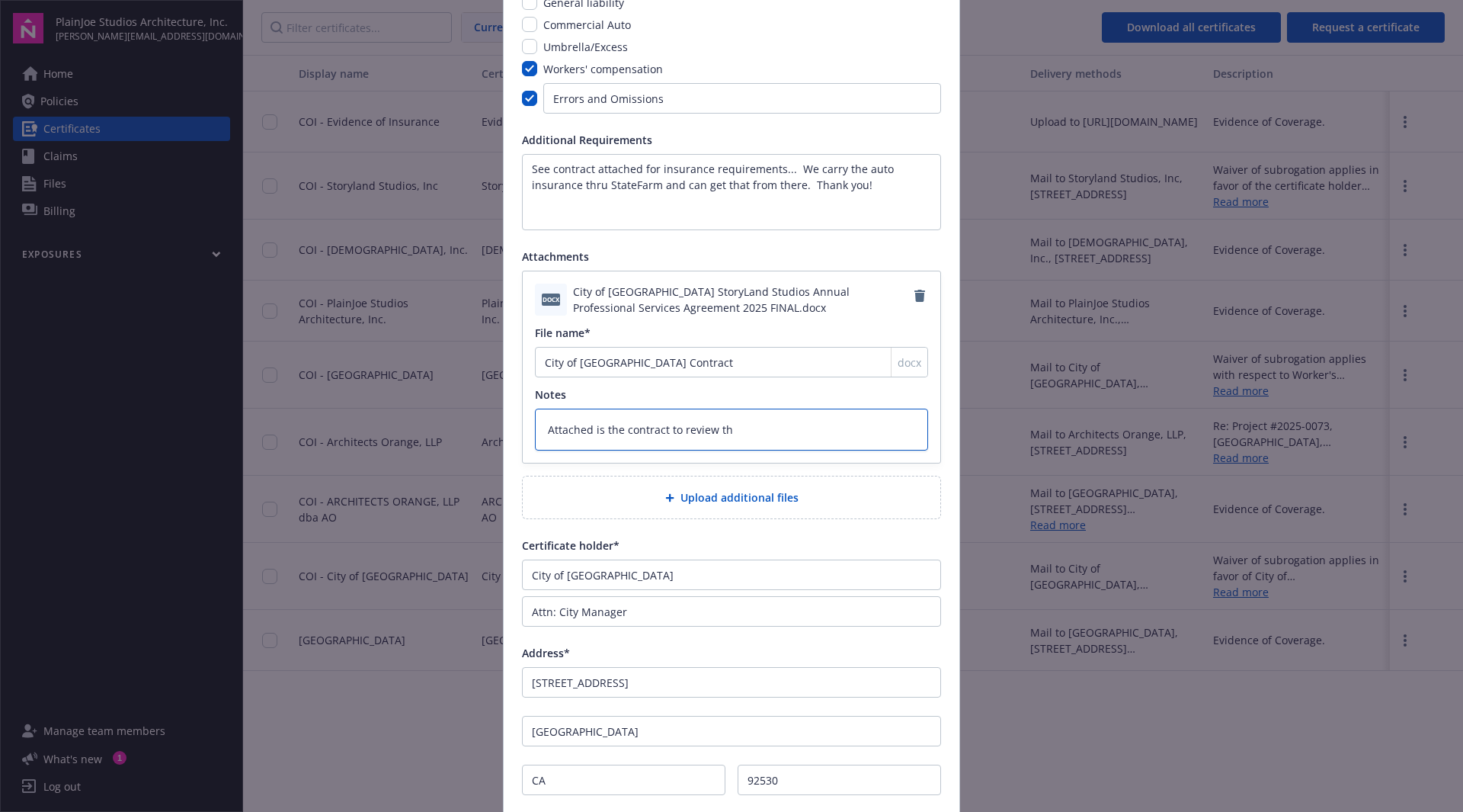
type textarea "x"
type textarea "Attached is the contract to review the"
type textarea "x"
type textarea "Attached is the contract to review the"
type textarea "x"
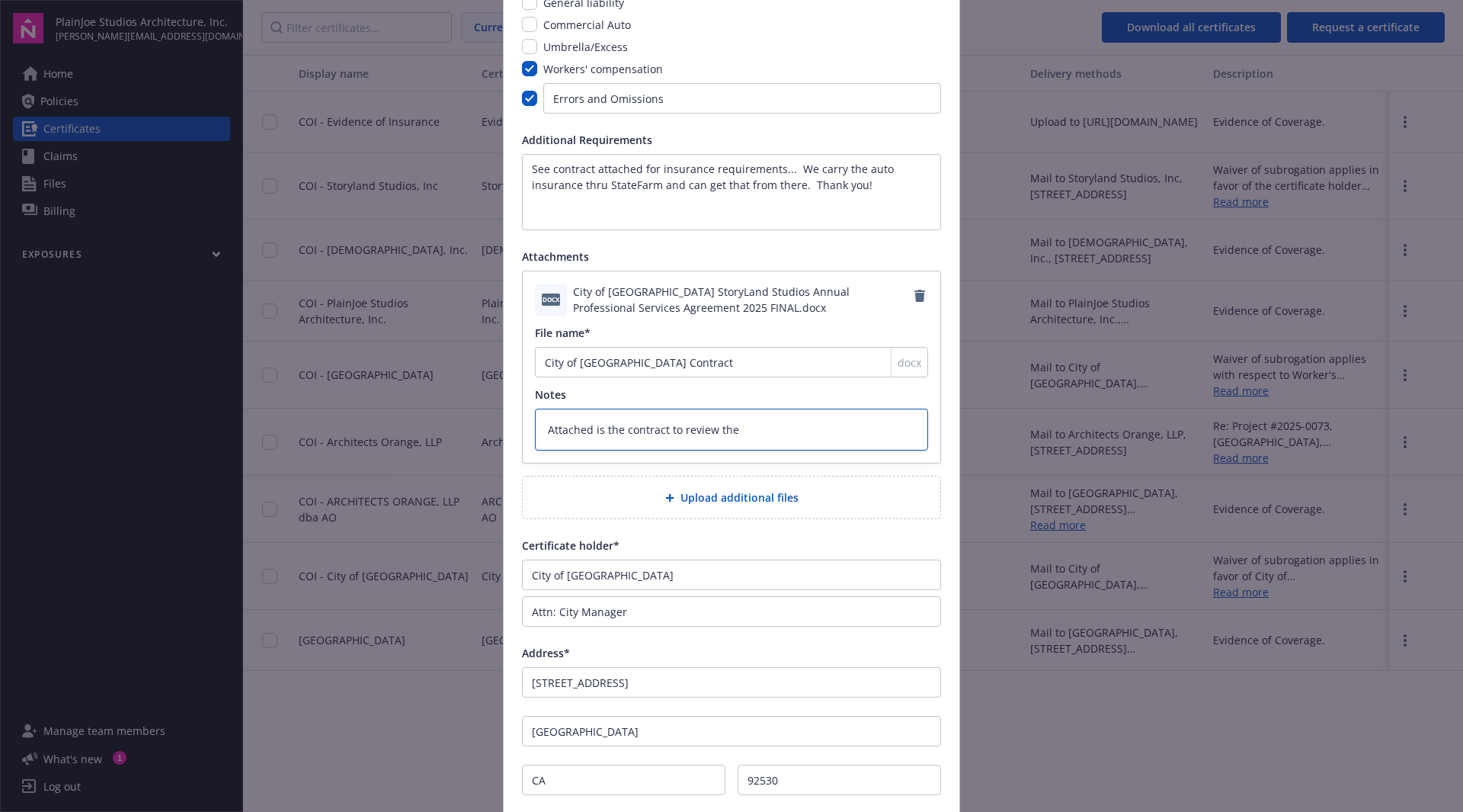
type textarea "Attached is the contract to review the i"
type textarea "x"
type textarea "Attached is the contract to review the in"
type textarea "x"
type textarea "Attached is the contract to review the ins"
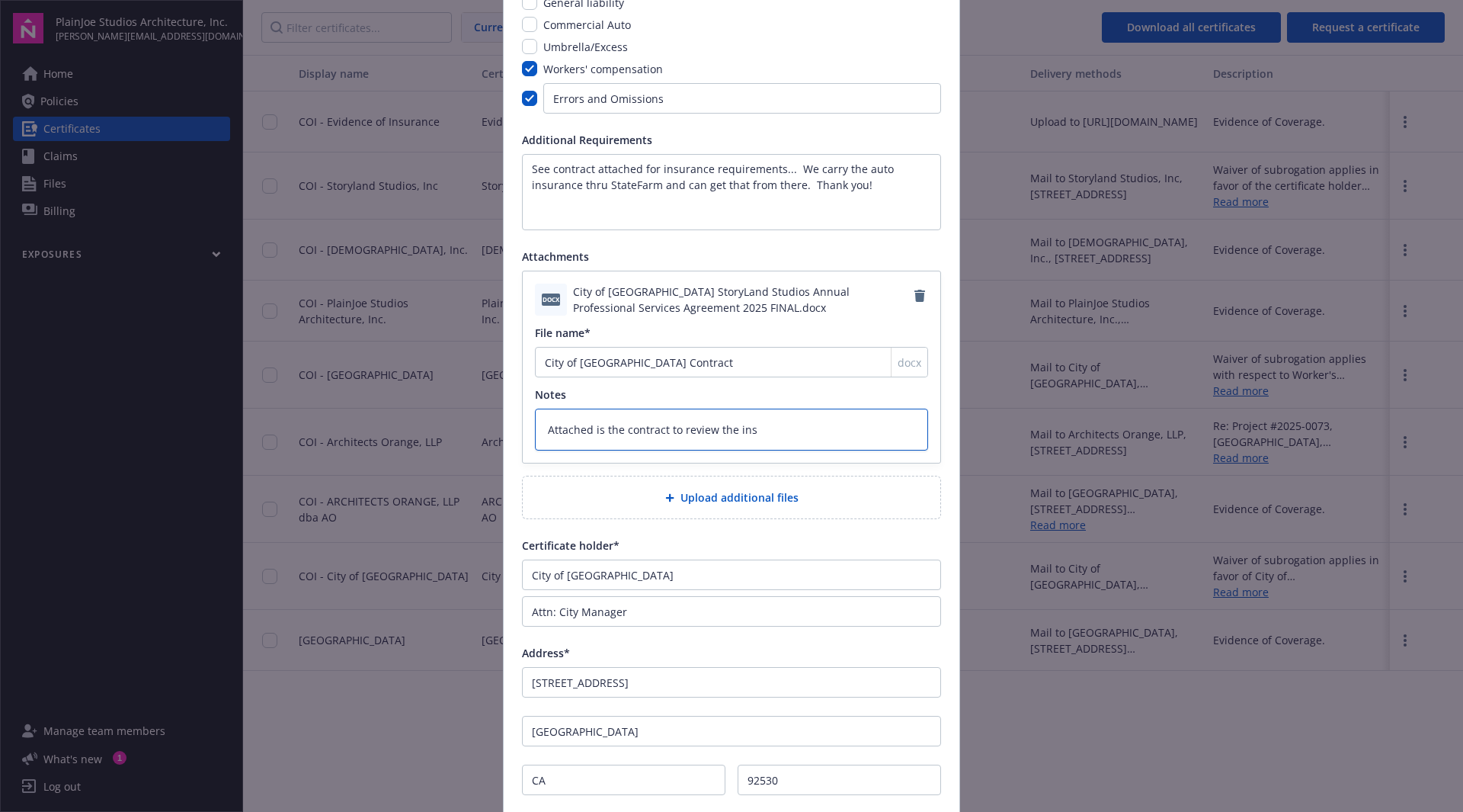
type textarea "x"
type textarea "Attached is the contract to review the insu"
type textarea "x"
type textarea "Attached is the contract to review the insur"
type textarea "x"
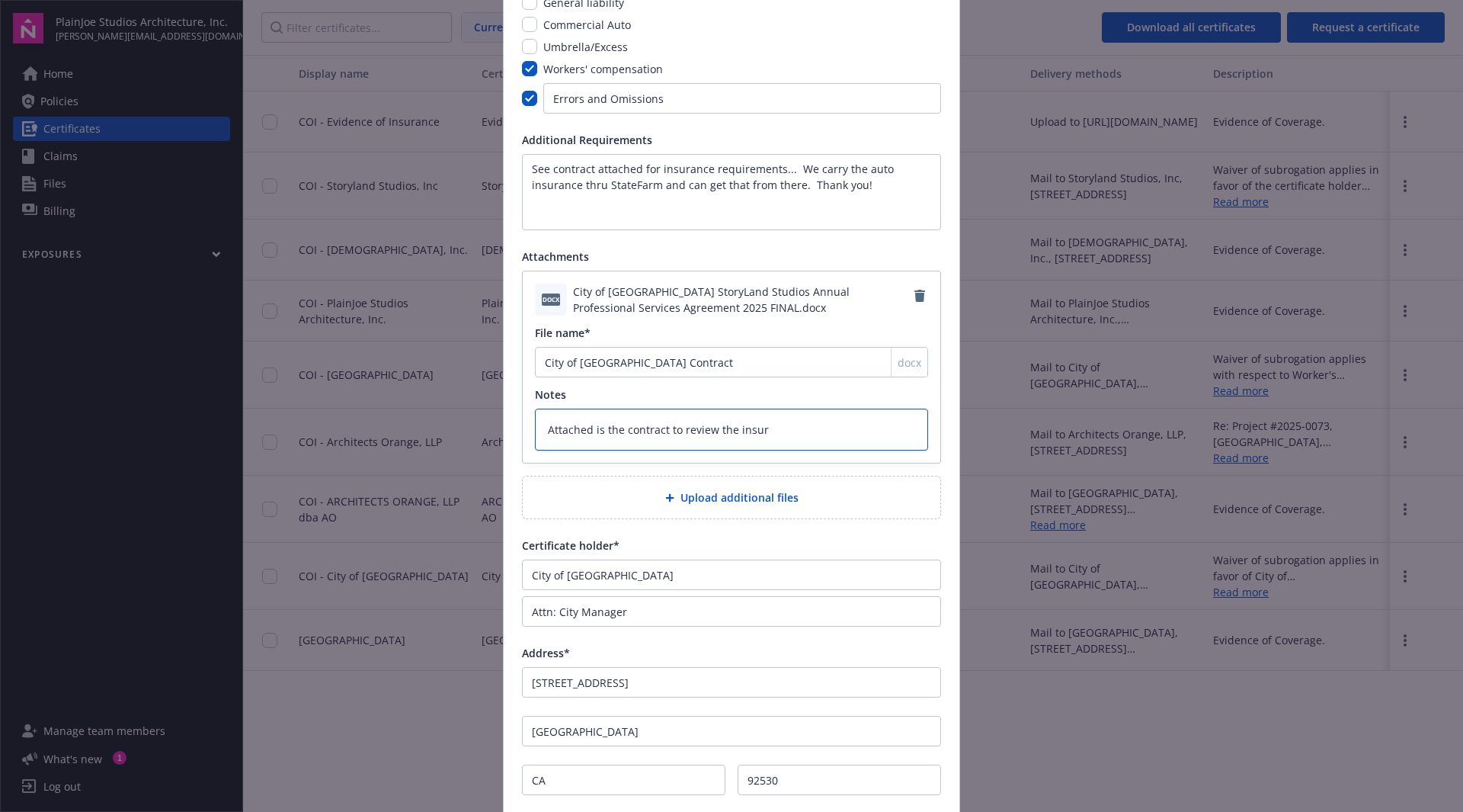
type textarea "Attached is the contract to review the insura"
type textarea "x"
type textarea "Attached is the contract to review the insuran"
type textarea "x"
type textarea "Attached is the contract to review the insuranc"
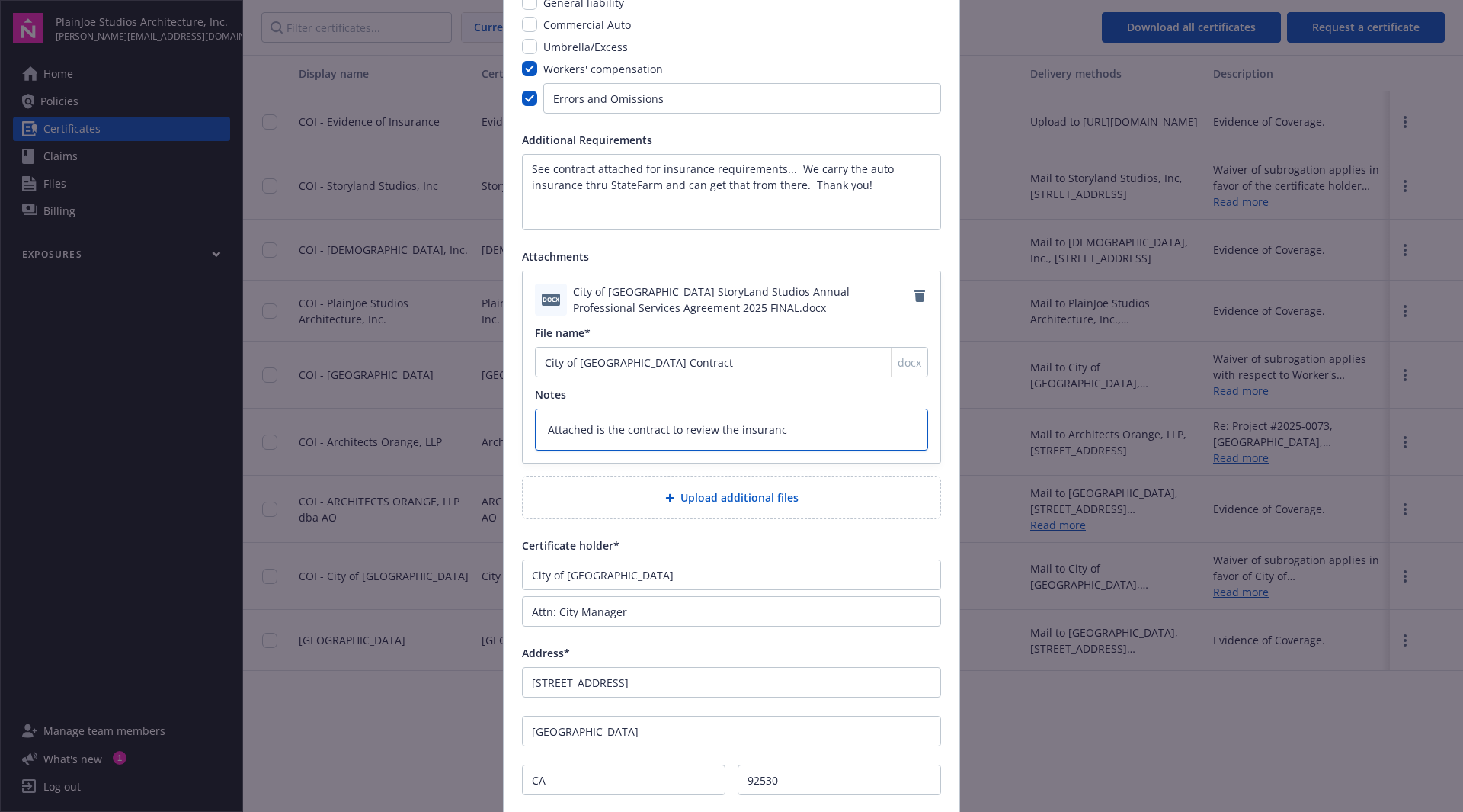
type textarea "x"
type textarea "Attached is the contract to review the insurance"
type textarea "x"
type textarea "Attached is the contract to review the insurance"
type textarea "x"
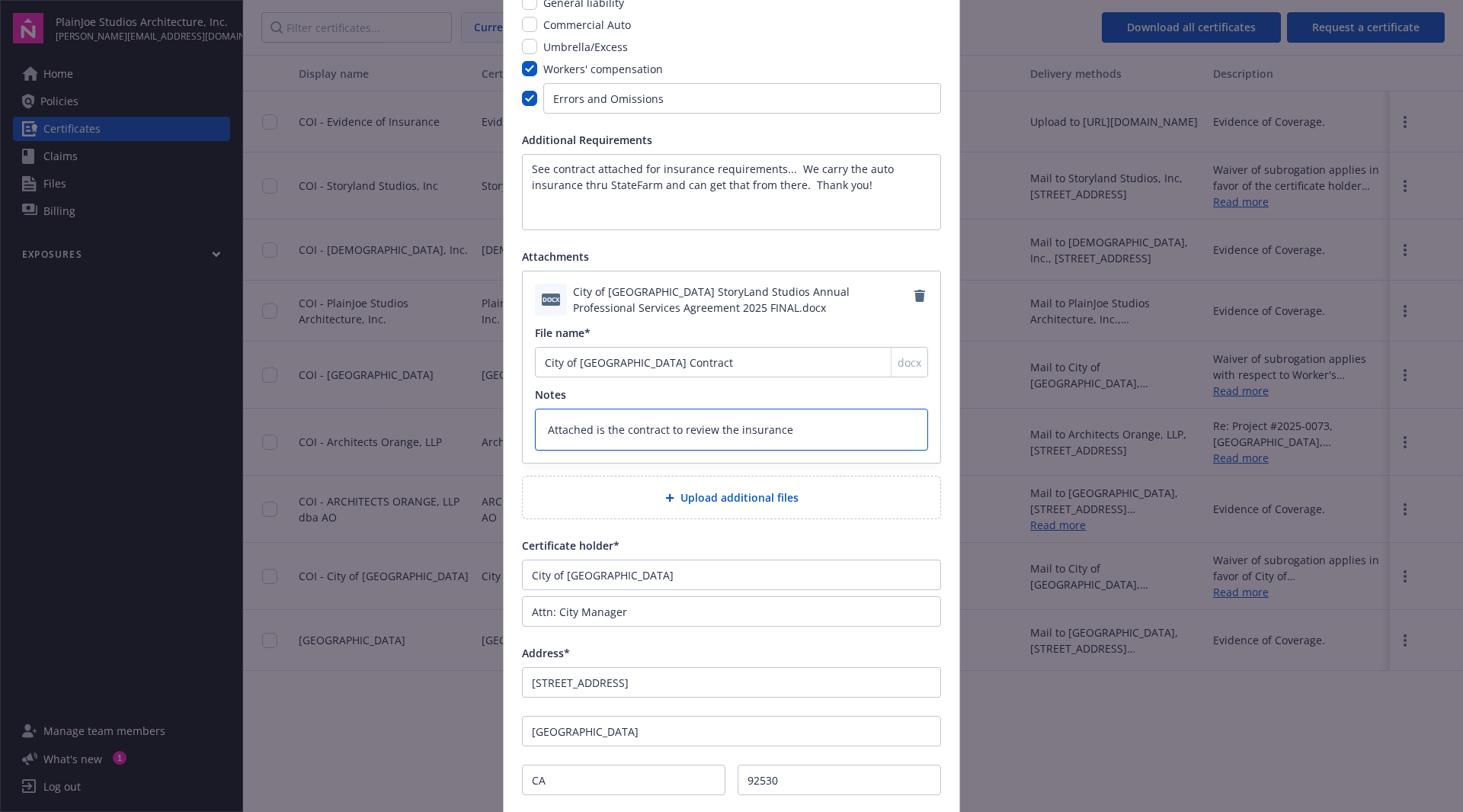
type textarea "Attached is the contract to review the insurance r"
type textarea "x"
type textarea "Attached is the contract to review the insurance re"
type textarea "x"
type textarea "Attached is the contract to review the insurance req"
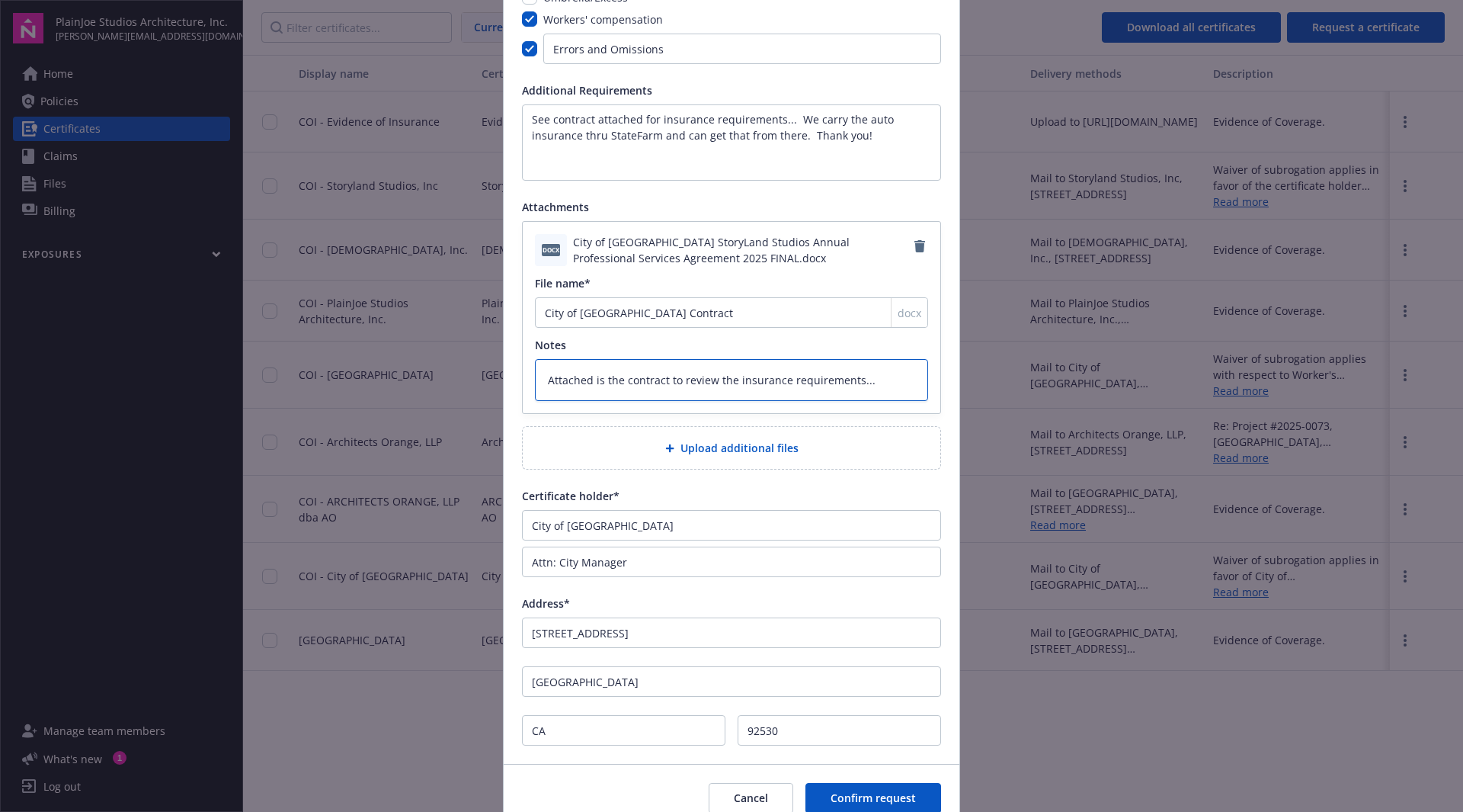
scroll to position [271, 0]
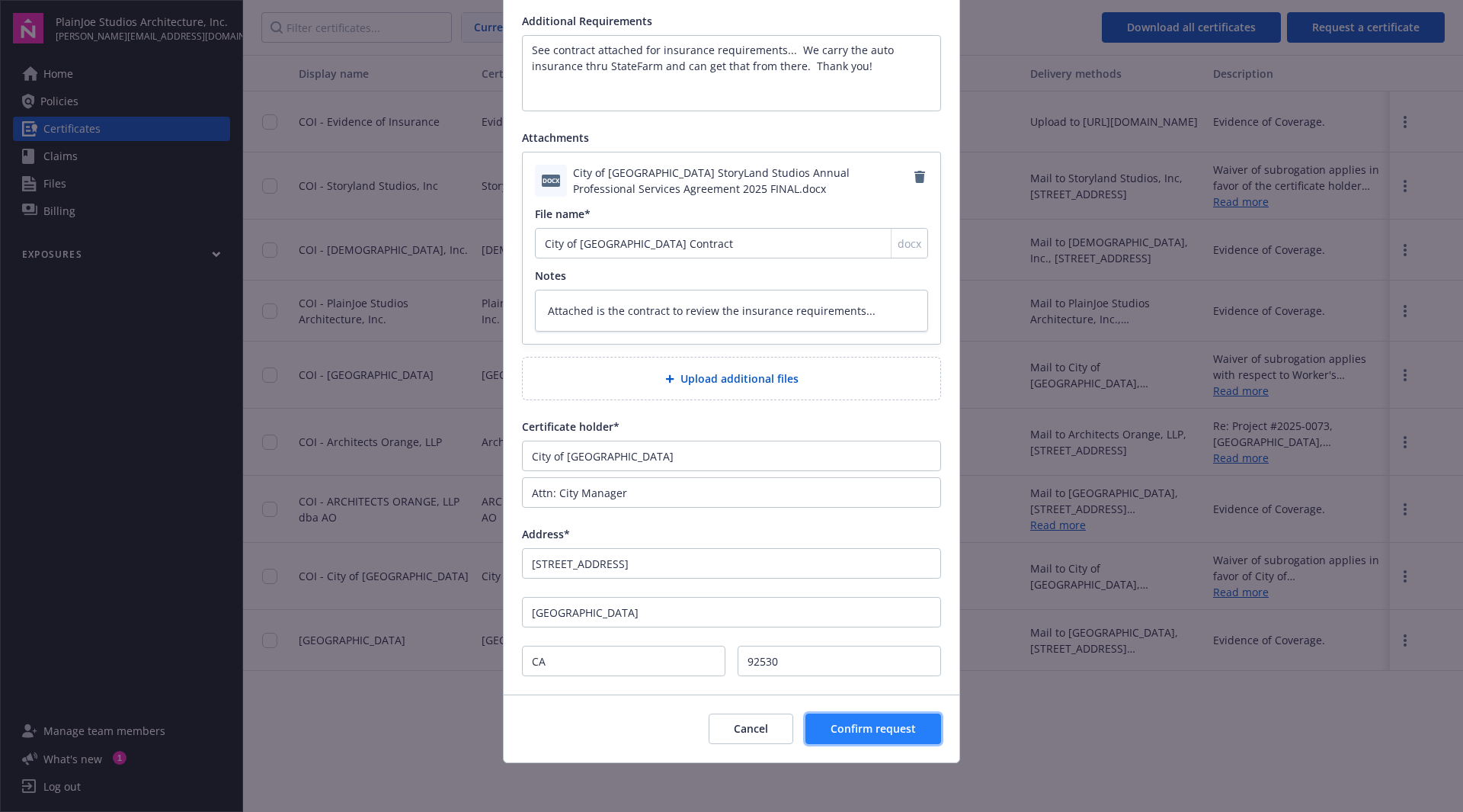
click at [874, 729] on span "Confirm request" at bounding box center [873, 728] width 85 height 14
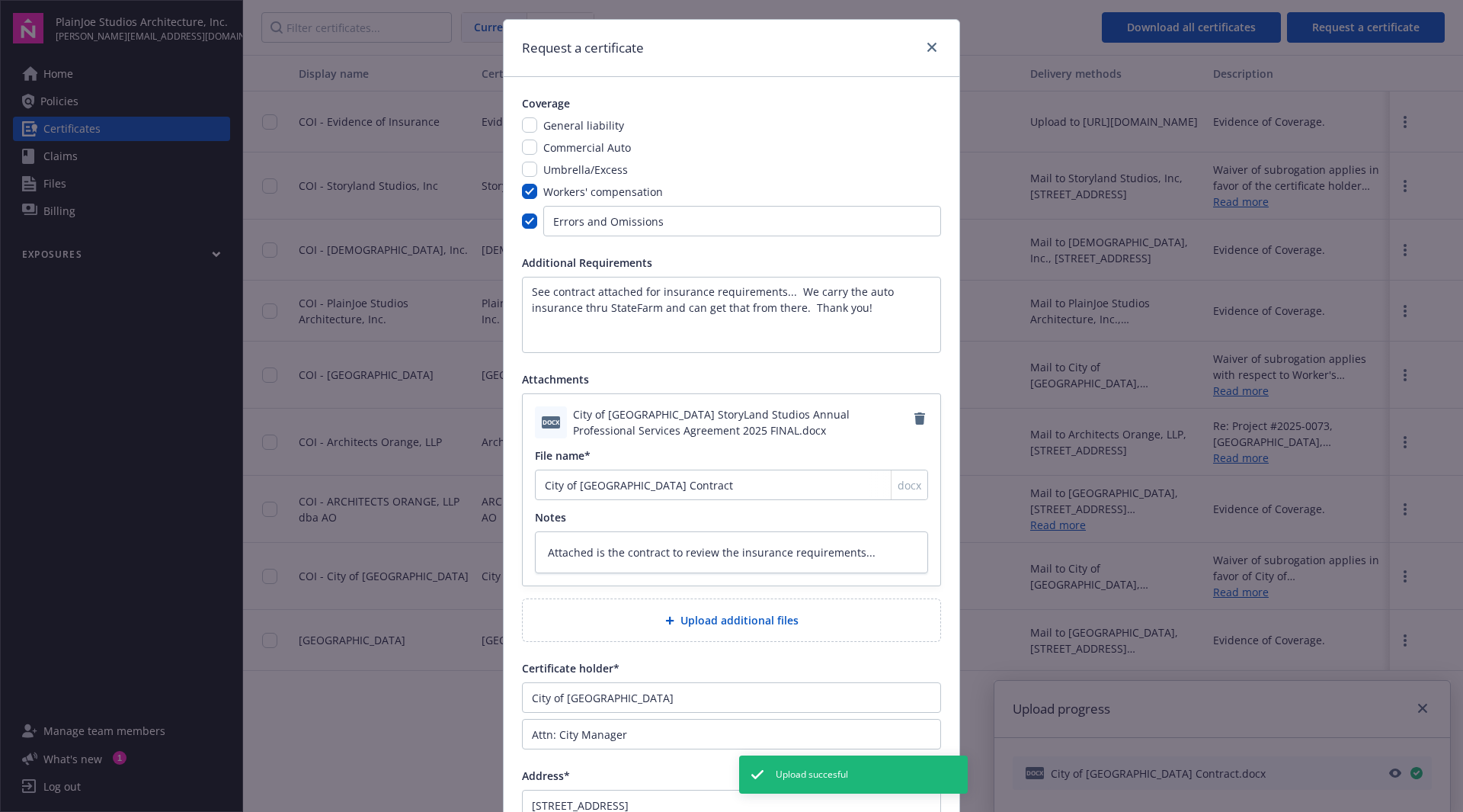
scroll to position [0, 0]
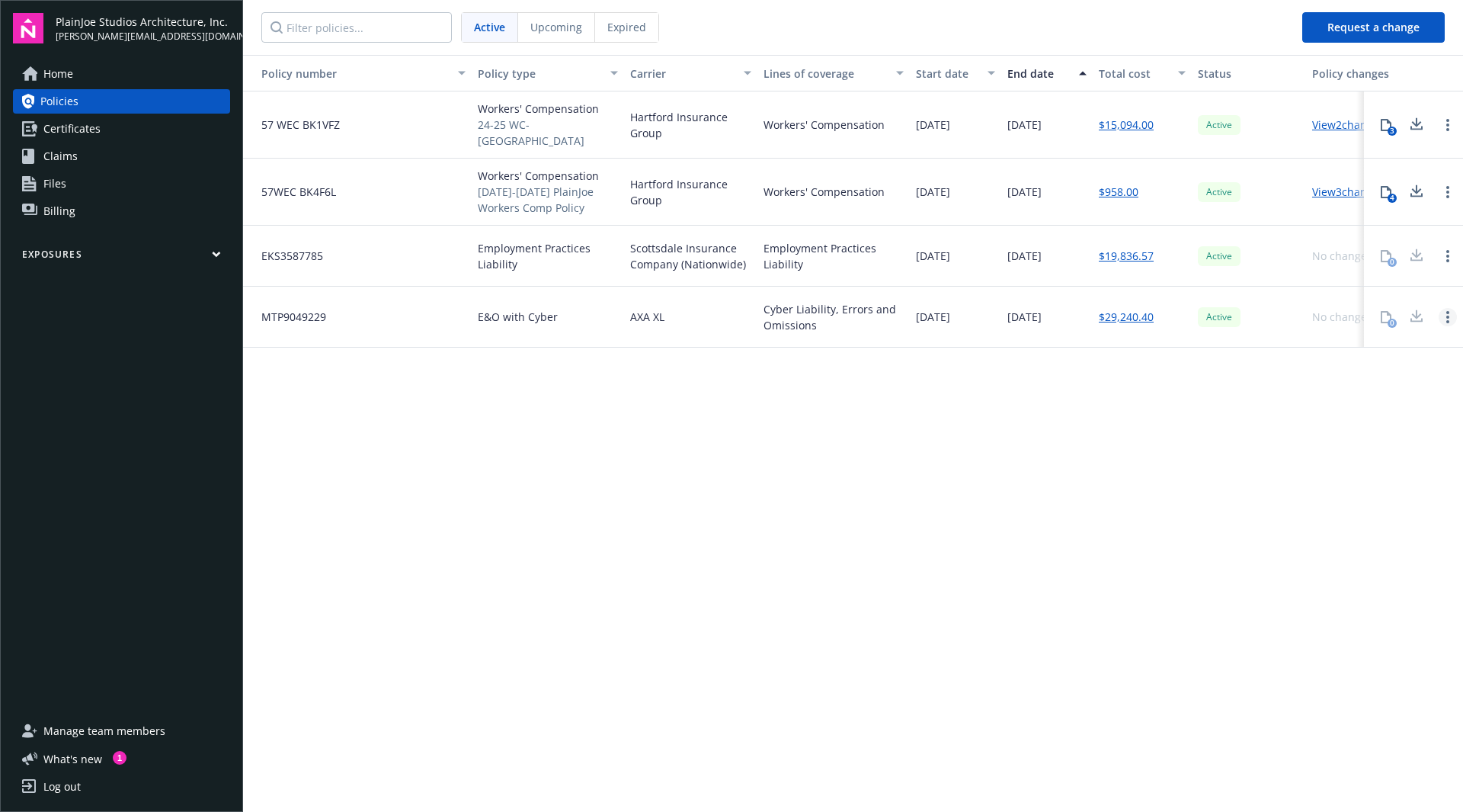
click at [1448, 319] on icon "Open options" at bounding box center [1447, 317] width 3 height 12
click at [873, 426] on div "Policy number Policy type Carrier Lines of coverage Start date End date Total c…" at bounding box center [853, 432] width 1220 height 754
click at [854, 323] on div "Cyber Liability, Errors and Omissions" at bounding box center [834, 317] width 140 height 32
click at [498, 385] on div "Policy number Policy type Carrier Lines of coverage Start date End date Total c…" at bounding box center [853, 432] width 1220 height 754
click at [914, 419] on div "Policy number Policy type Carrier Lines of coverage Start date End date Total c…" at bounding box center [853, 432] width 1220 height 754
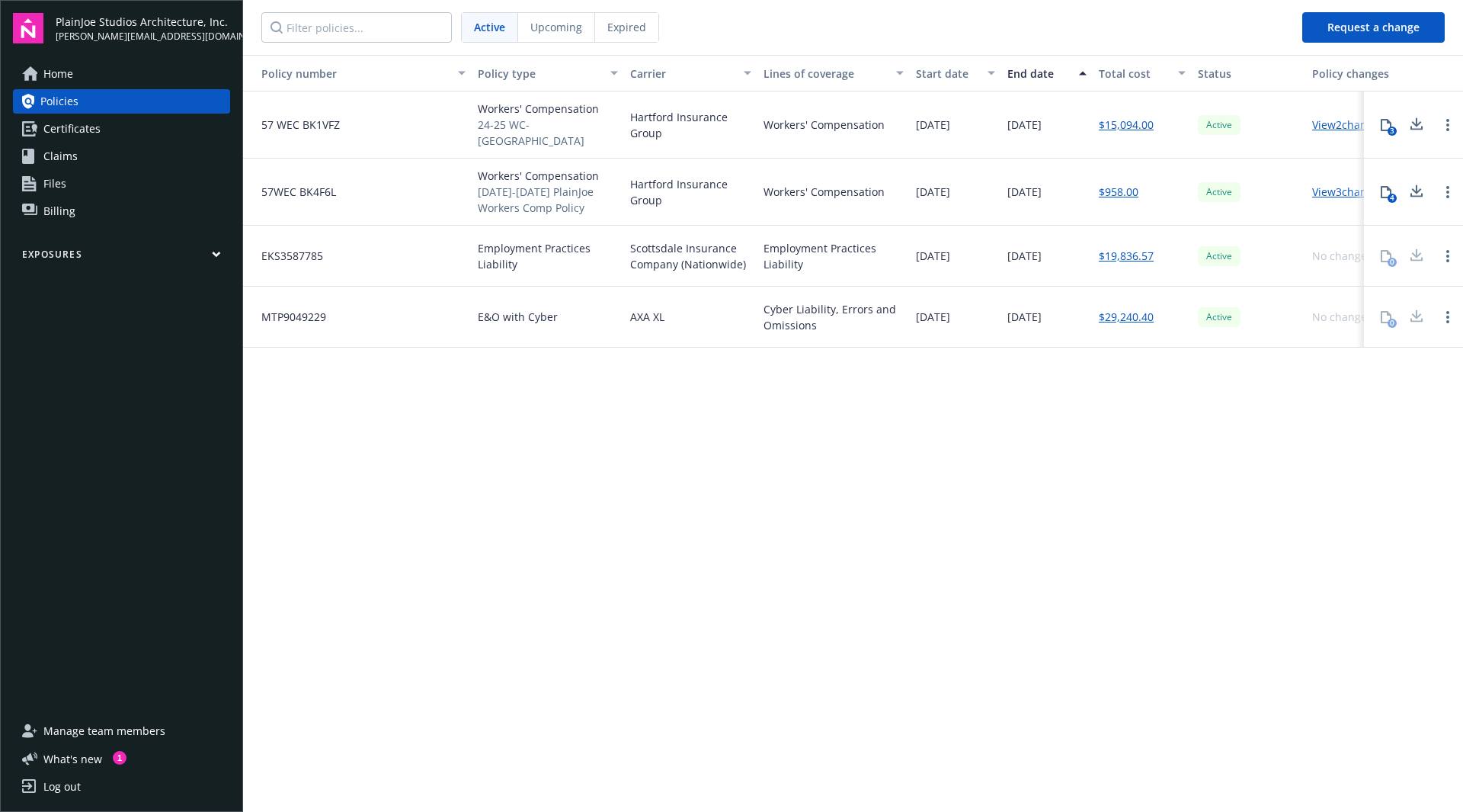
click at [1388, 317] on div "0" at bounding box center [1386, 317] width 30 height 30
click at [87, 101] on link "Policies" at bounding box center [121, 101] width 217 height 24
click at [48, 72] on span "Home" at bounding box center [58, 74] width 30 height 24
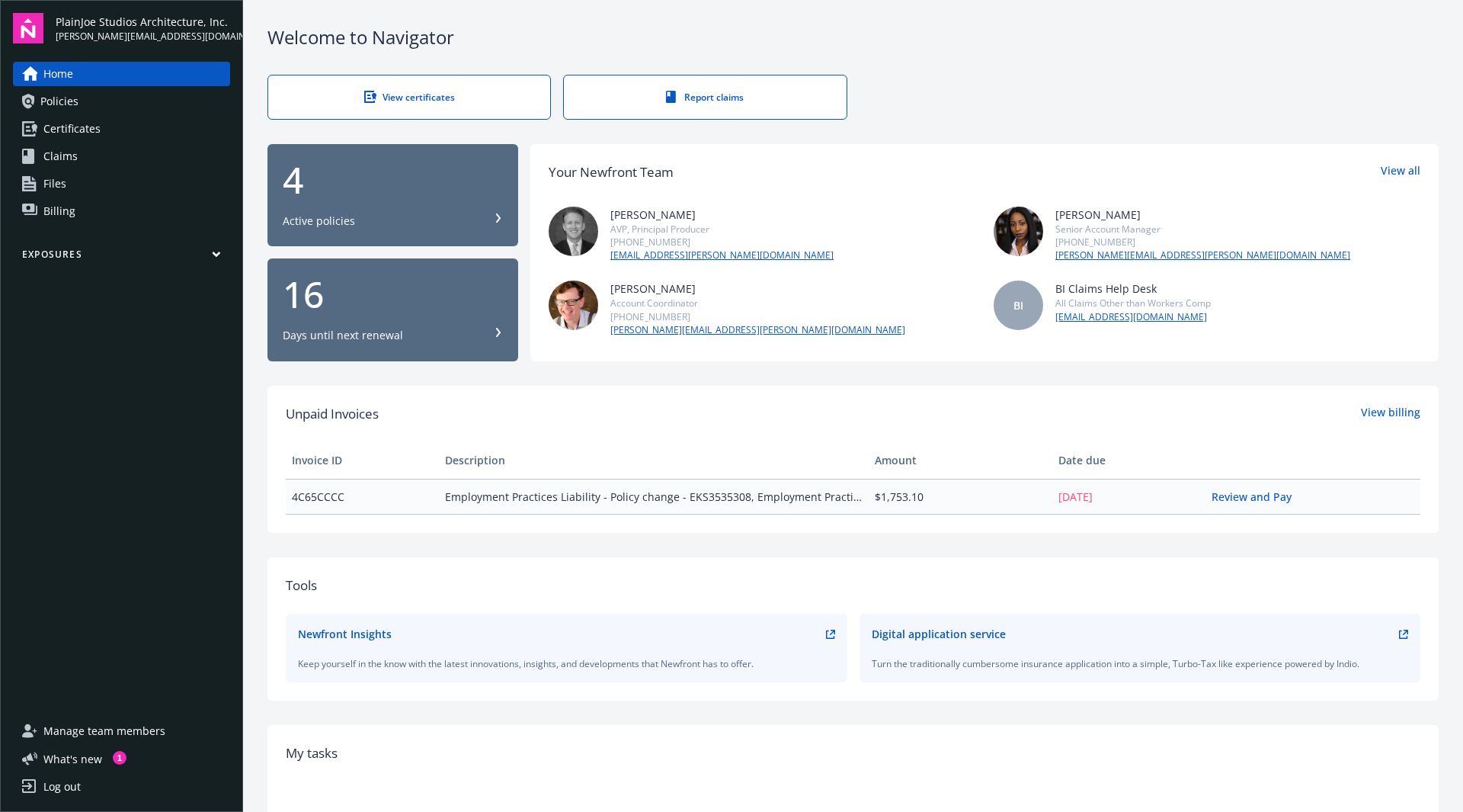
click at [344, 89] on link "View certificates" at bounding box center [408, 97] width 283 height 45
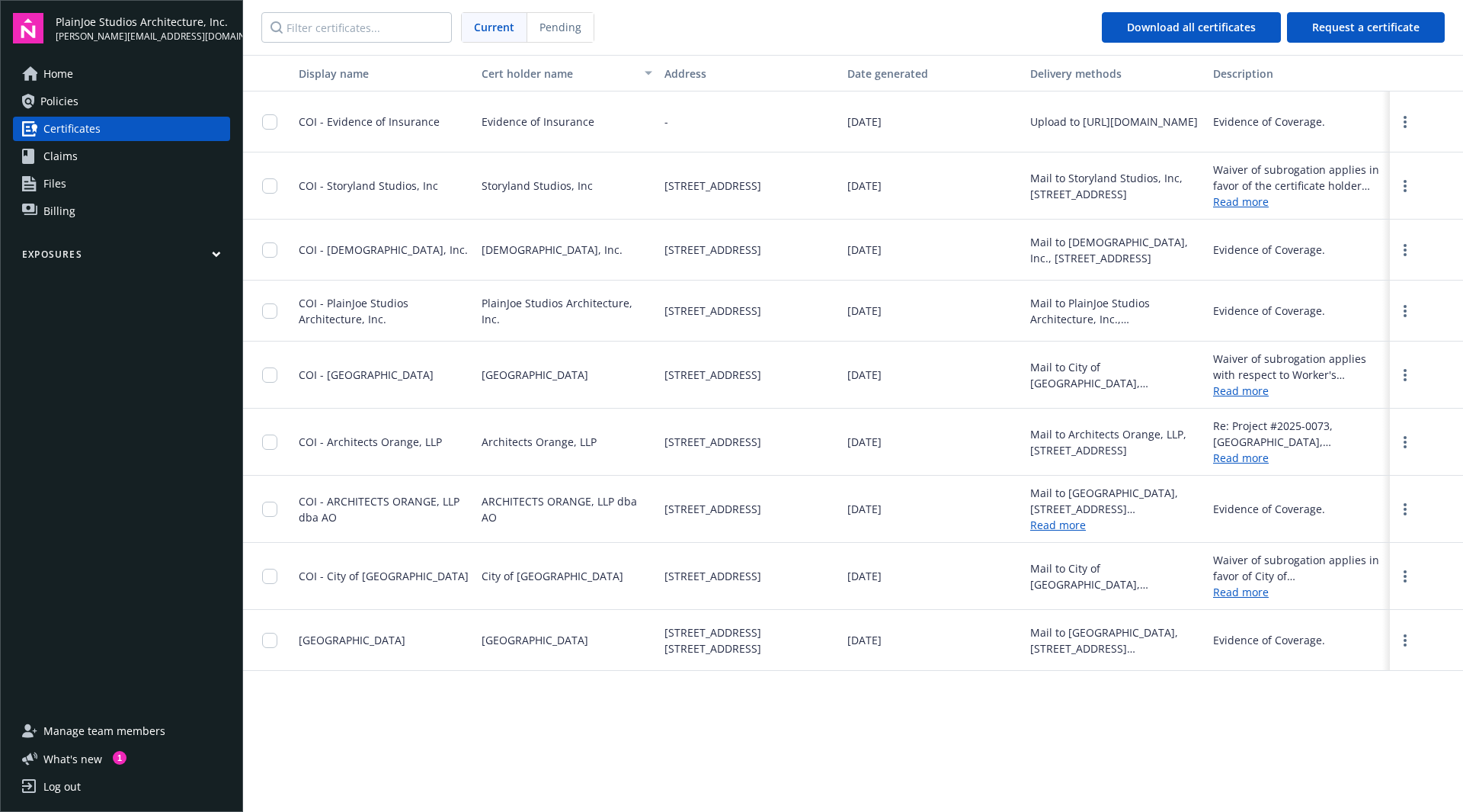
click at [68, 71] on span "Home" at bounding box center [58, 74] width 30 height 24
